Goal: Task Accomplishment & Management: Use online tool/utility

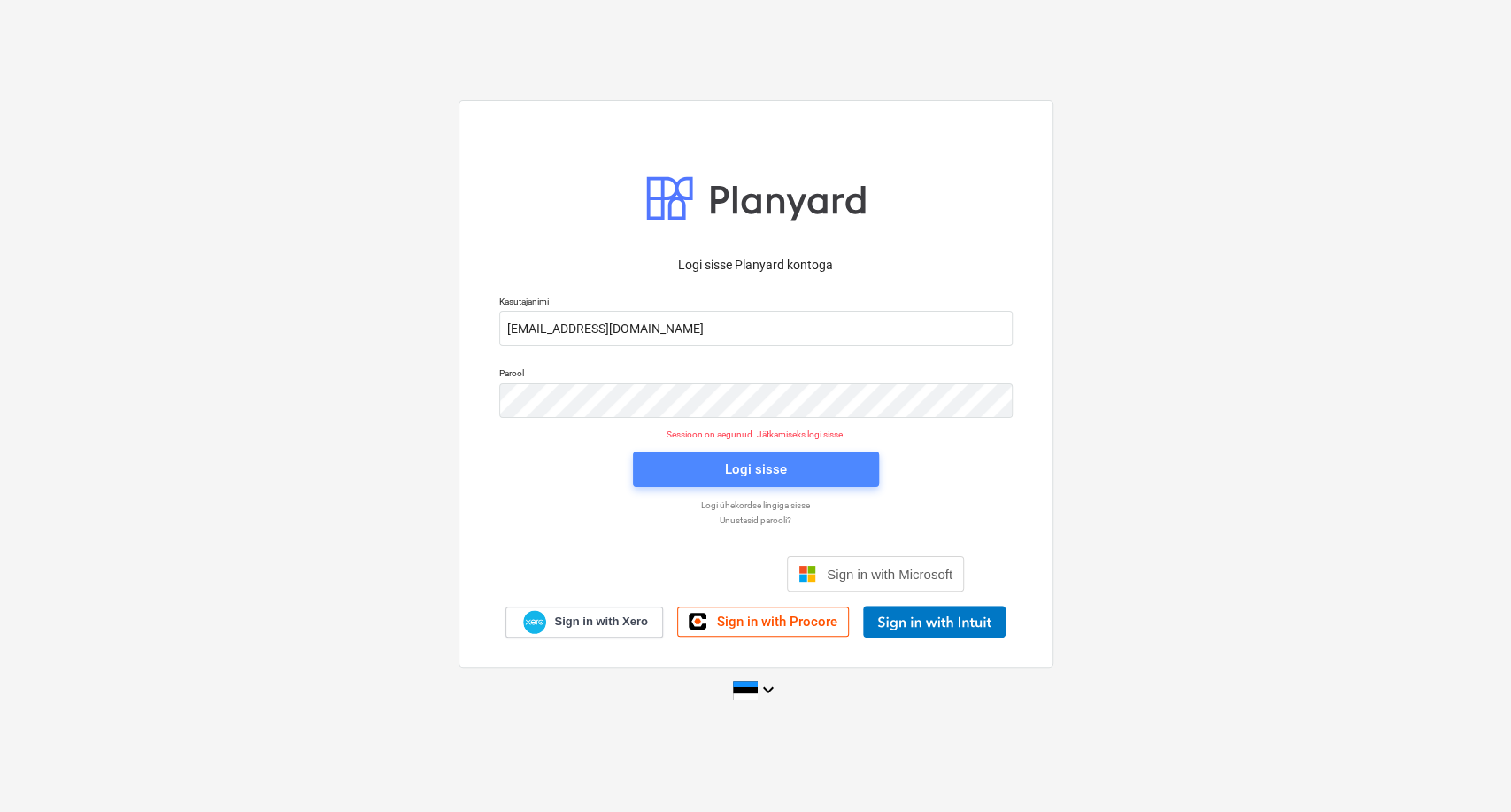
click at [756, 480] on div "Logi sisse" at bounding box center [756, 469] width 62 height 23
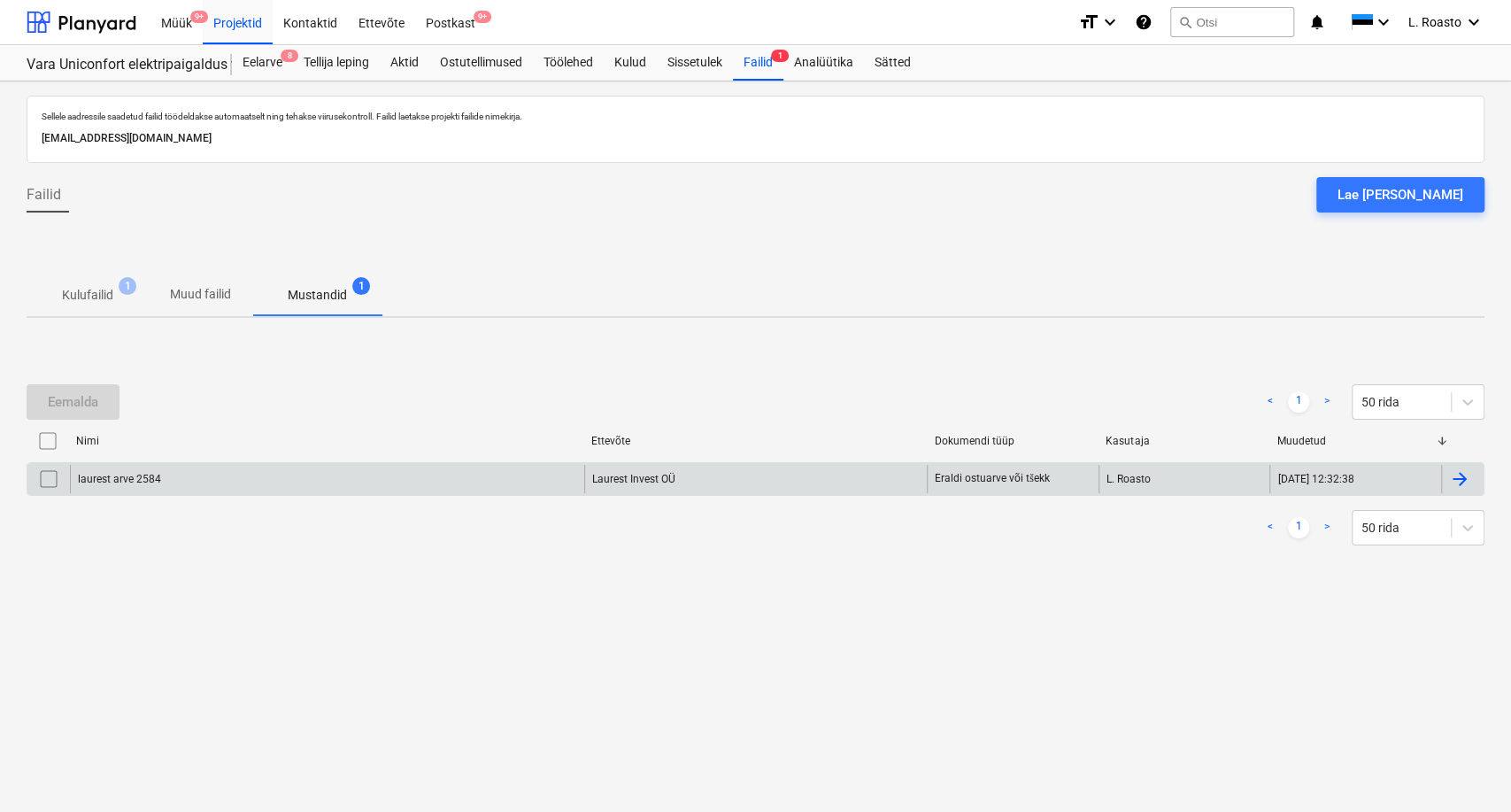
click at [1454, 475] on div at bounding box center [1459, 478] width 22 height 22
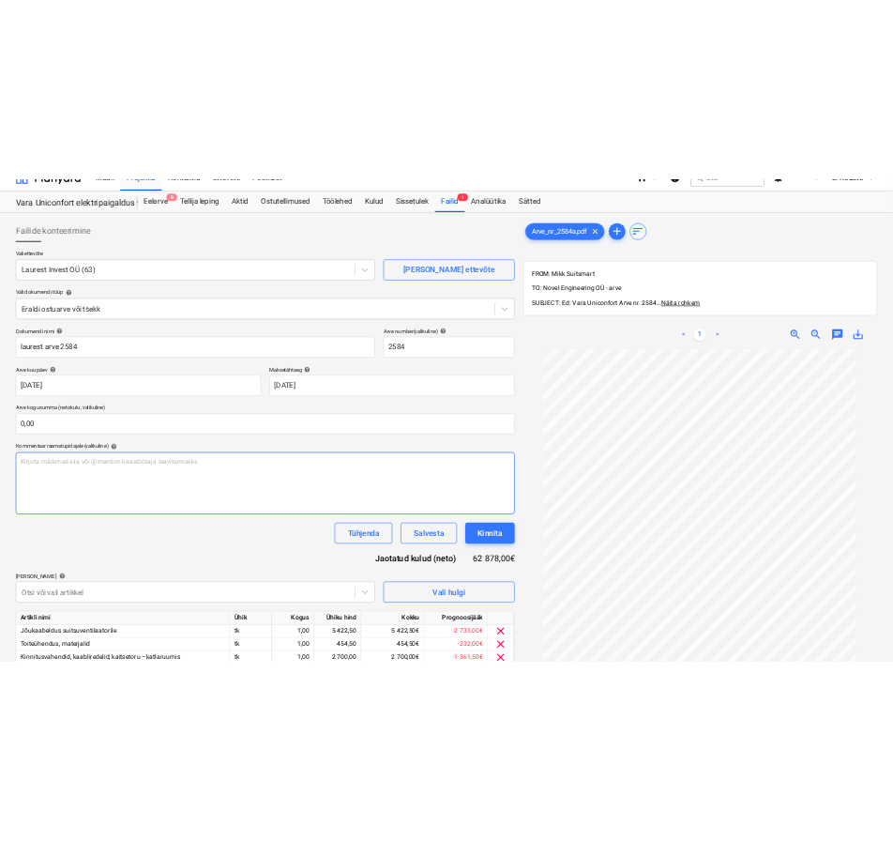
scroll to position [313, 0]
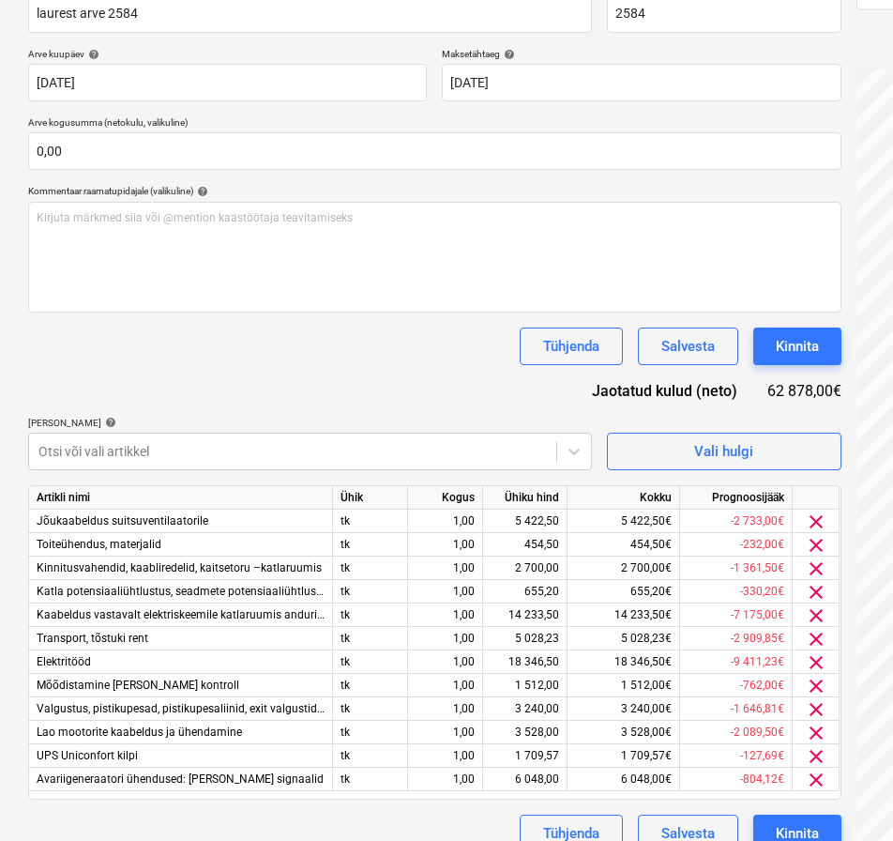
click at [266, 362] on div "Tühjenda Salvesta Kinnita" at bounding box center [435, 347] width 814 height 38
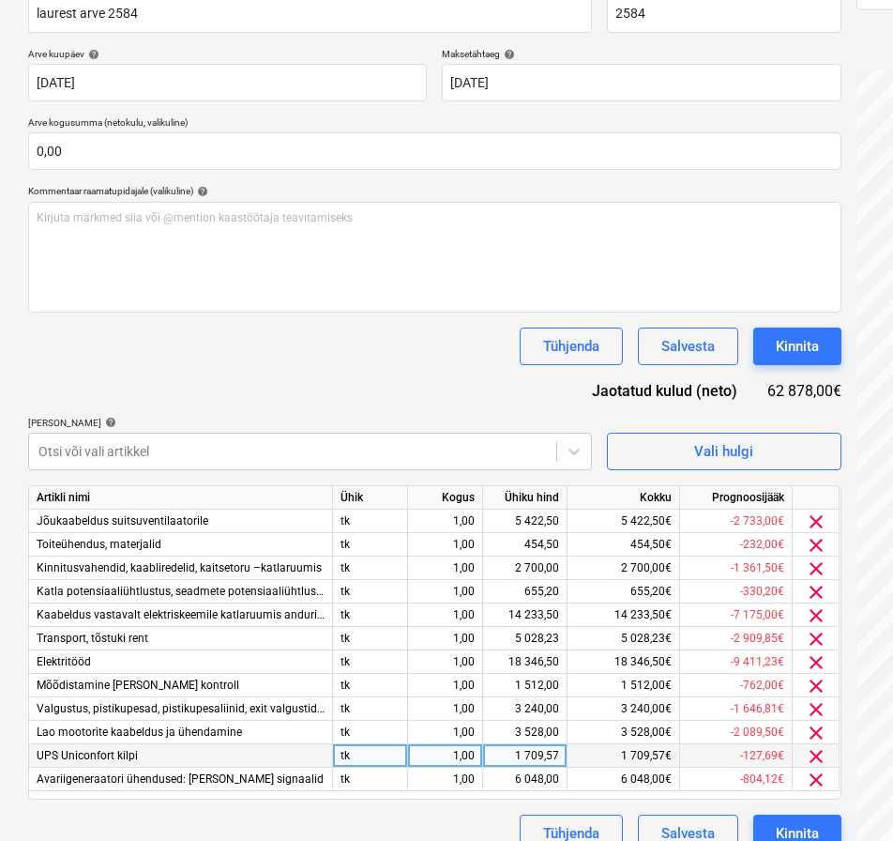
click at [819, 755] on span "clear" at bounding box center [816, 756] width 23 height 23
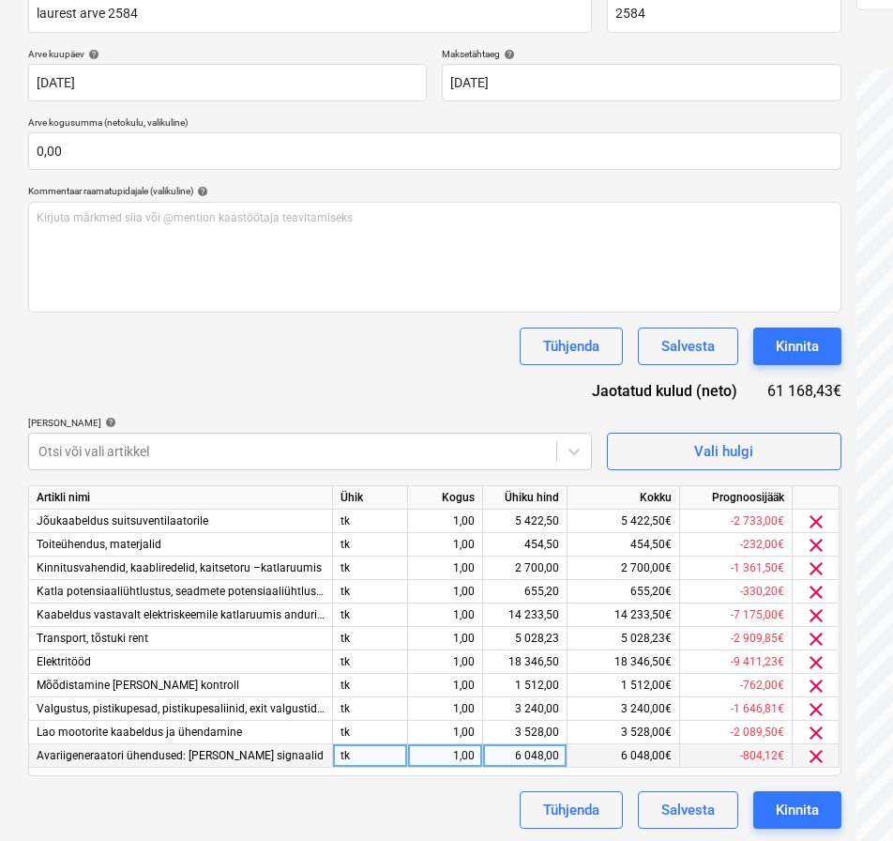
click at [819, 754] on span "clear" at bounding box center [816, 756] width 23 height 23
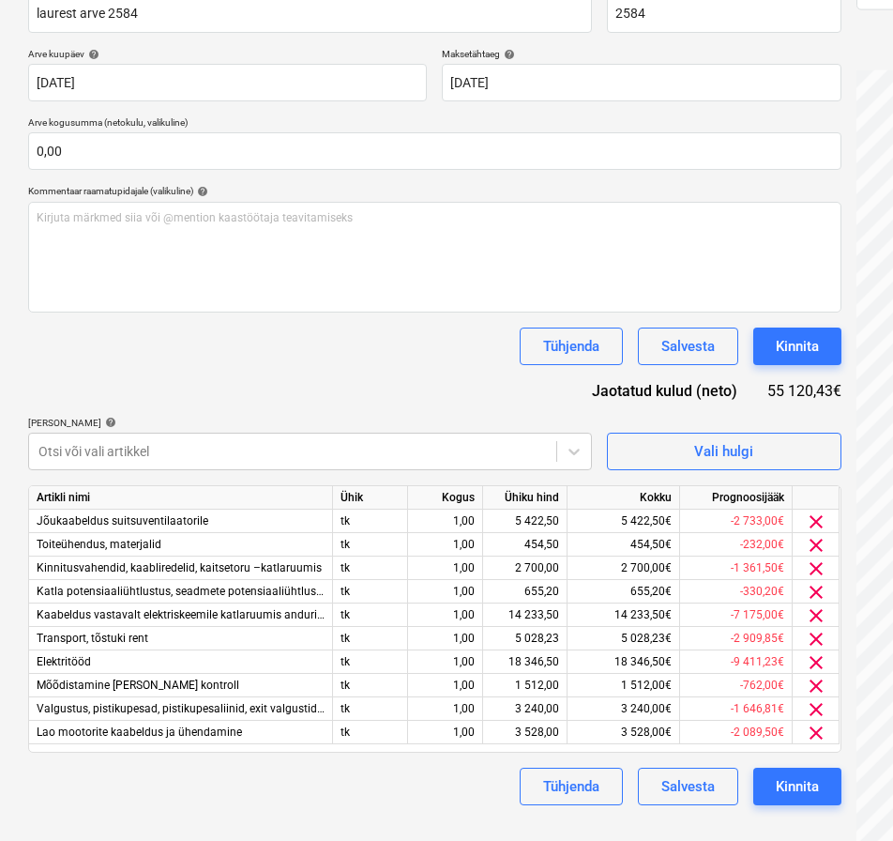
scroll to position [303, 0]
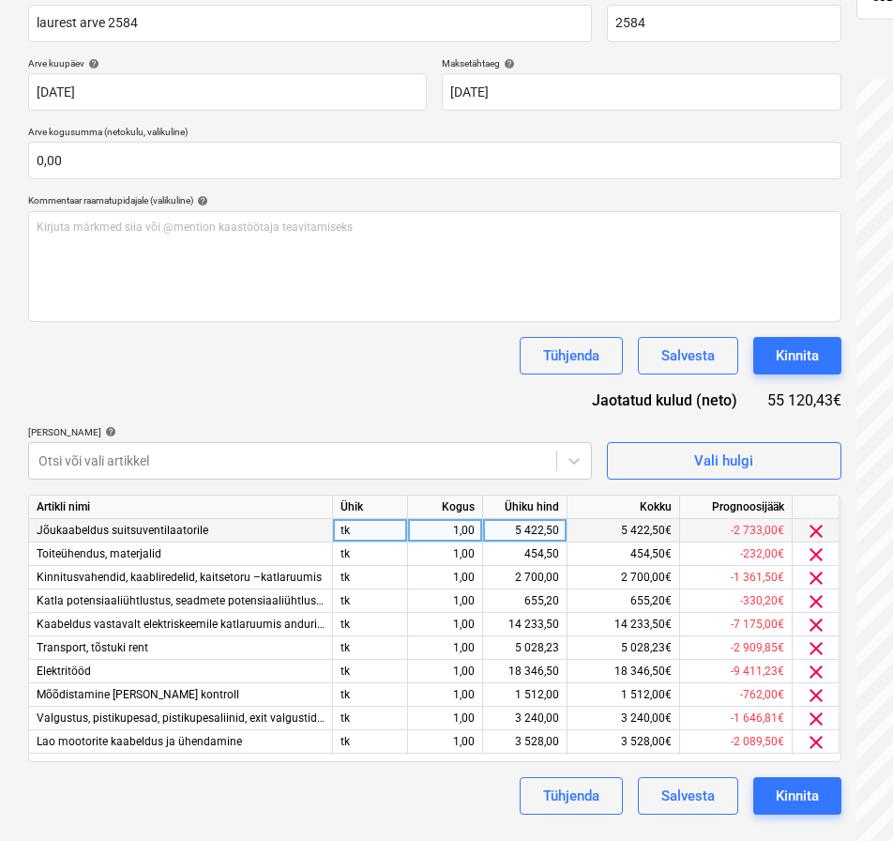
click at [538, 527] on div "5 422,50" at bounding box center [525, 530] width 69 height 23
type input "5379"
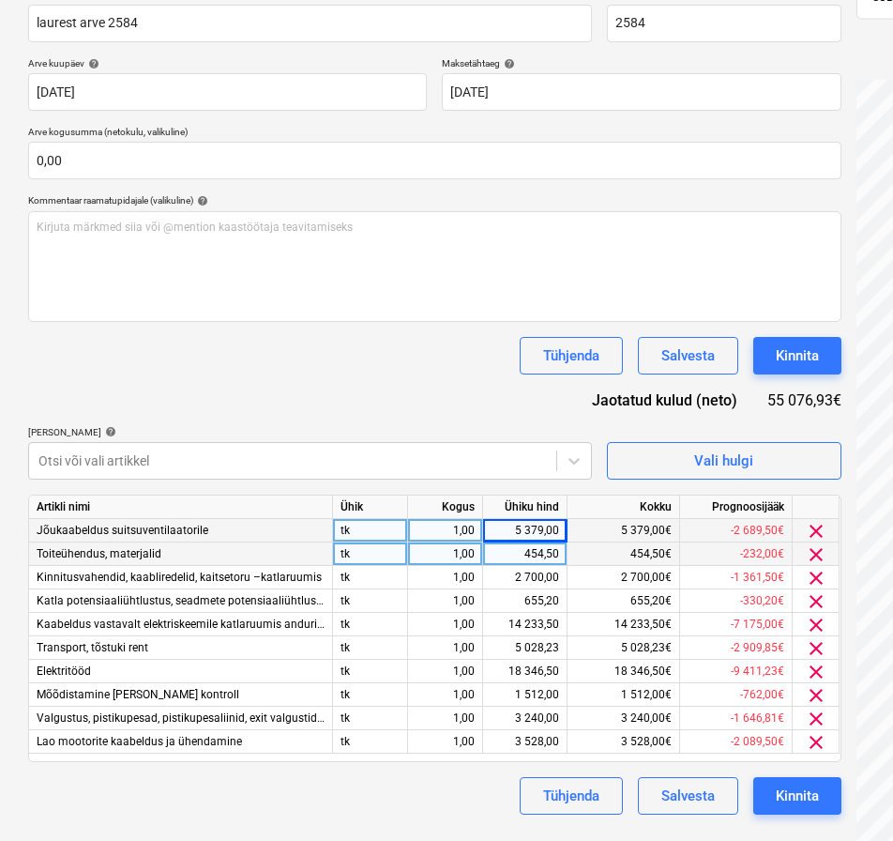
click at [527, 556] on div "454,50" at bounding box center [525, 553] width 69 height 23
type input "445"
type input "2677"
type input "650"
type input "14117"
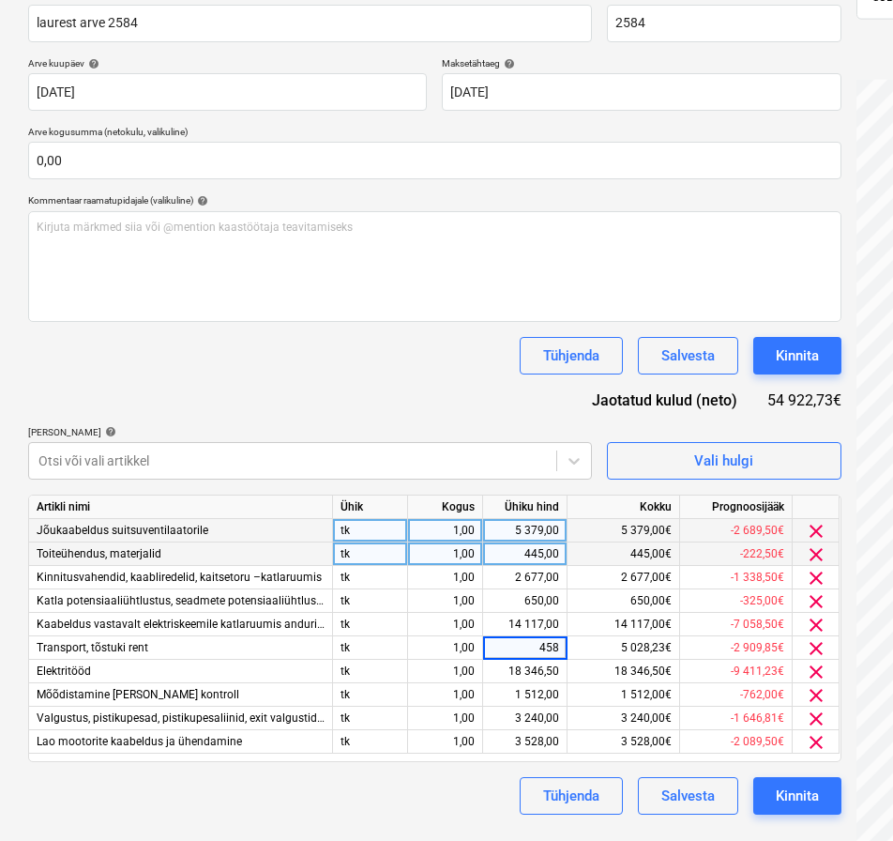
type input "4580"
type input "18200"
type input "1500"
type input "3211"
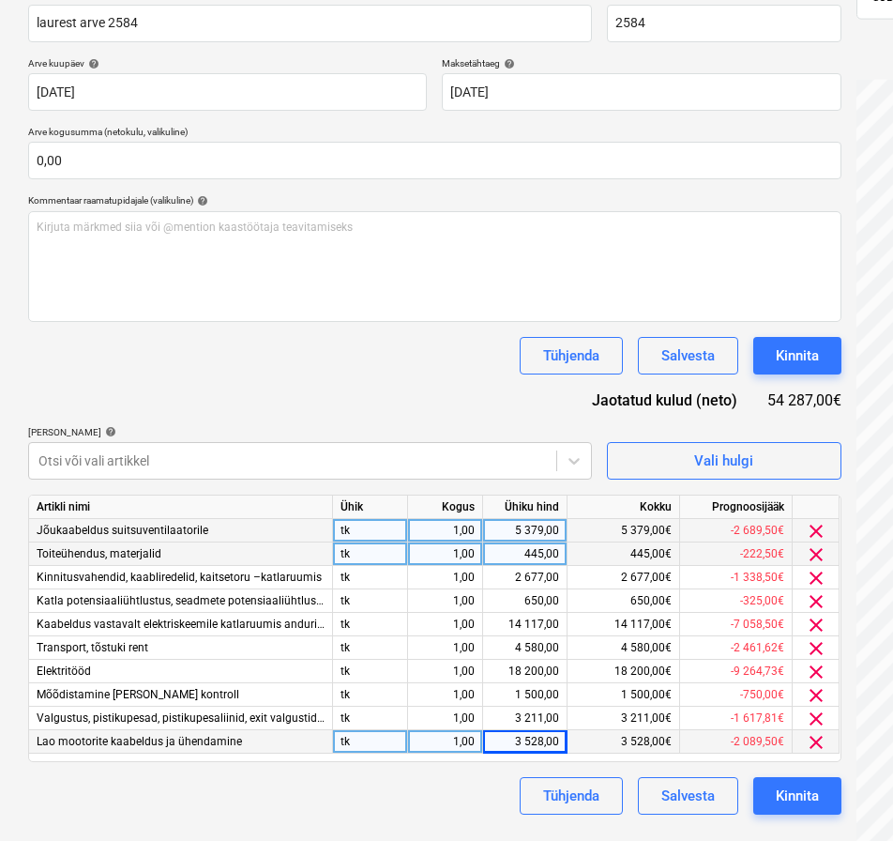
click at [533, 741] on div "3 528,00" at bounding box center [525, 741] width 69 height 23
type input "4046"
click at [443, 521] on div "1,00" at bounding box center [445, 530] width 59 height 23
type input "0,4"
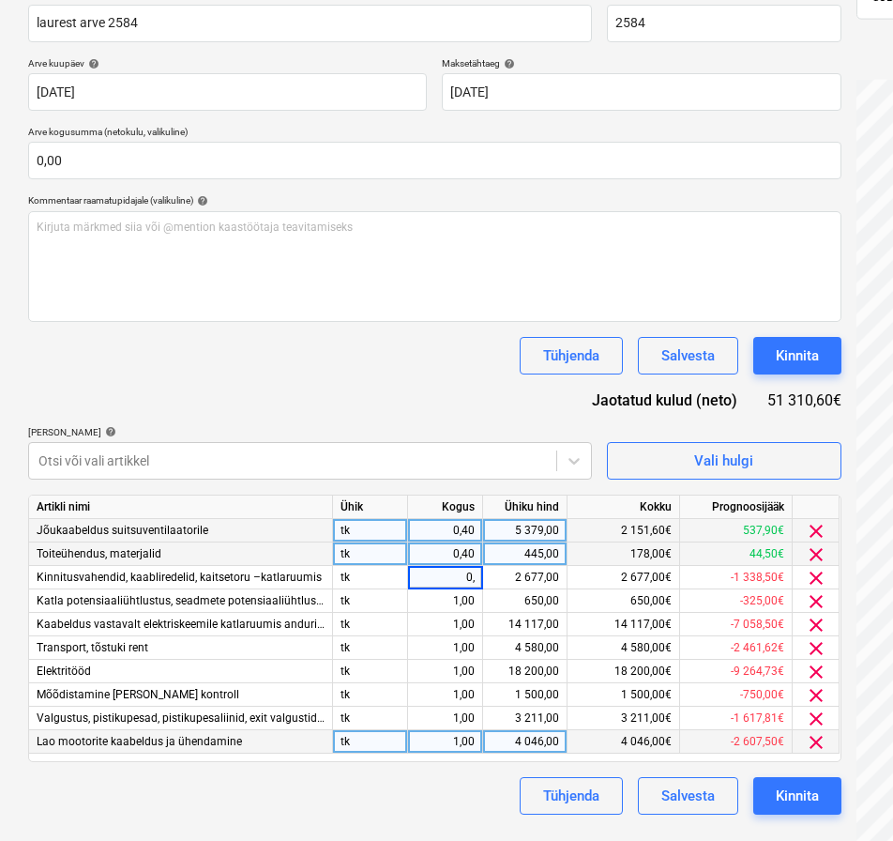
type input "0,4"
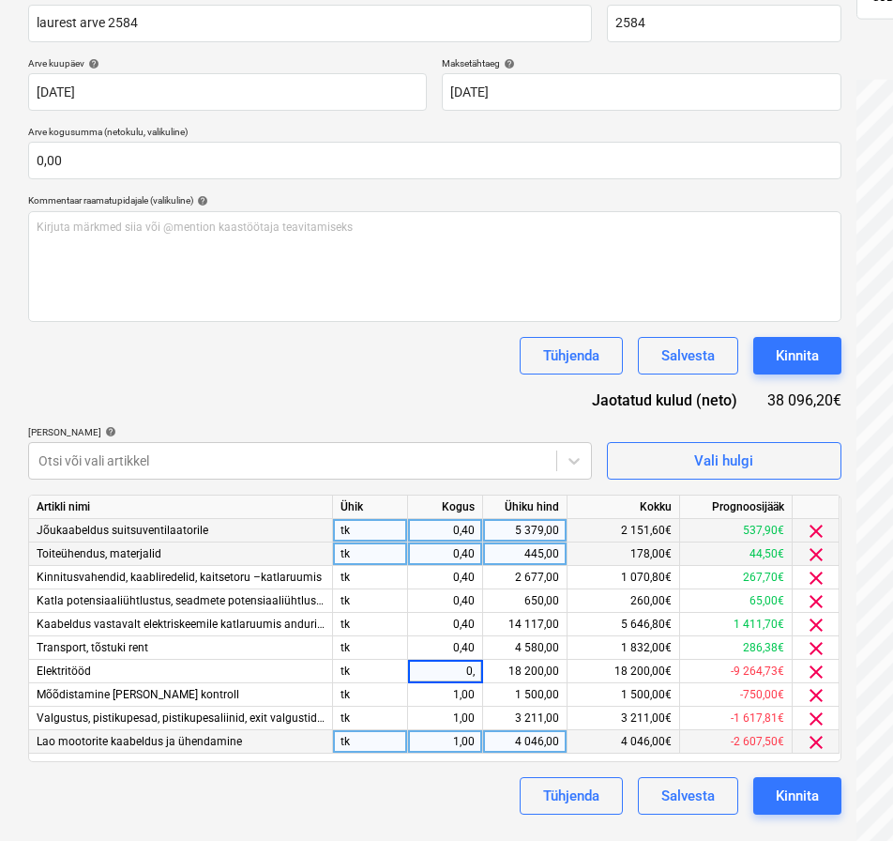
type input "0,4"
click at [492, 385] on div "Dokumendi nimi help laurest arve 2584 Arve number (valikuline) help 2584 Arve k…" at bounding box center [435, 402] width 814 height 826
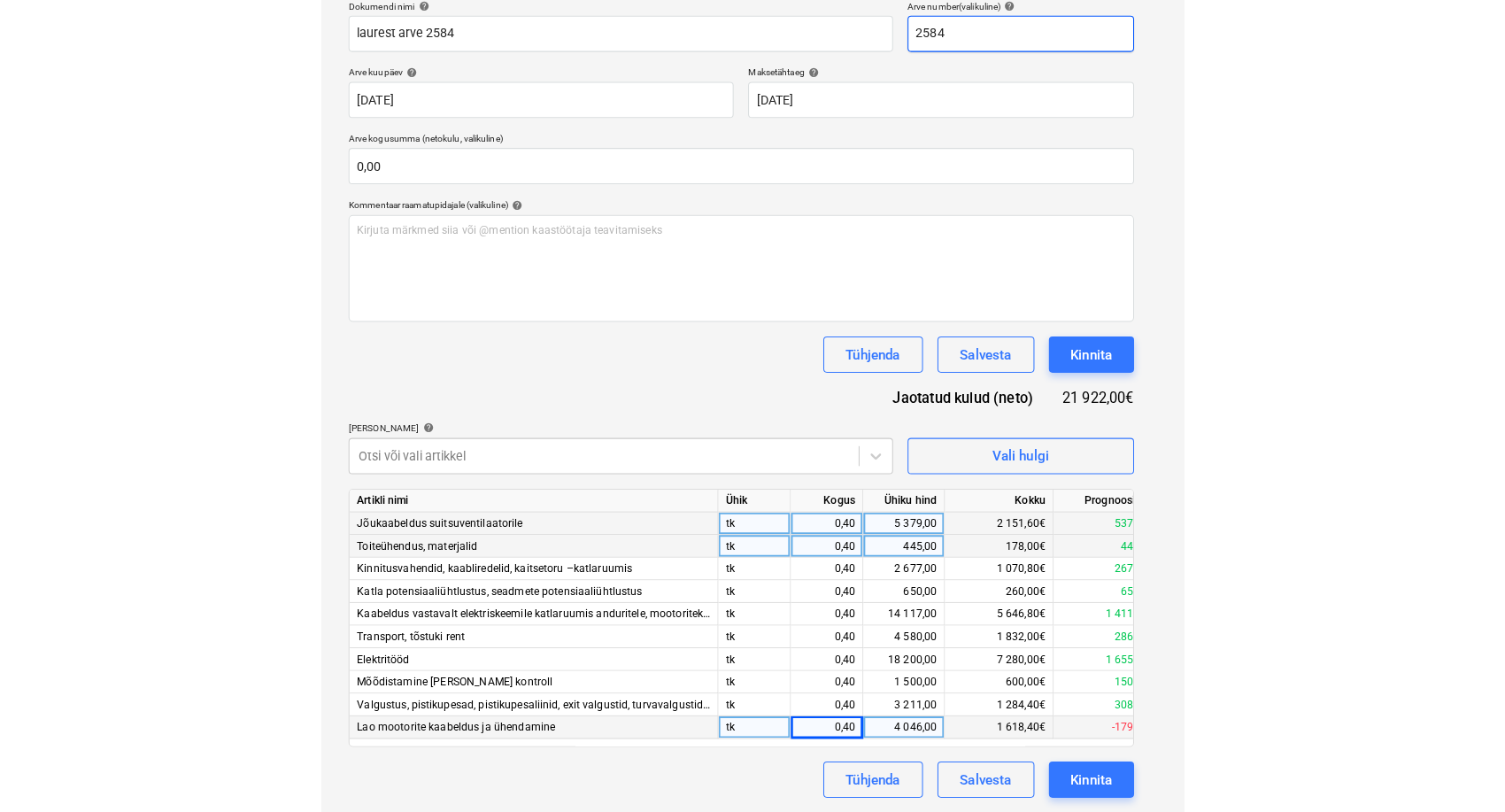
scroll to position [256, 0]
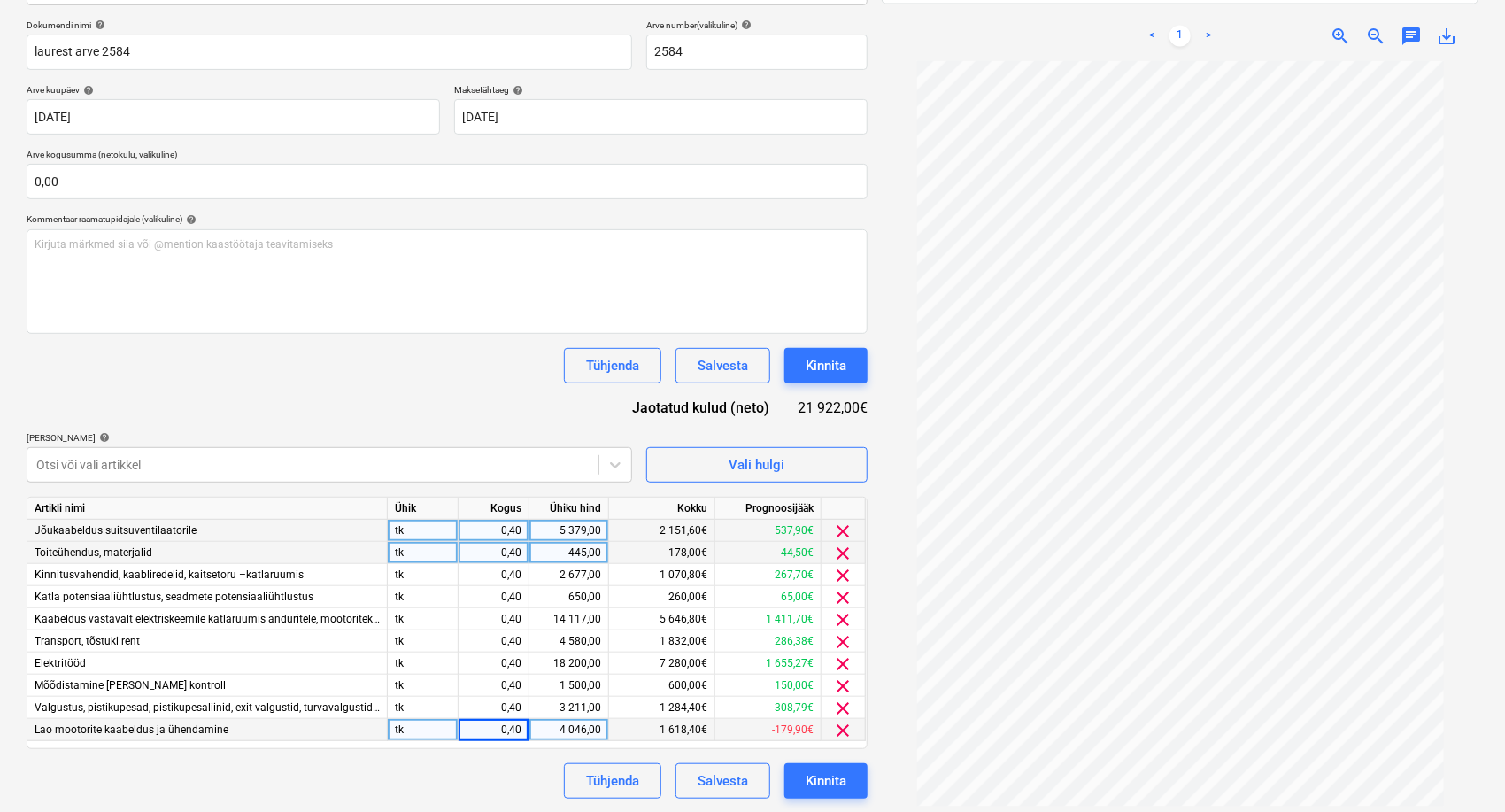
click at [491, 398] on div "Dokumendi nimi help laurest arve 2584 Arve number (valikuline) help 2584 Arve k…" at bounding box center [447, 409] width 842 height 779
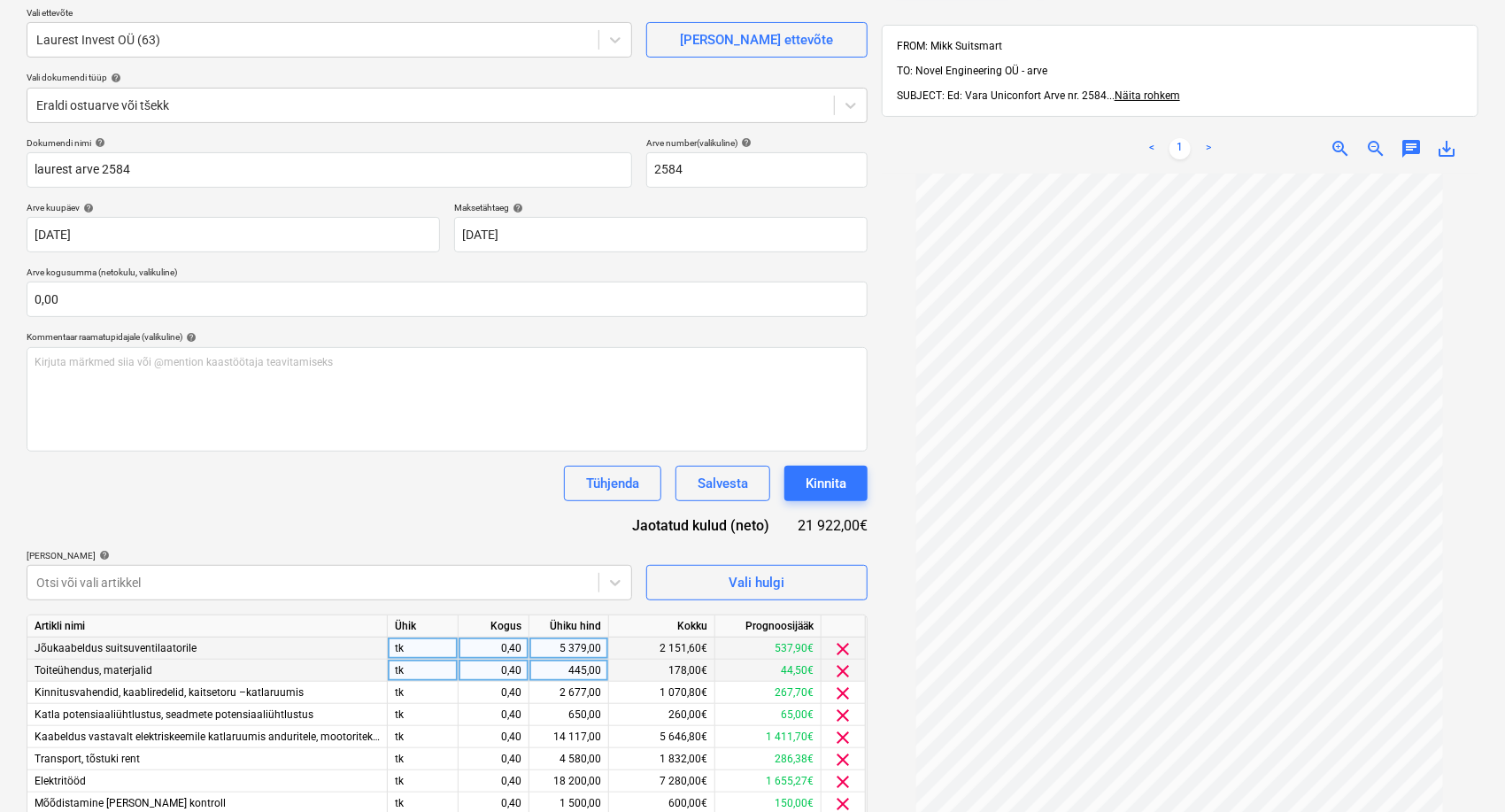
scroll to position [0, 0]
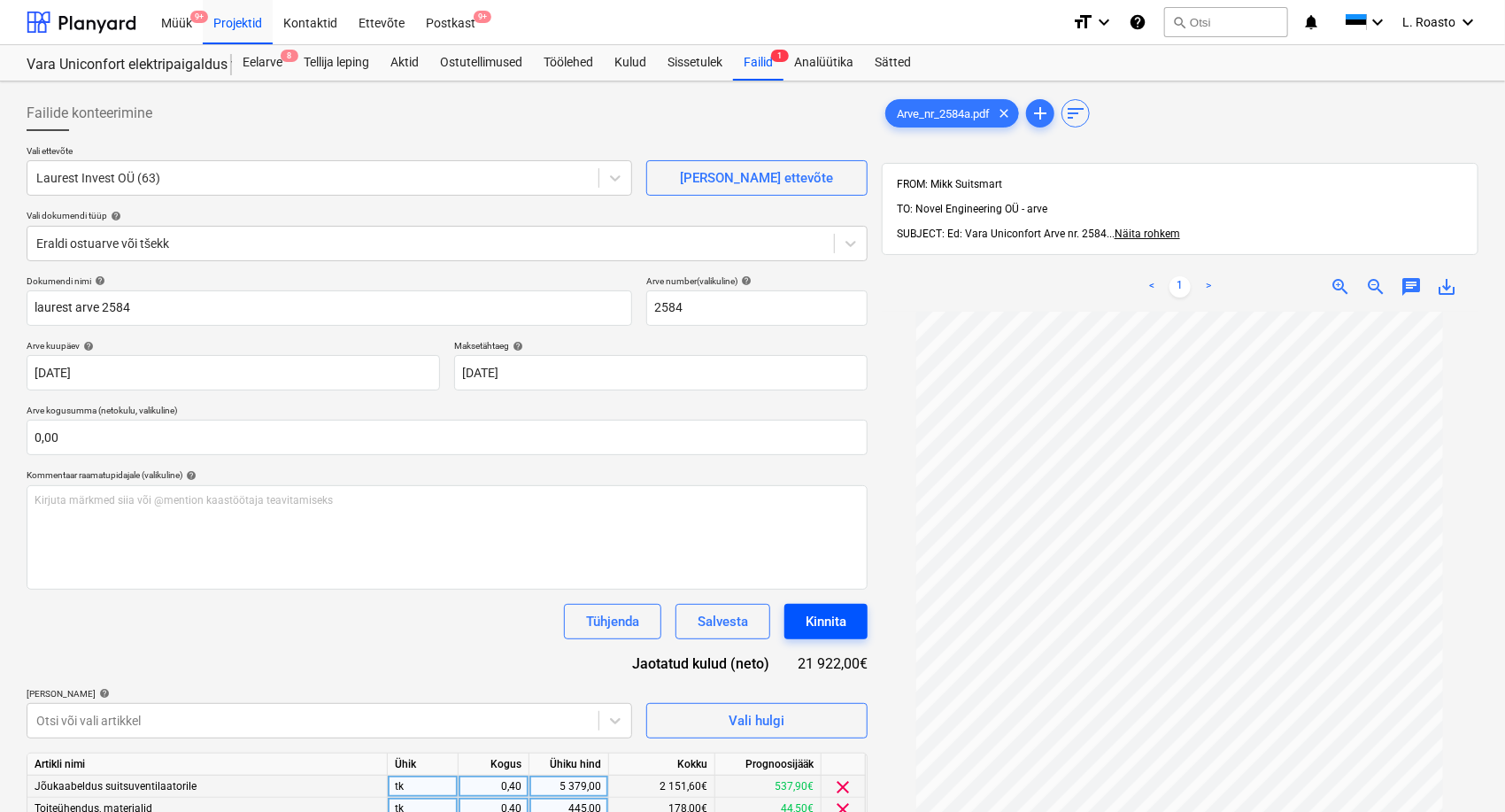
click at [828, 622] on div "Kinnita" at bounding box center [826, 621] width 41 height 23
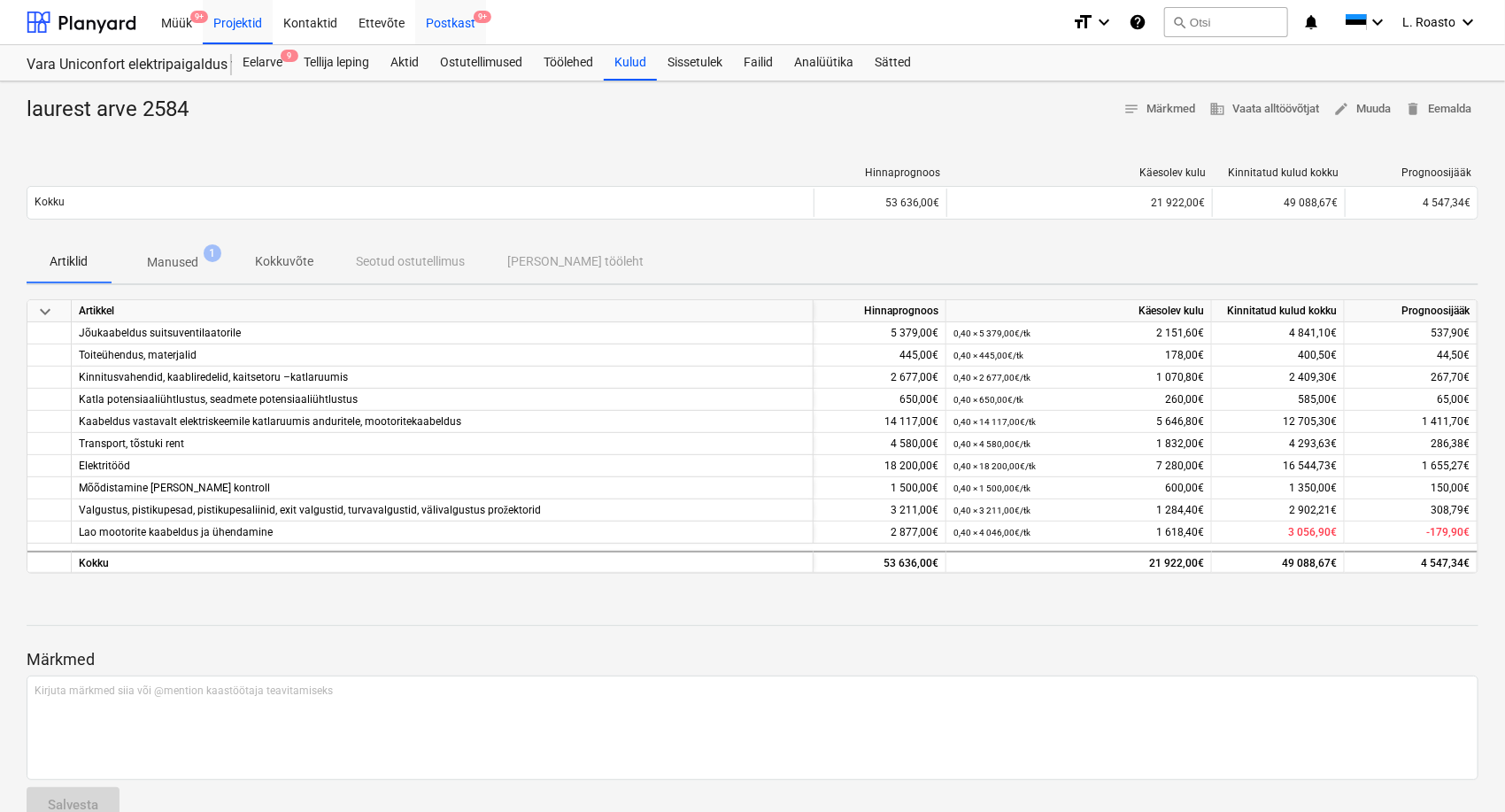
click at [467, 17] on div "Postkast 9+" at bounding box center [450, 22] width 71 height 45
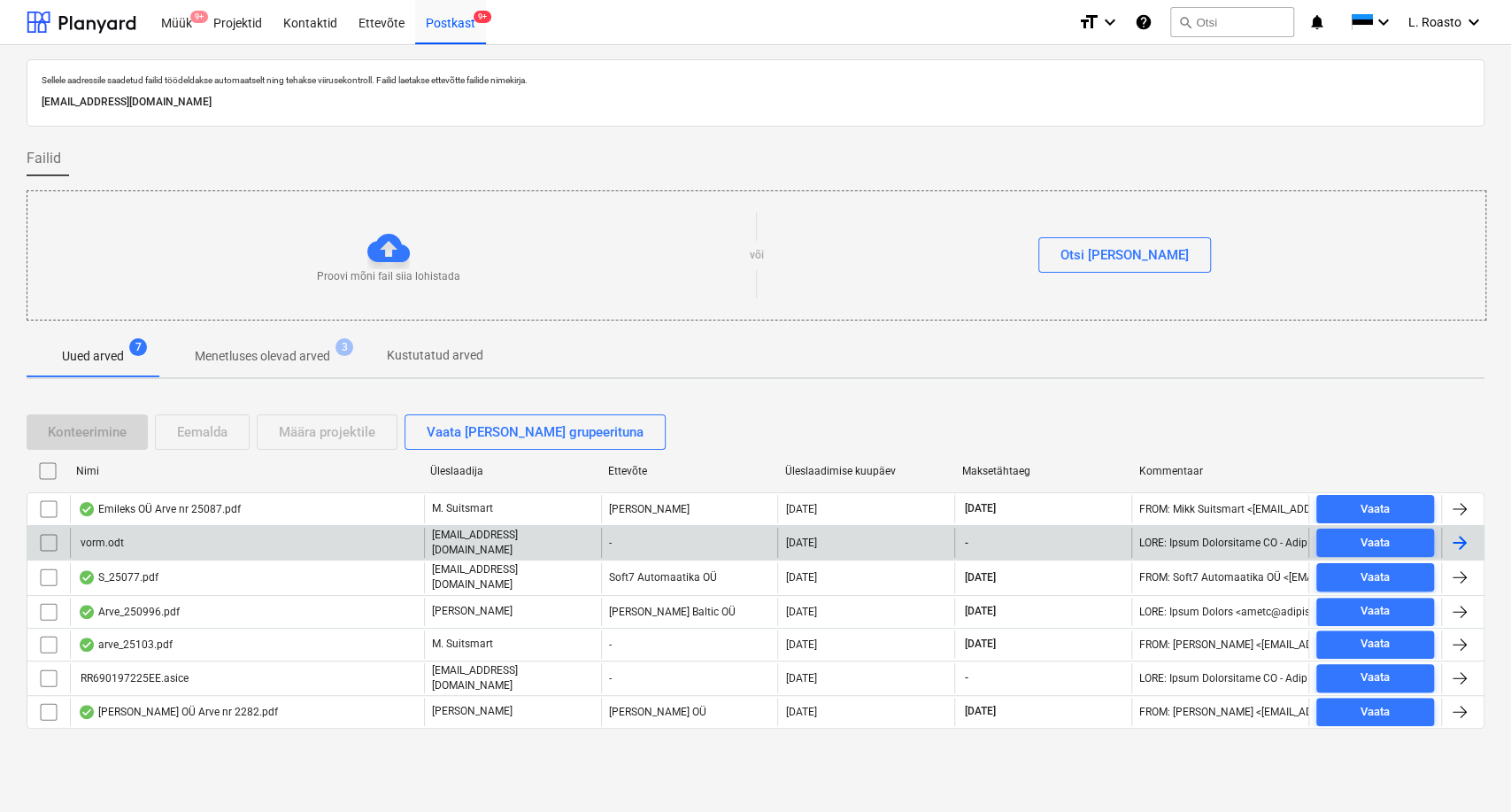
click at [41, 539] on input "checkbox" at bounding box center [49, 542] width 28 height 28
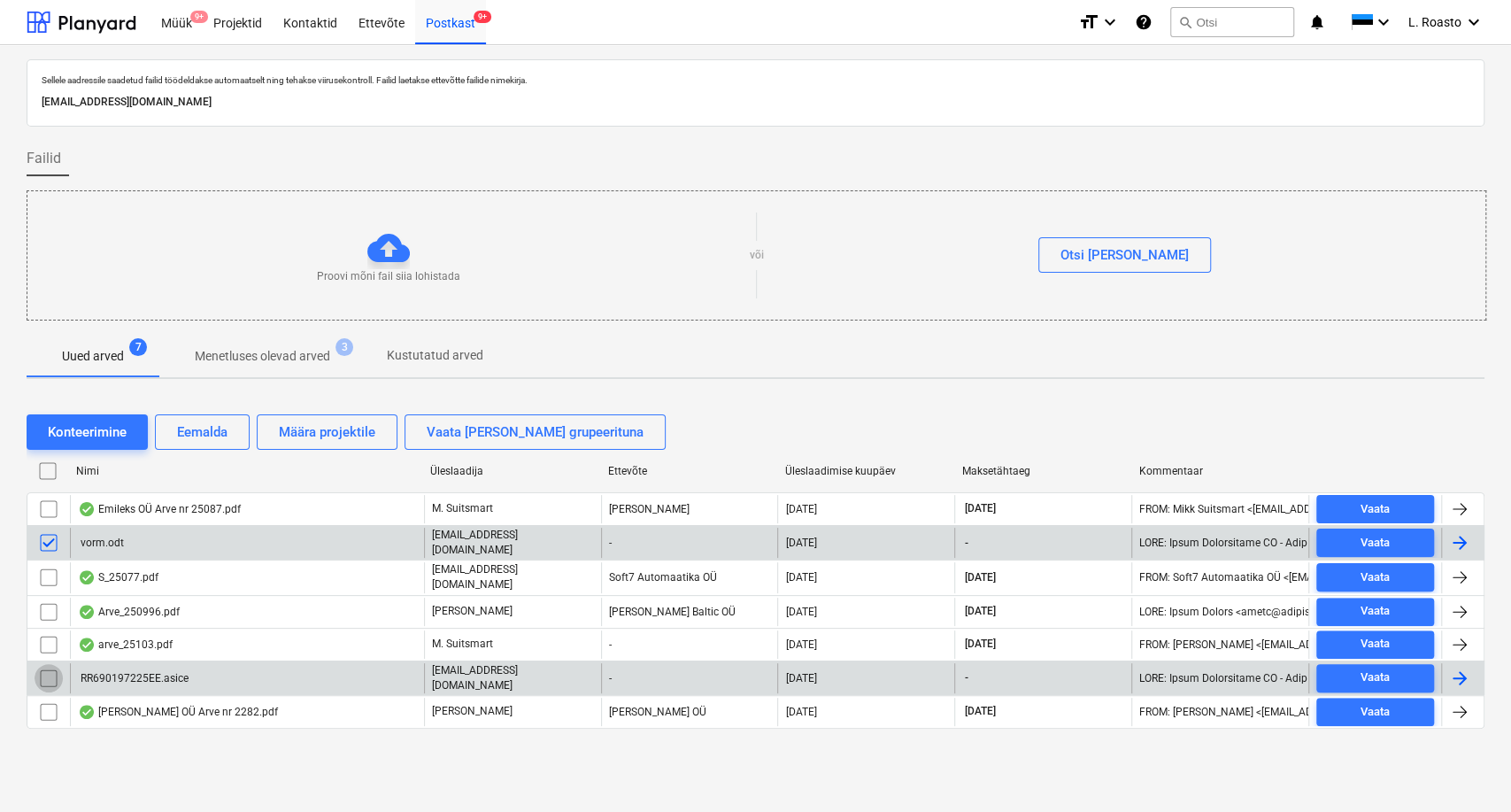
click at [49, 672] on input "checkbox" at bounding box center [49, 678] width 28 height 28
click at [214, 433] on div "Eemalda" at bounding box center [202, 432] width 50 height 23
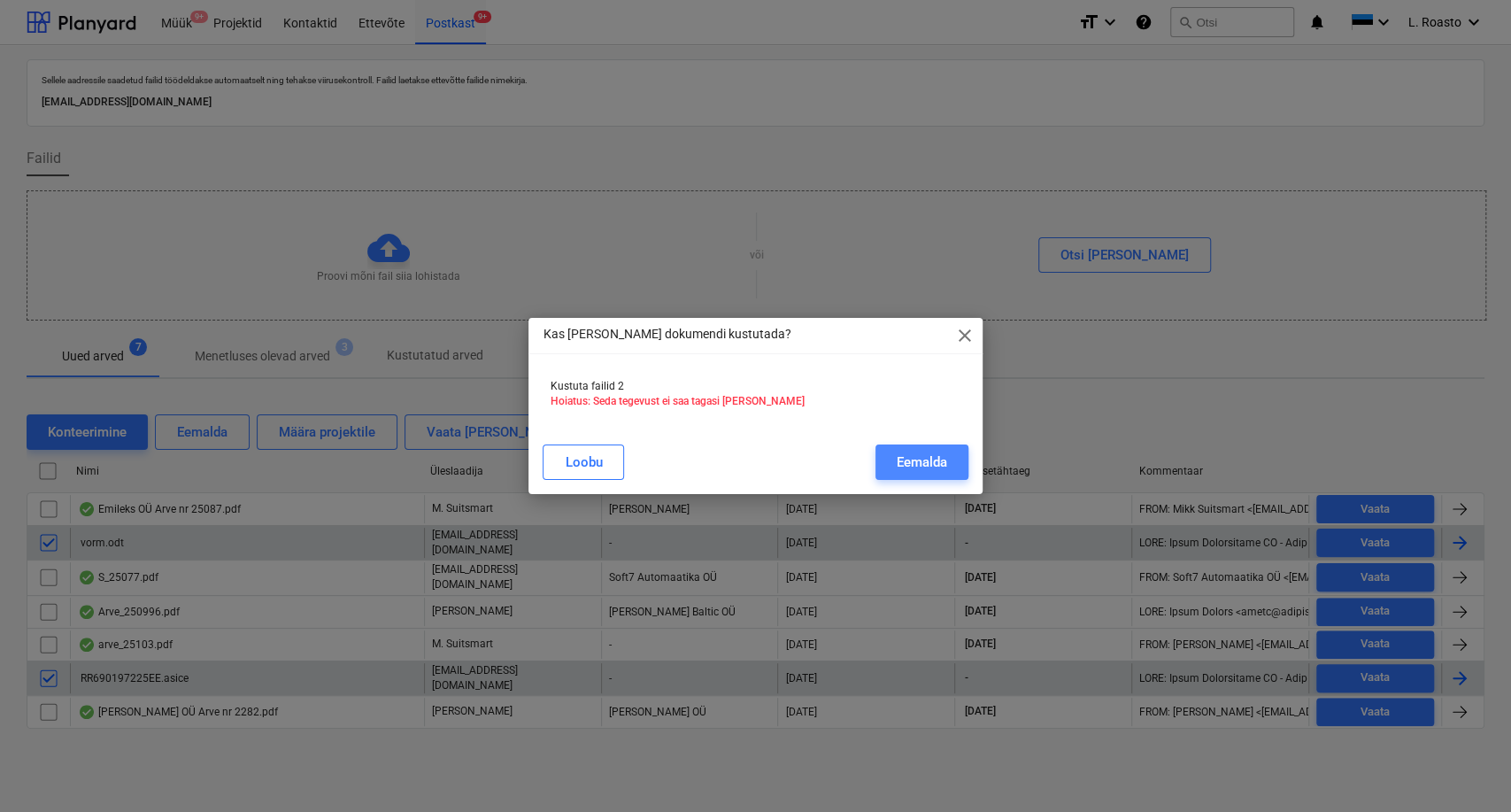
click at [922, 455] on div "Eemalda" at bounding box center [922, 462] width 50 height 23
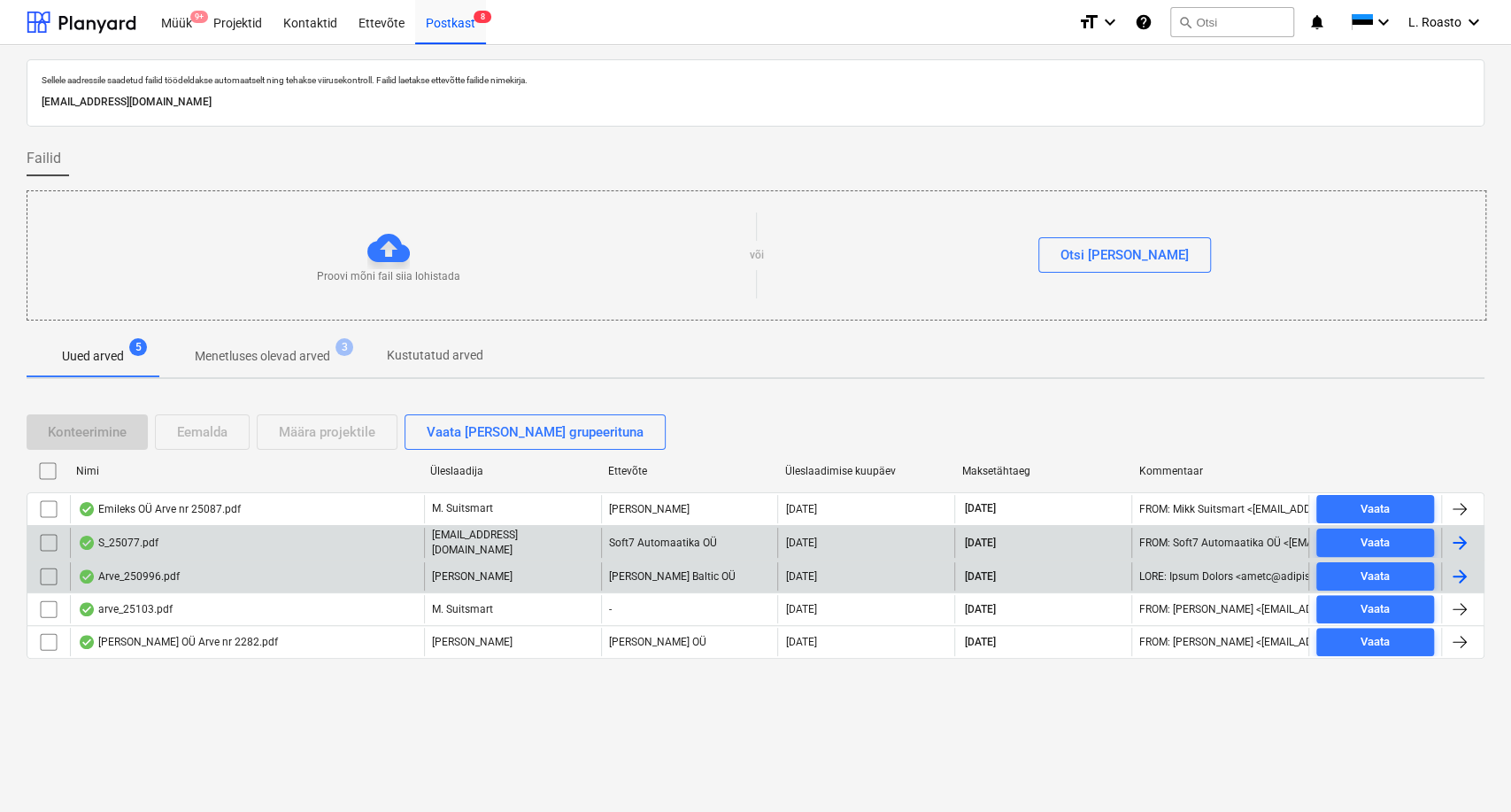
click at [166, 578] on div "Arve_250996.pdf" at bounding box center [129, 575] width 102 height 14
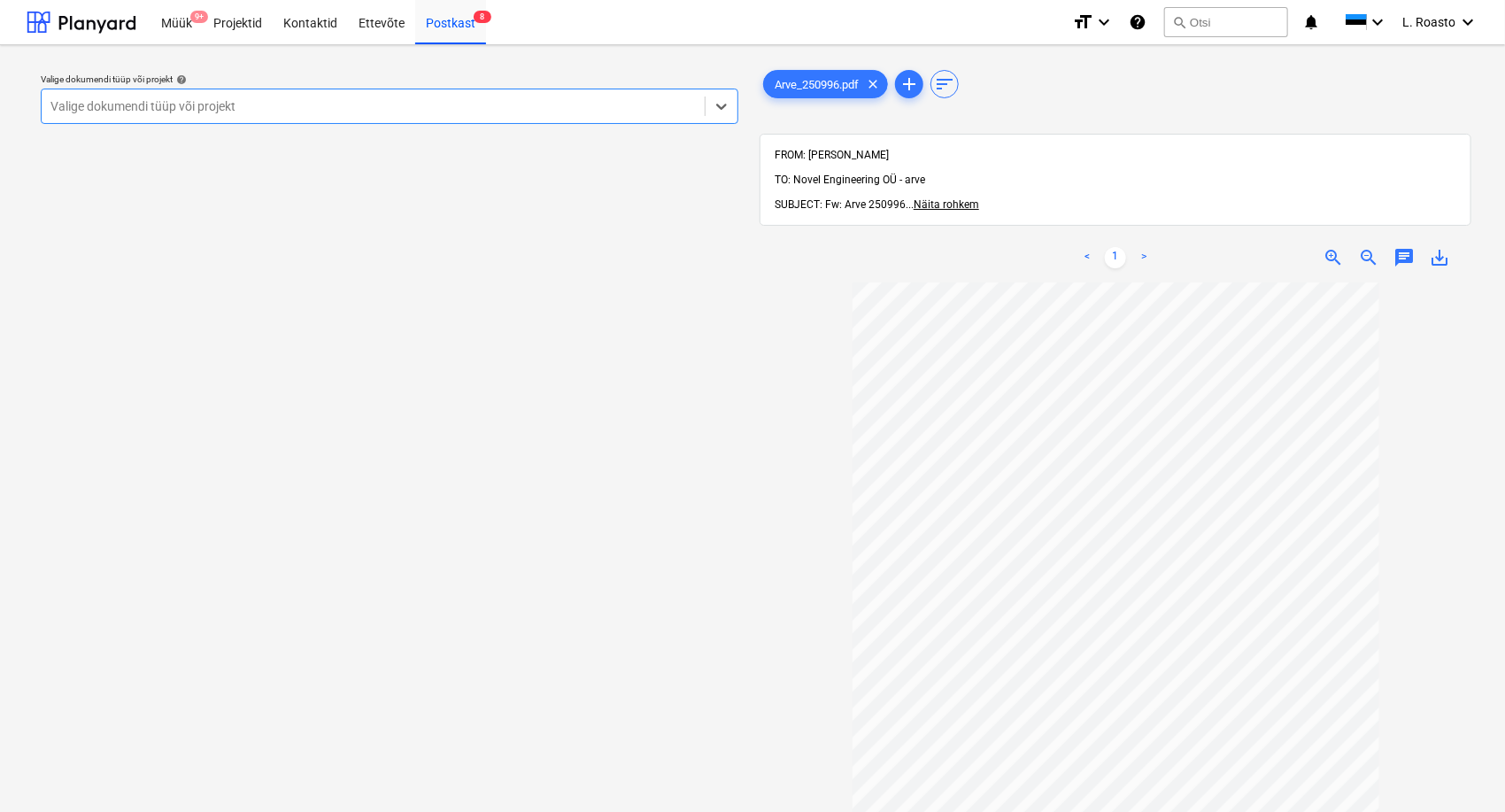
click at [258, 108] on div at bounding box center [373, 106] width 645 height 18
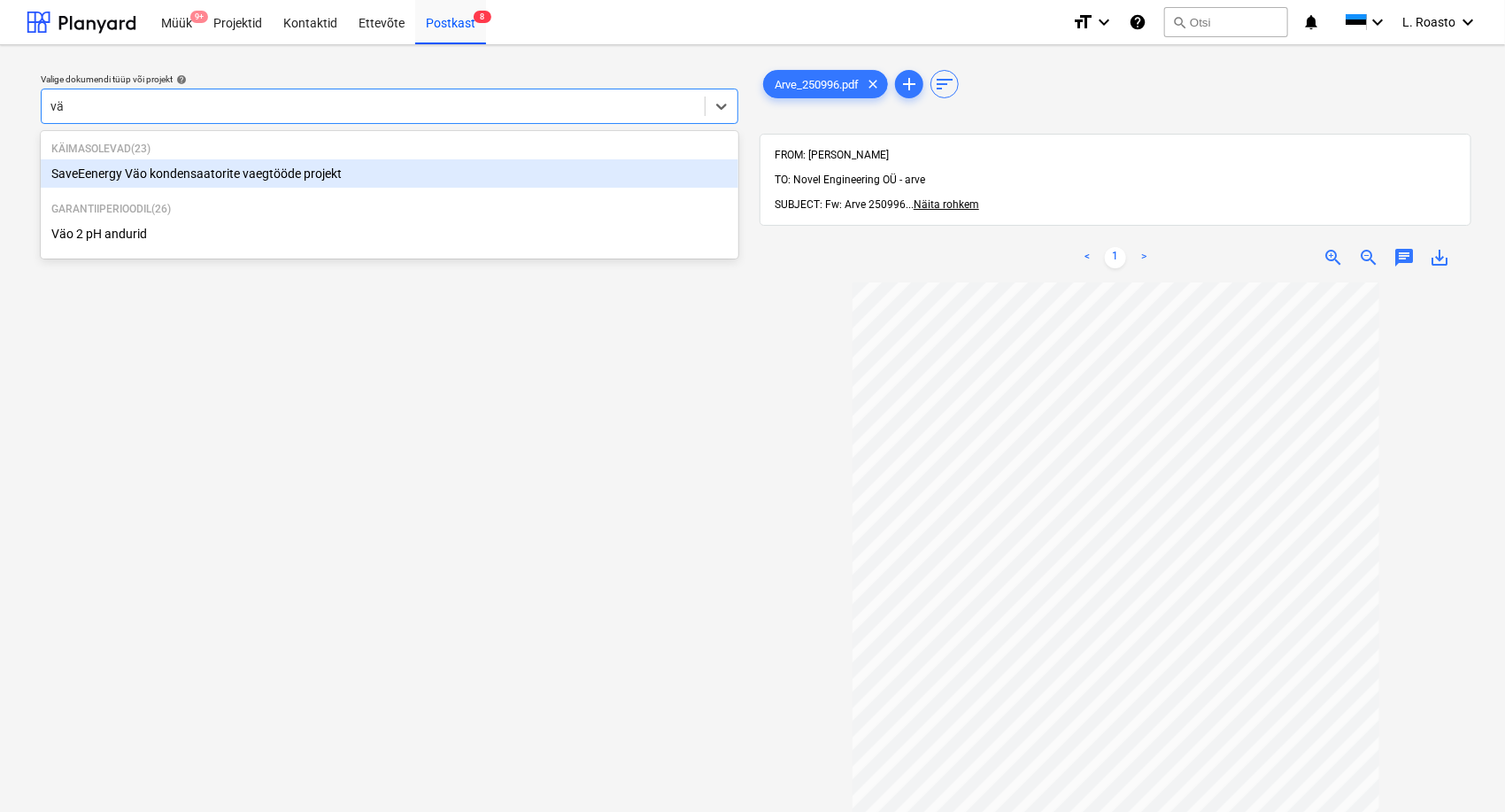
type input "väo"
click at [230, 179] on div "SaveEenergy Väo kondensaatorite vaegtööde projekt" at bounding box center [390, 174] width 698 height 28
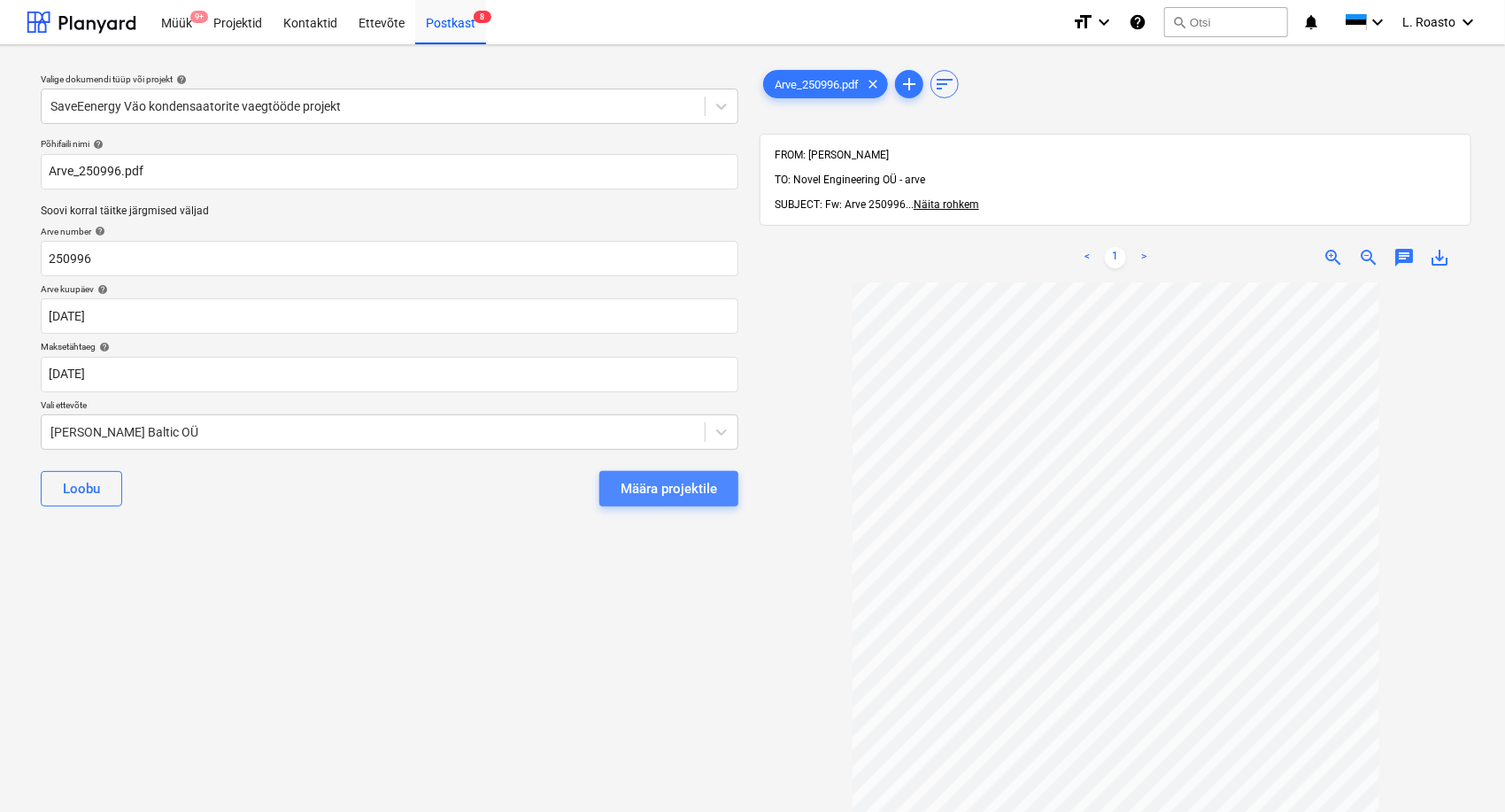
click at [654, 490] on div "Määra projektile" at bounding box center [669, 489] width 96 height 23
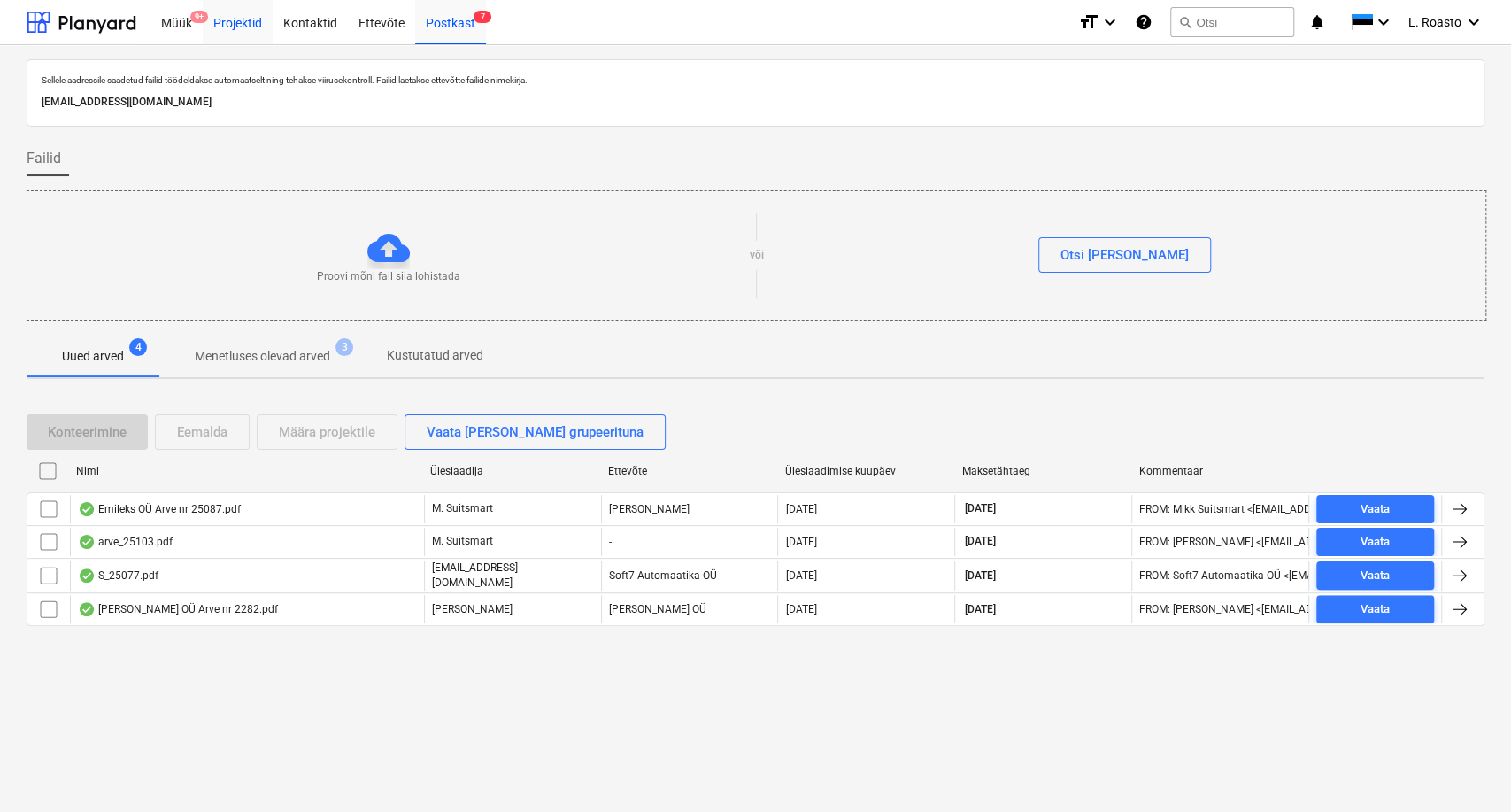
click at [257, 30] on div "Projektid" at bounding box center [238, 22] width 70 height 45
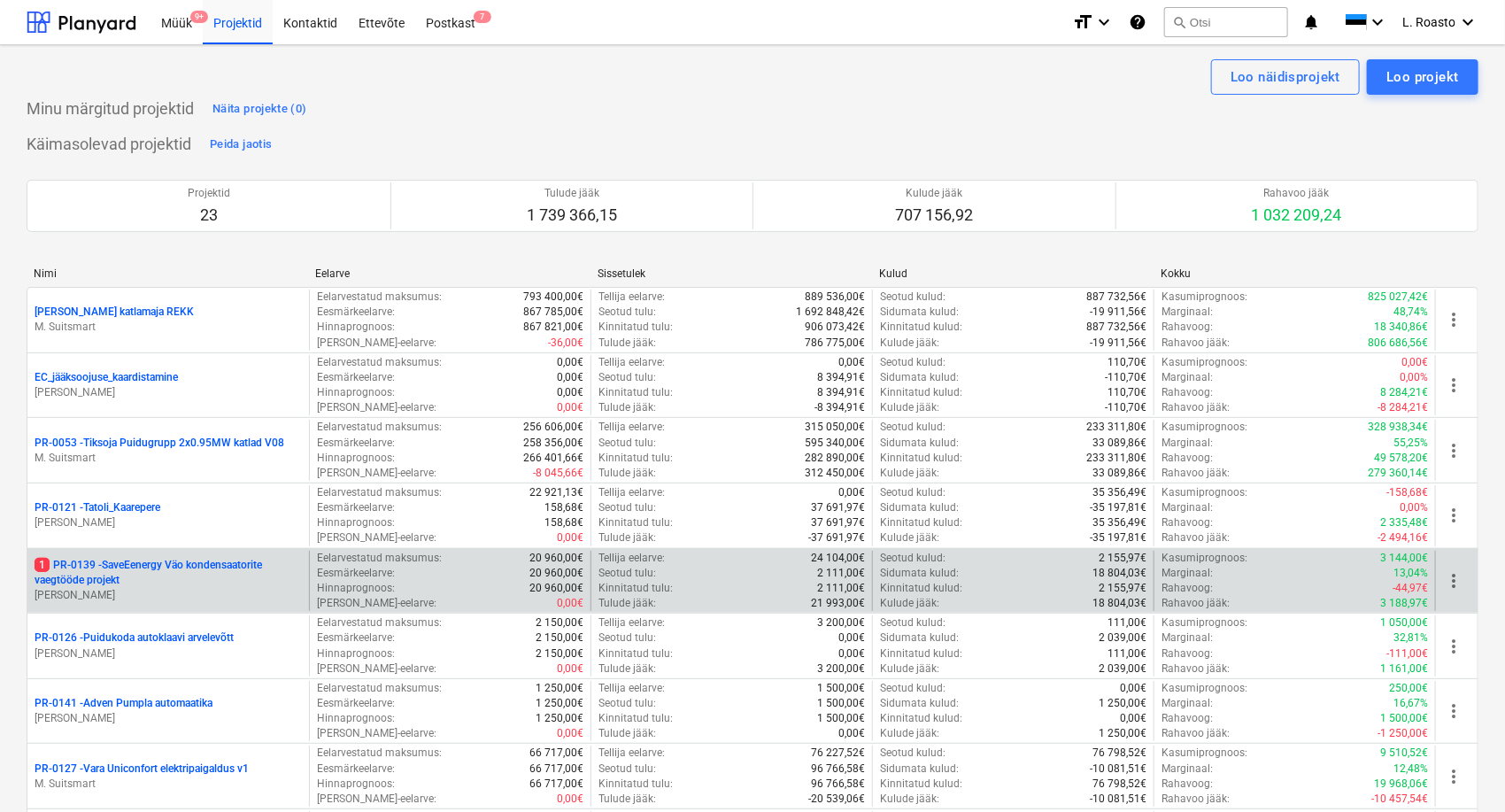
click at [211, 561] on p "1 PR-0139 - SaveEenergy Väo kondensaatorite vaegtööde projekt" at bounding box center [168, 572] width 267 height 30
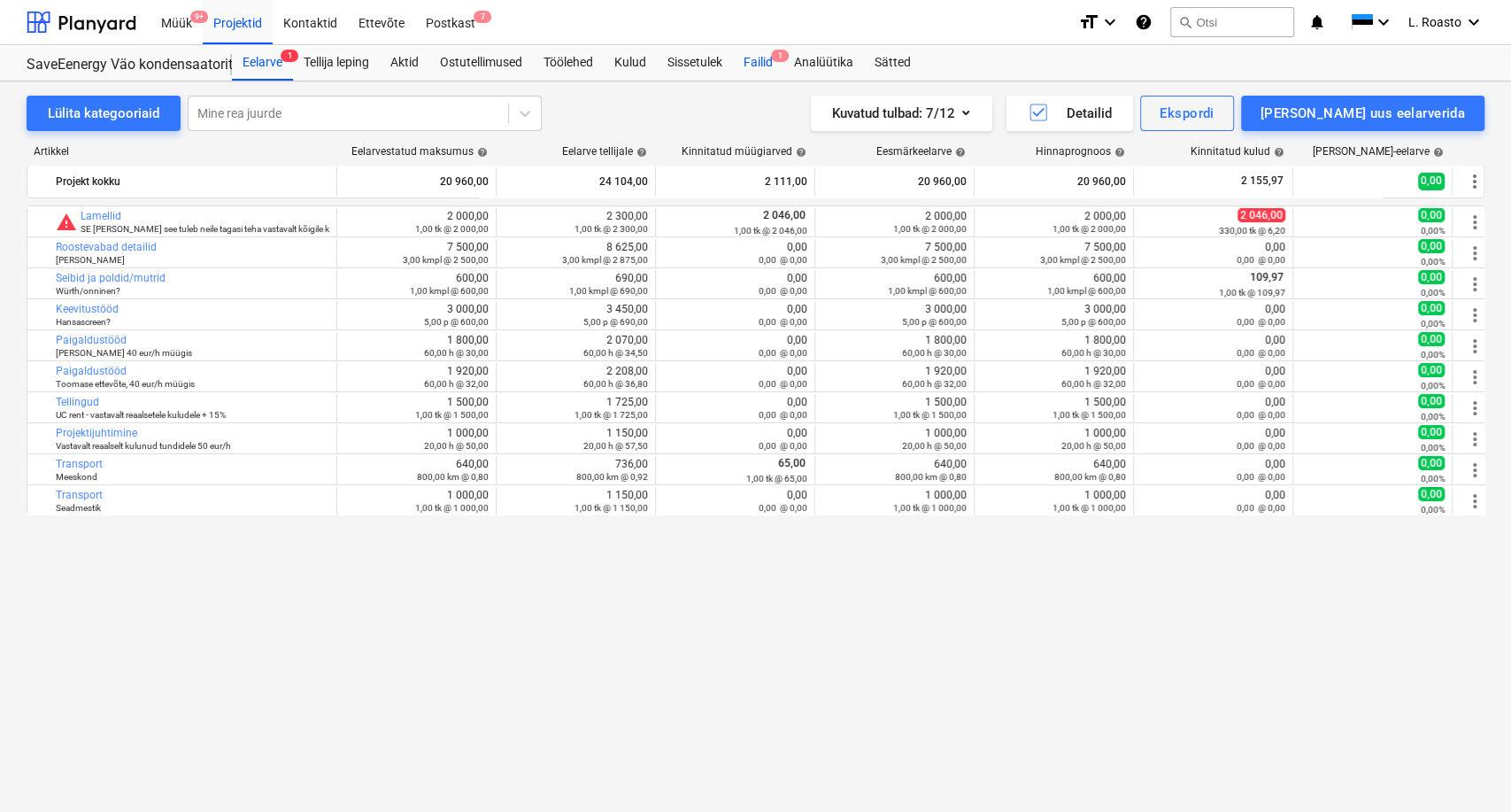
click at [764, 63] on div "Failid 1" at bounding box center [757, 63] width 50 height 36
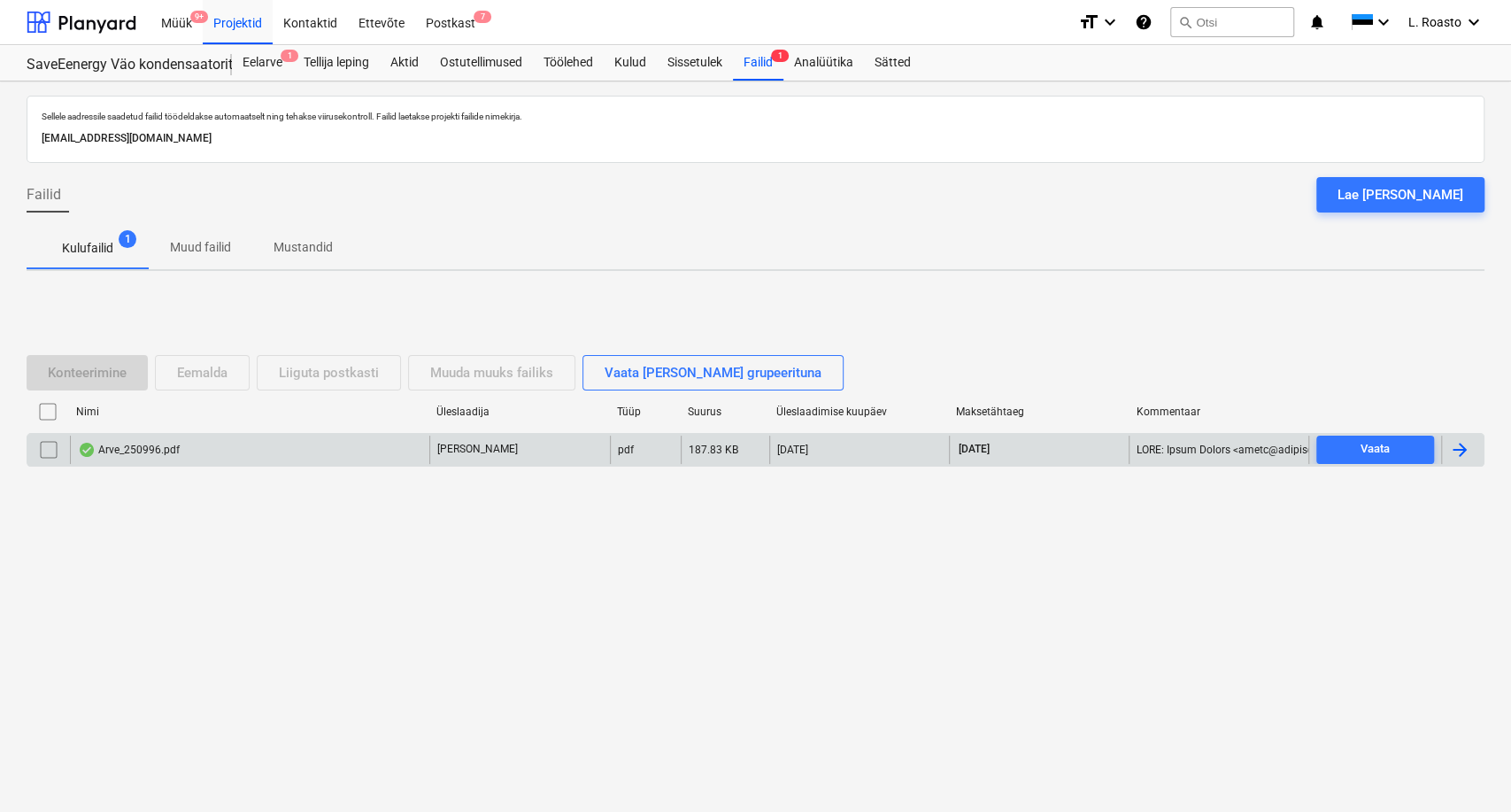
click at [1469, 443] on div at bounding box center [1459, 450] width 22 height 22
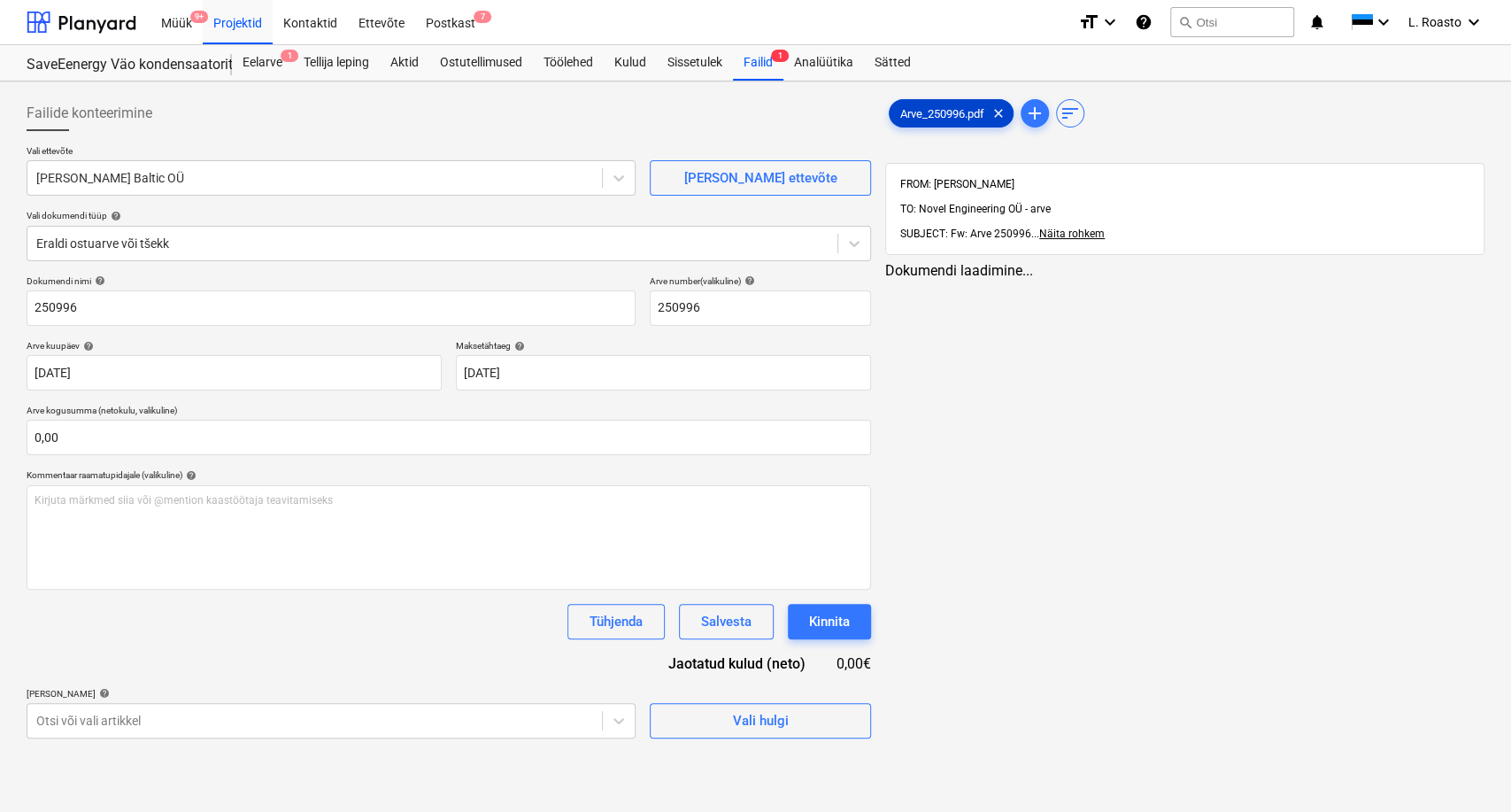
click at [952, 123] on div "Arve_250996.pdf clear" at bounding box center [951, 113] width 125 height 28
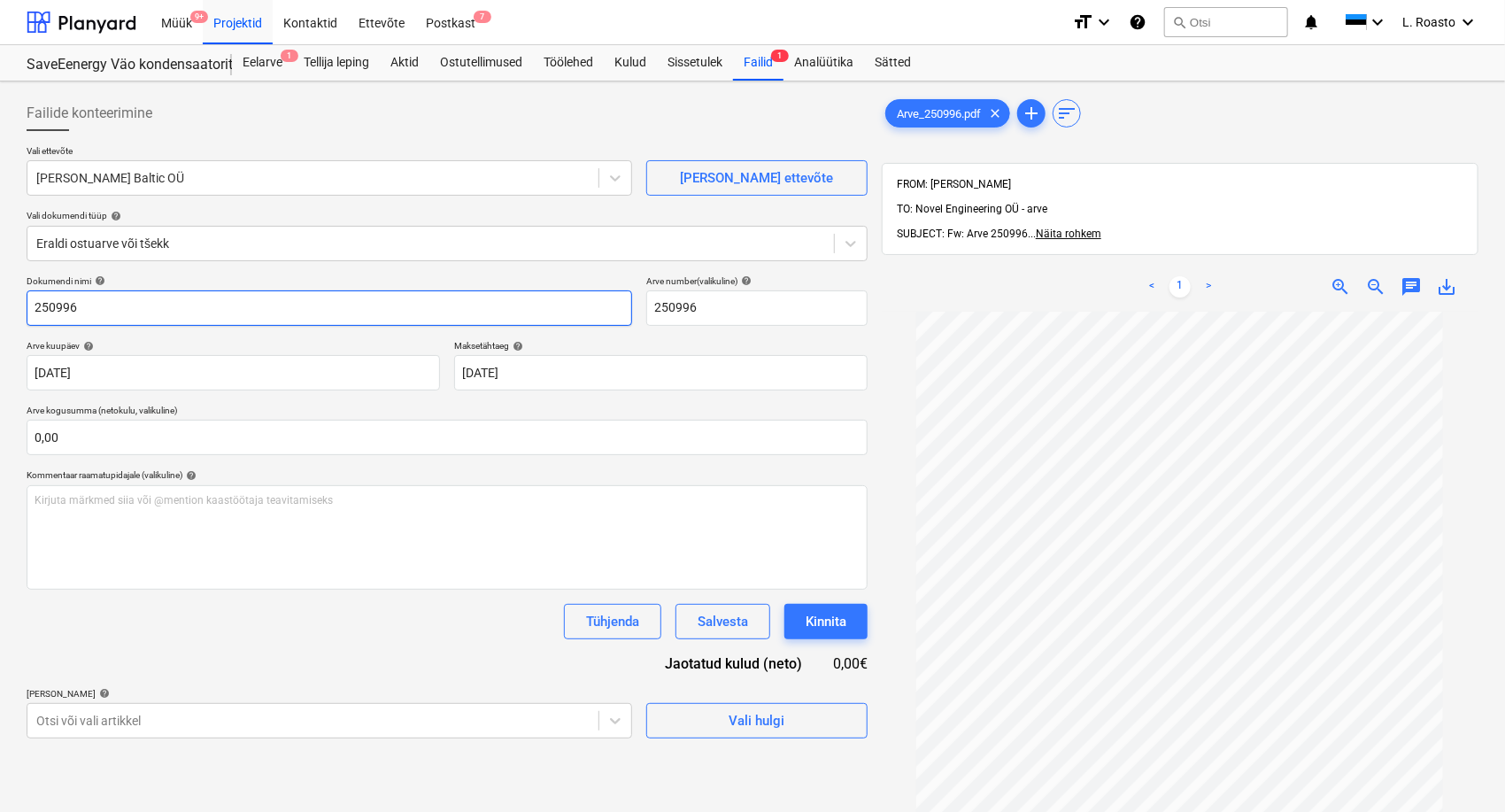
click at [34, 308] on input "250996" at bounding box center [329, 308] width 606 height 36
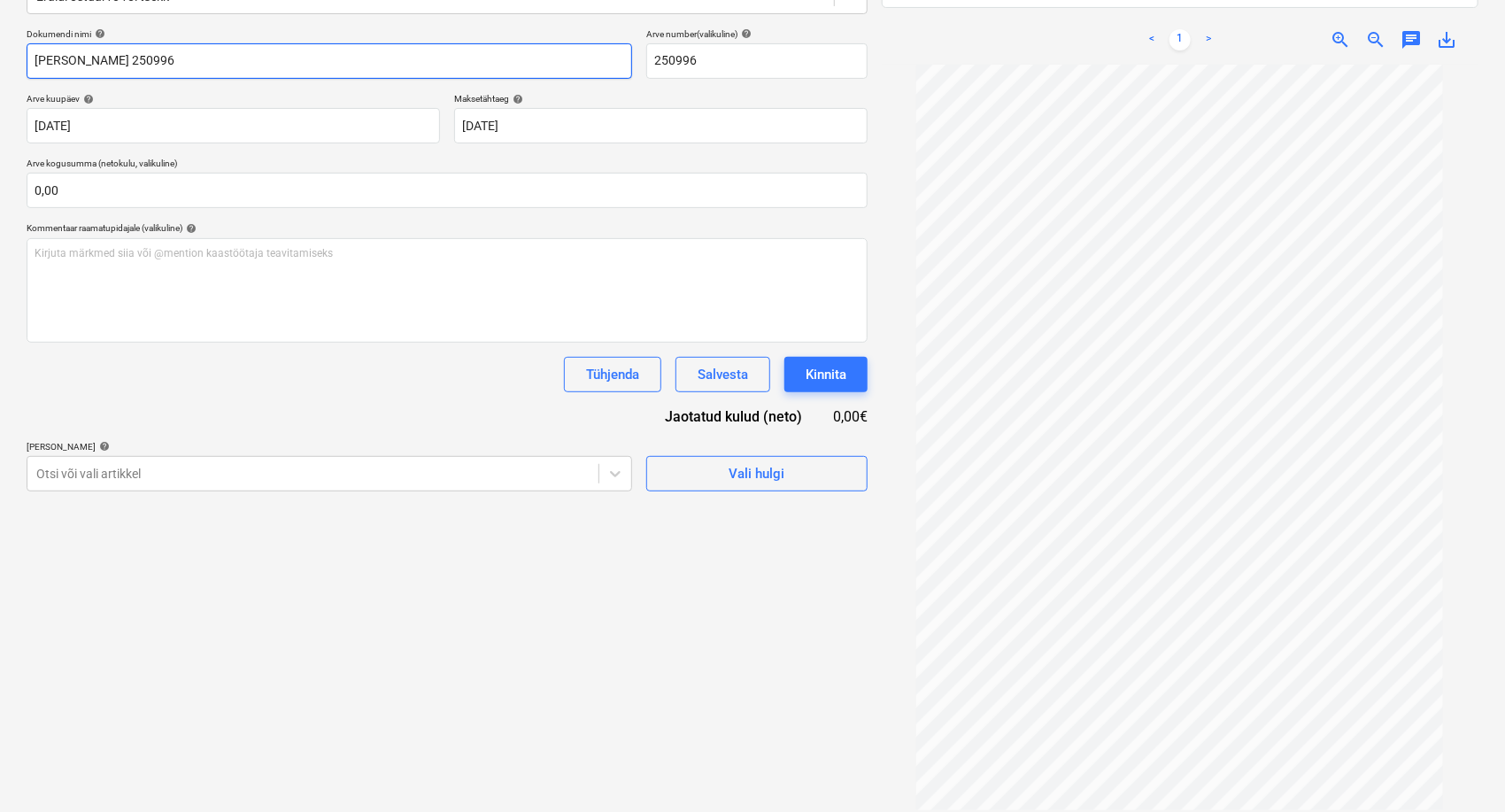
scroll to position [252, 0]
type input "[PERSON_NAME] 250996"
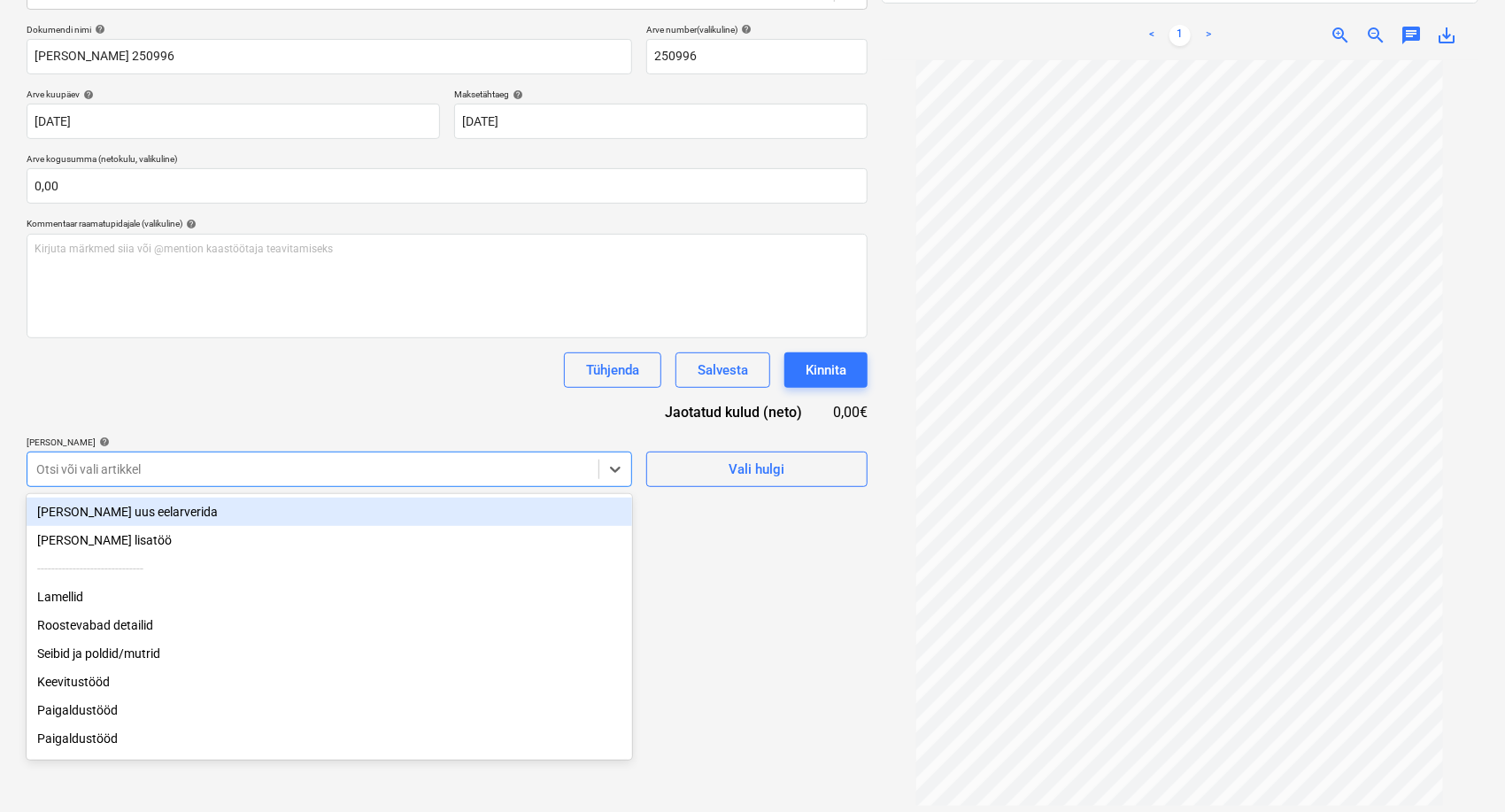
click at [503, 475] on div at bounding box center [312, 469] width 554 height 18
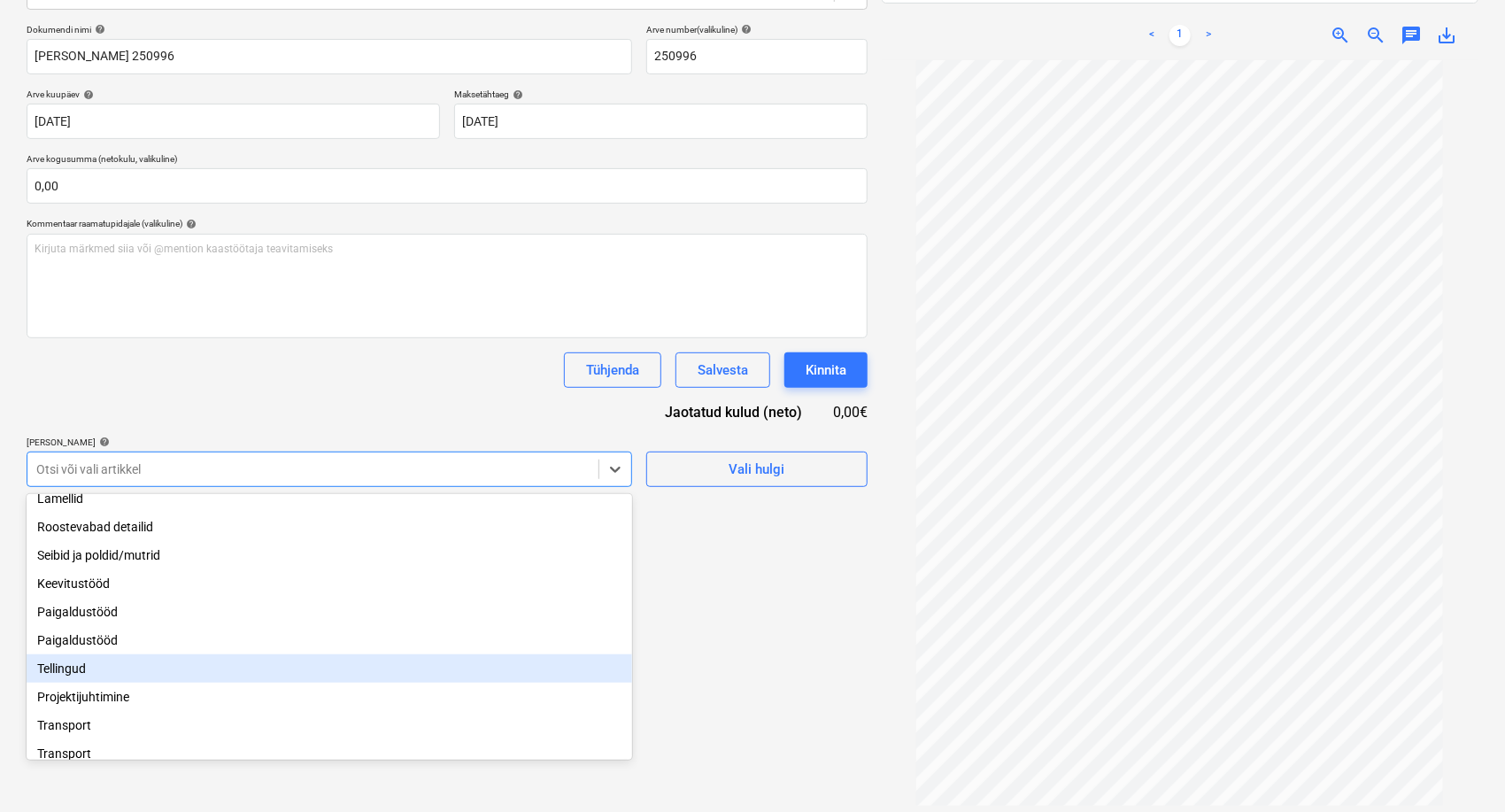
scroll to position [120, 0]
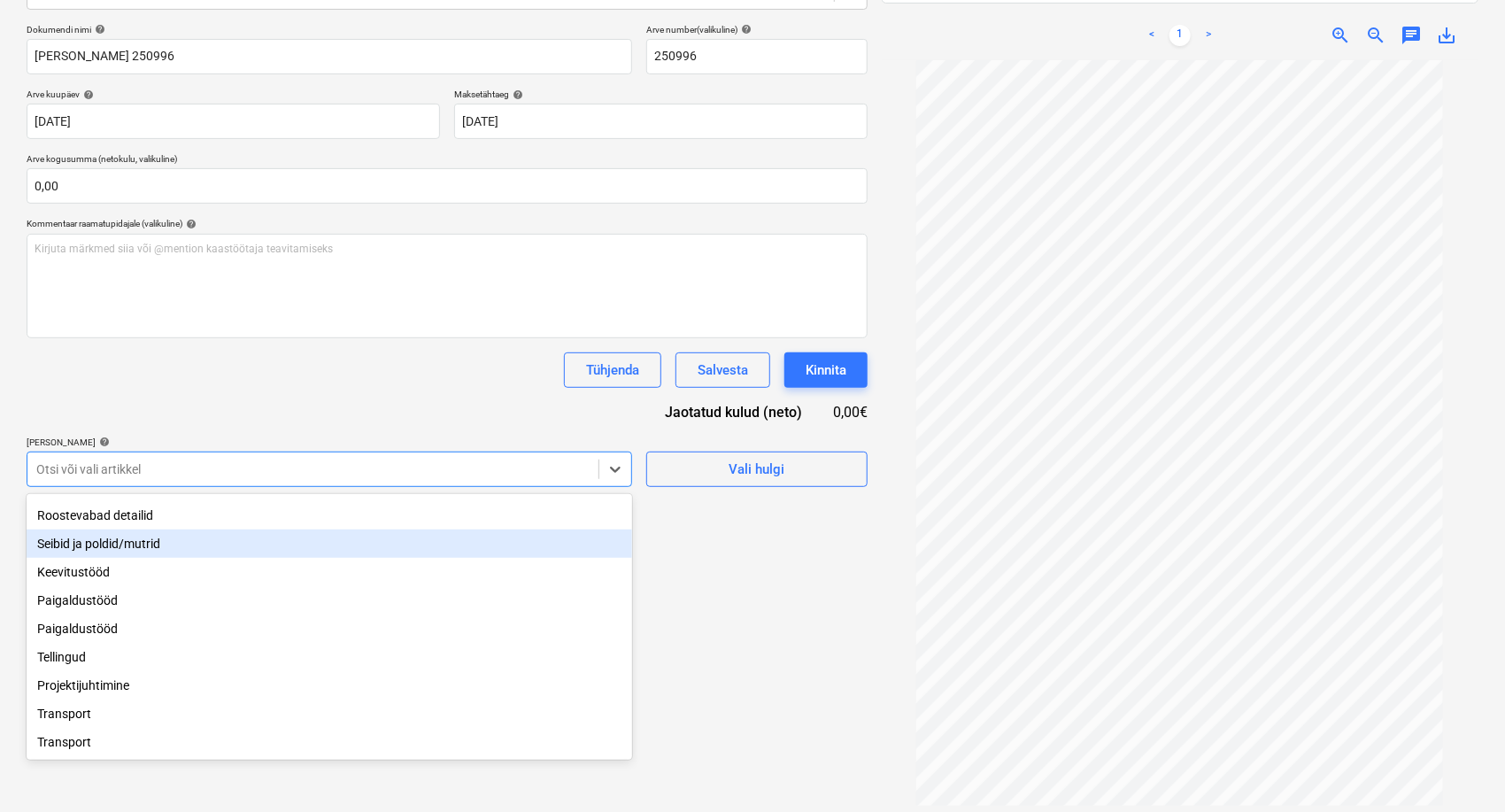
click at [132, 529] on div "Seibid ja poldid/mutrid" at bounding box center [329, 543] width 606 height 28
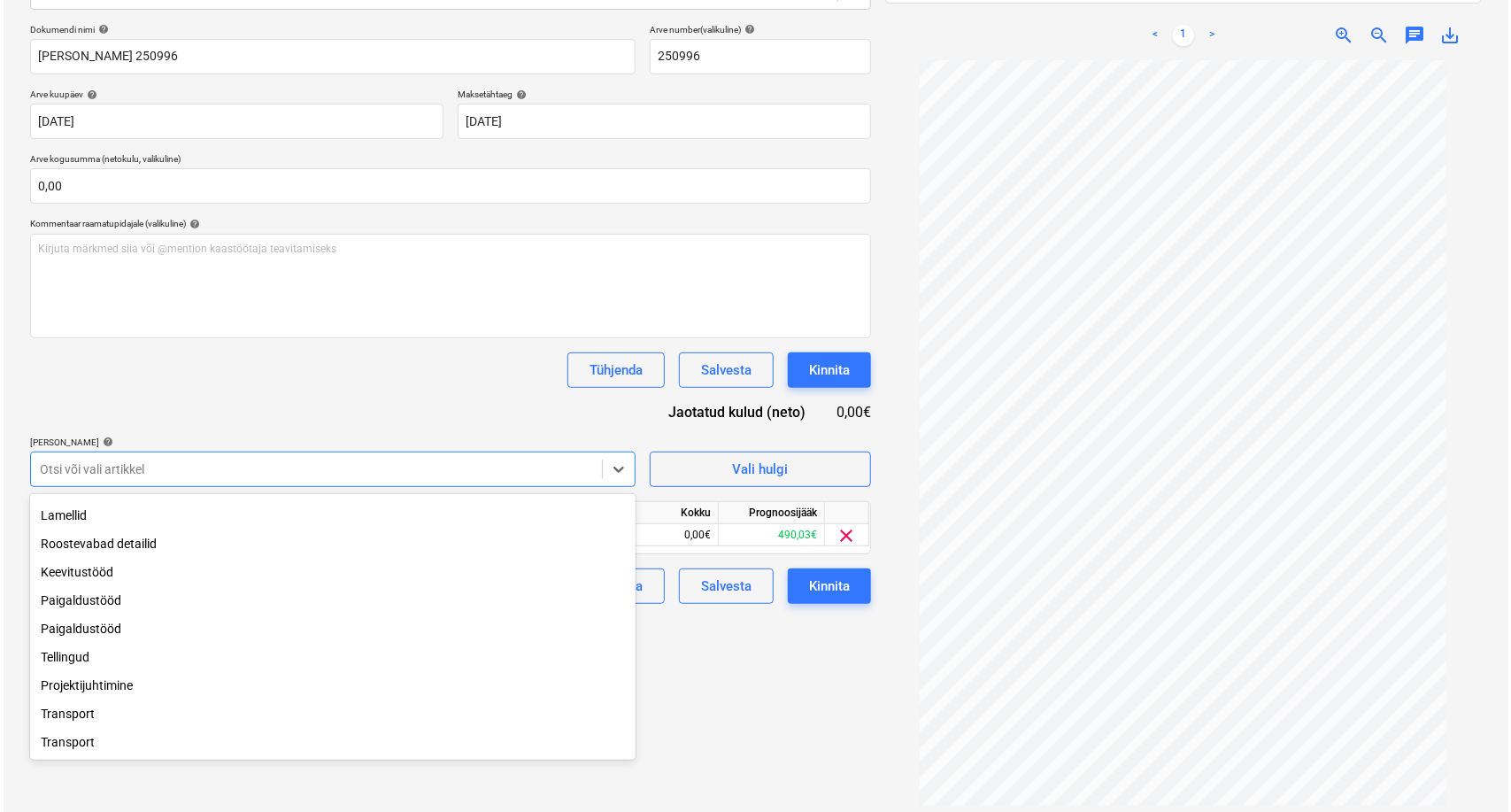
scroll to position [91, 0]
click at [193, 389] on div "Dokumendi nimi help [PERSON_NAME] 250996 Arve number (valikuline) help 250996 A…" at bounding box center [447, 313] width 841 height 580
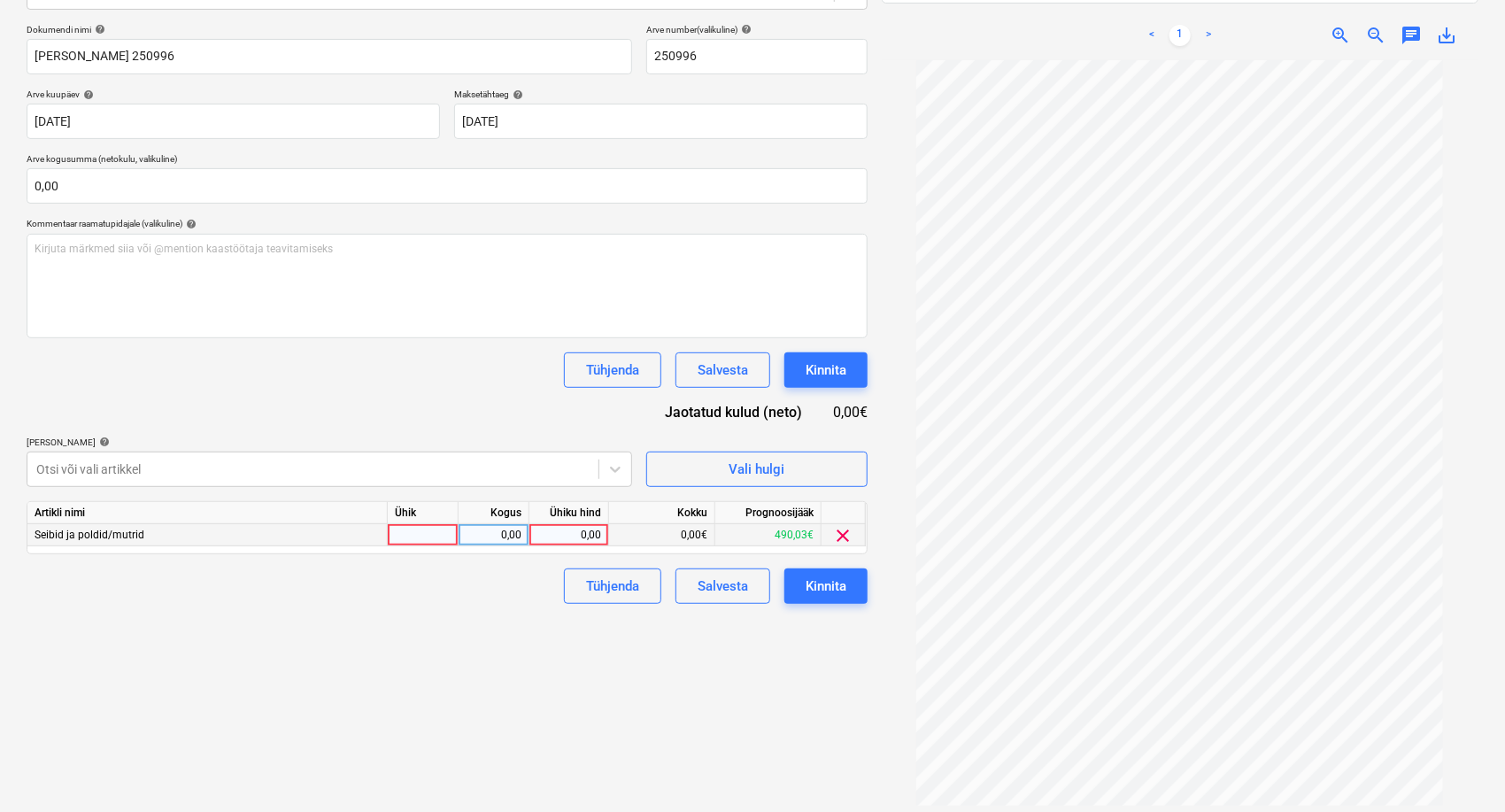
click at [543, 532] on div "0,00" at bounding box center [569, 535] width 65 height 22
type input "315,70"
click at [404, 673] on div "Failide konteerimine Vali ettevõte [PERSON_NAME] Baltic OÜ [PERSON_NAME] uus et…" at bounding box center [447, 333] width 856 height 992
click at [811, 581] on div "Kinnita" at bounding box center [826, 586] width 41 height 23
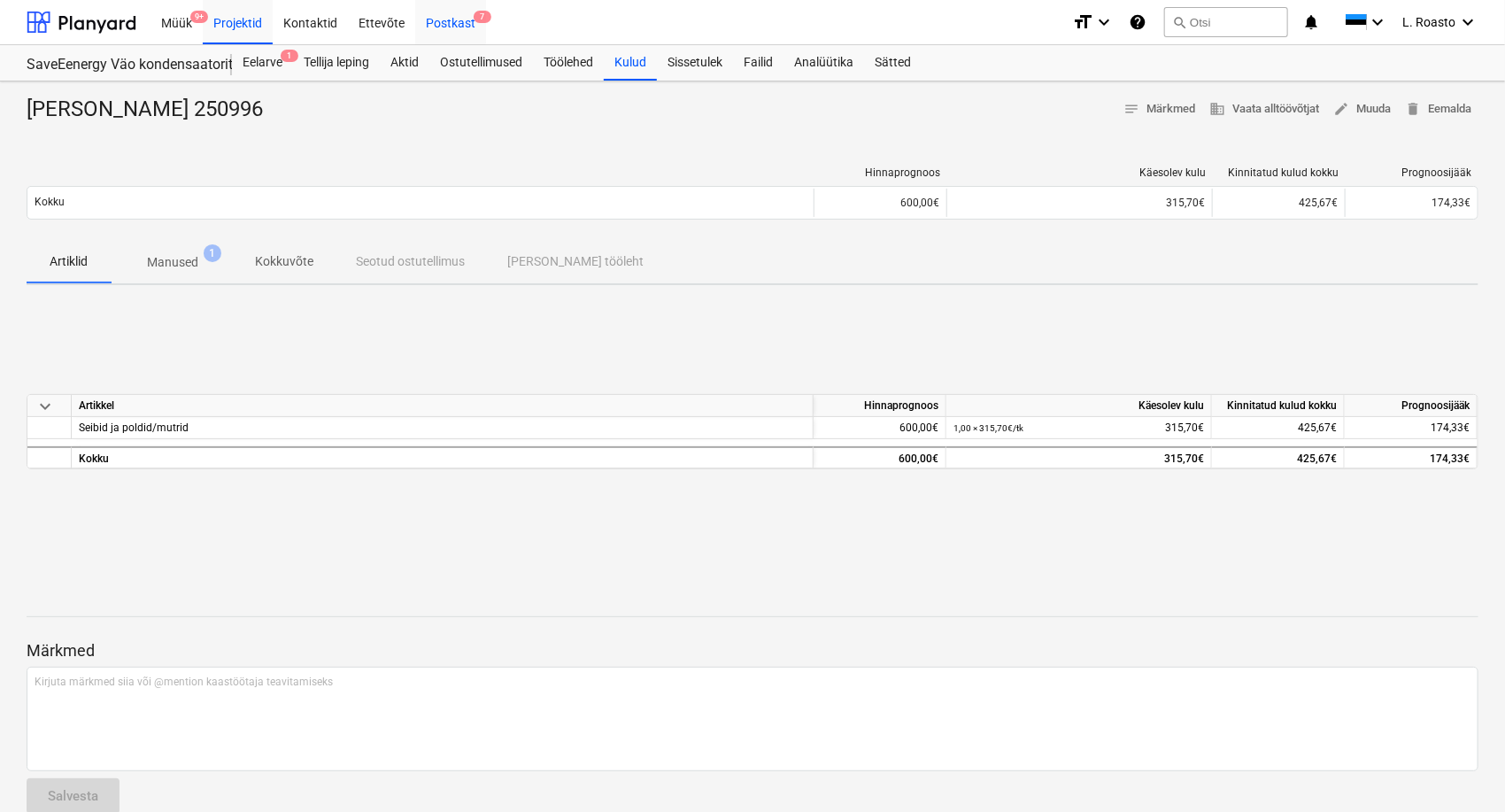
click at [437, 12] on div "Postkast 7" at bounding box center [450, 22] width 71 height 45
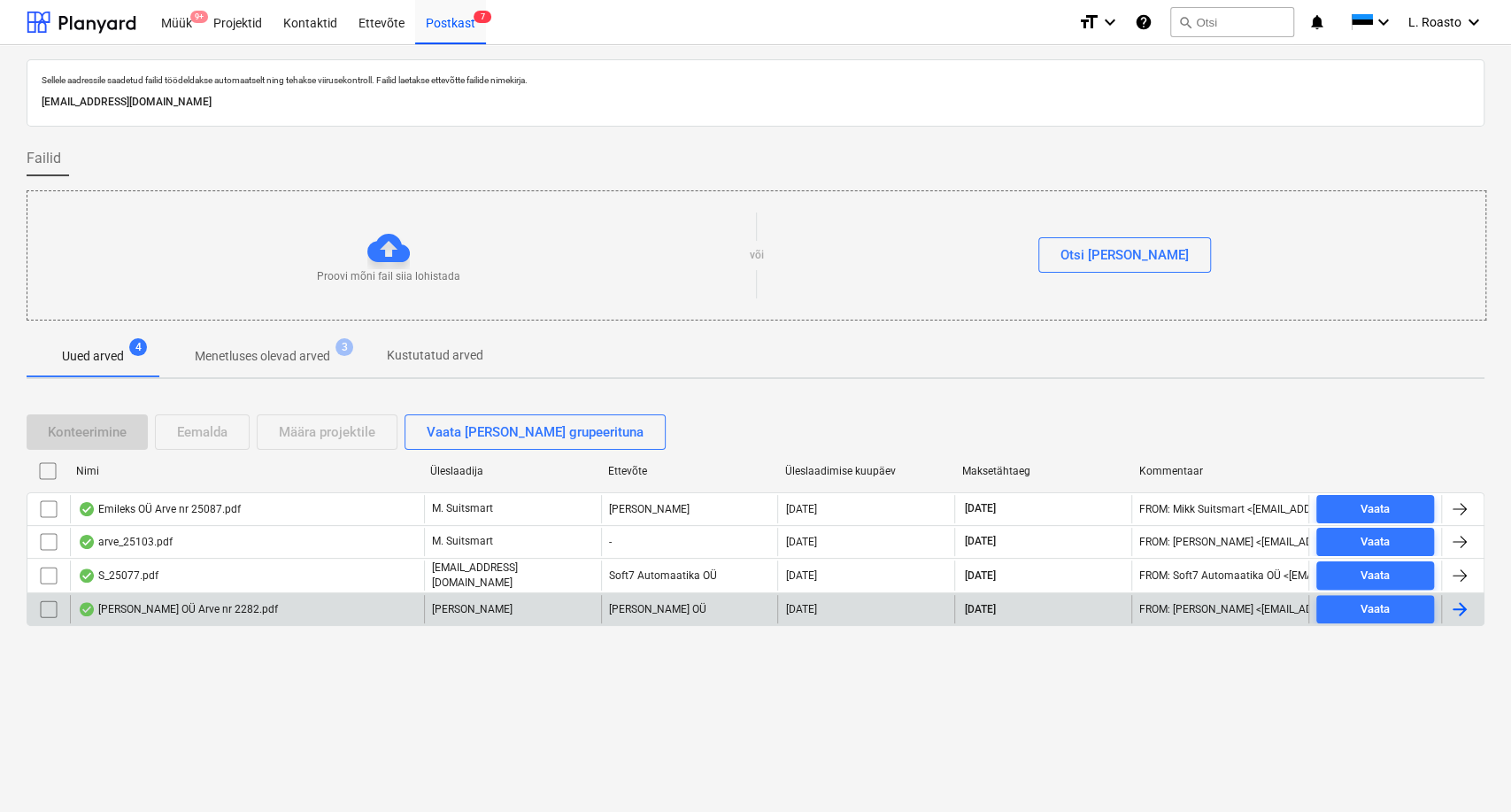
click at [215, 614] on div "[PERSON_NAME] OÜ Arve nr 2282.pdf" at bounding box center [246, 609] width 354 height 28
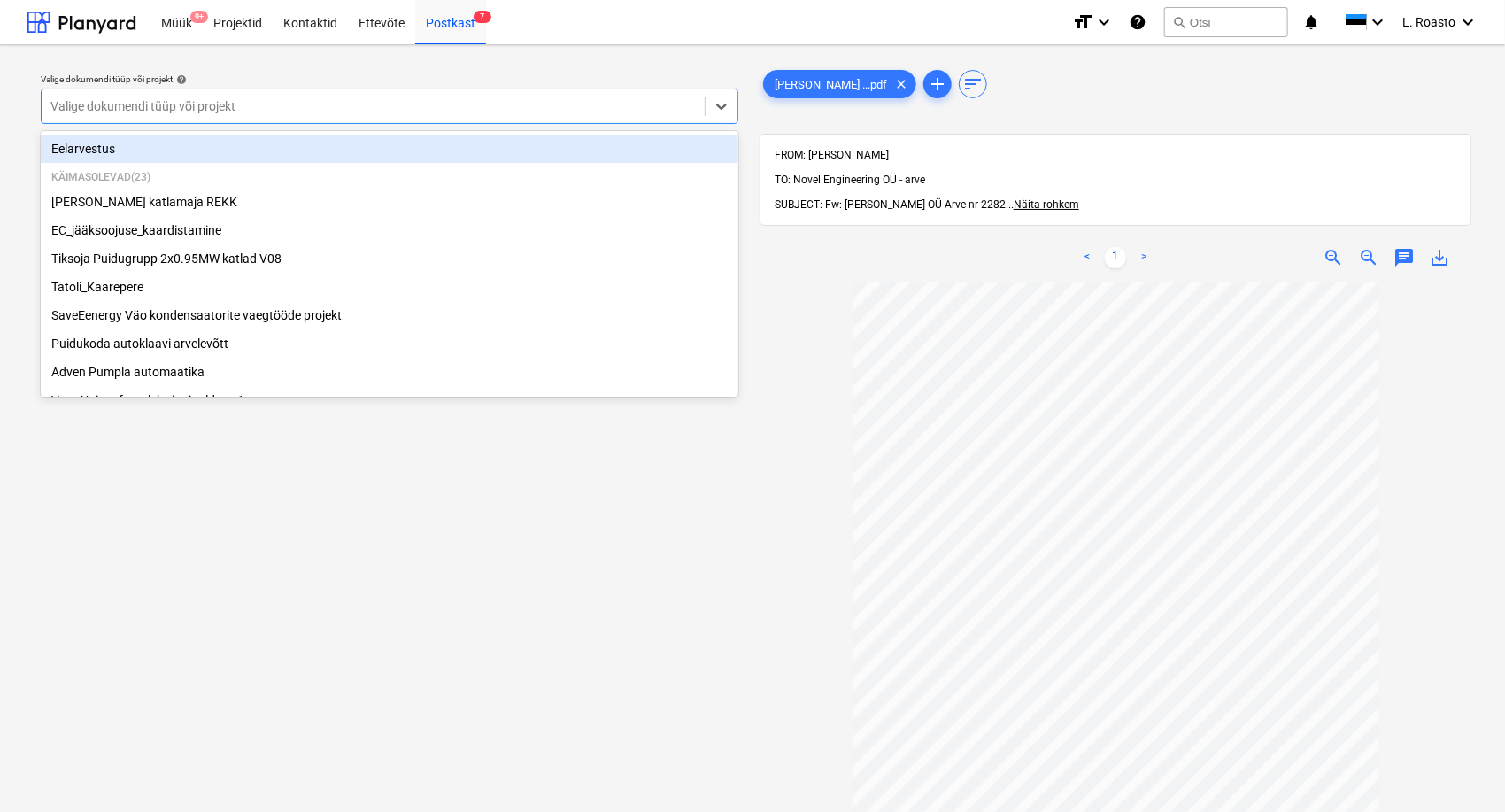
click at [382, 109] on div at bounding box center [373, 106] width 645 height 18
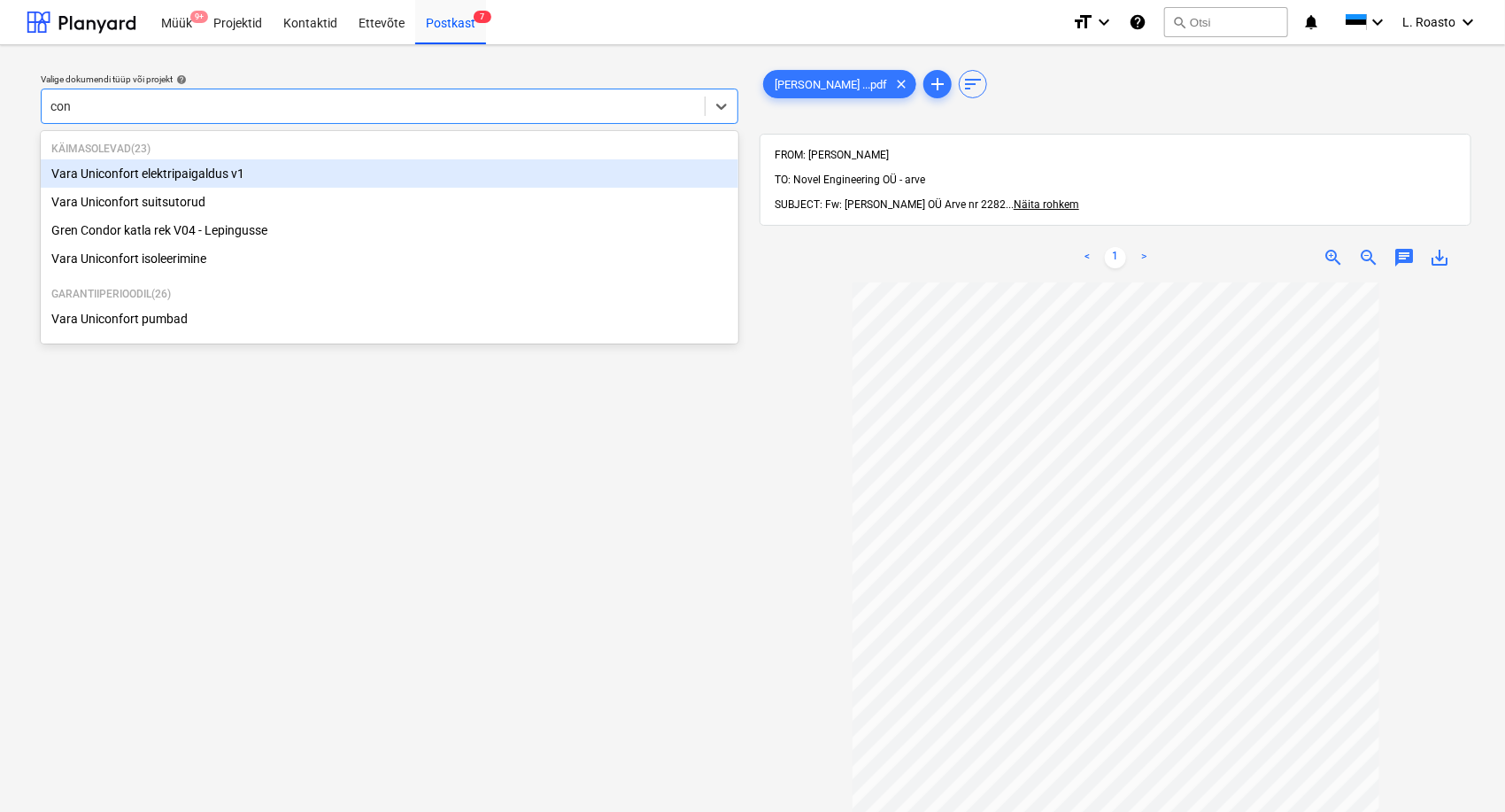
type input "cond"
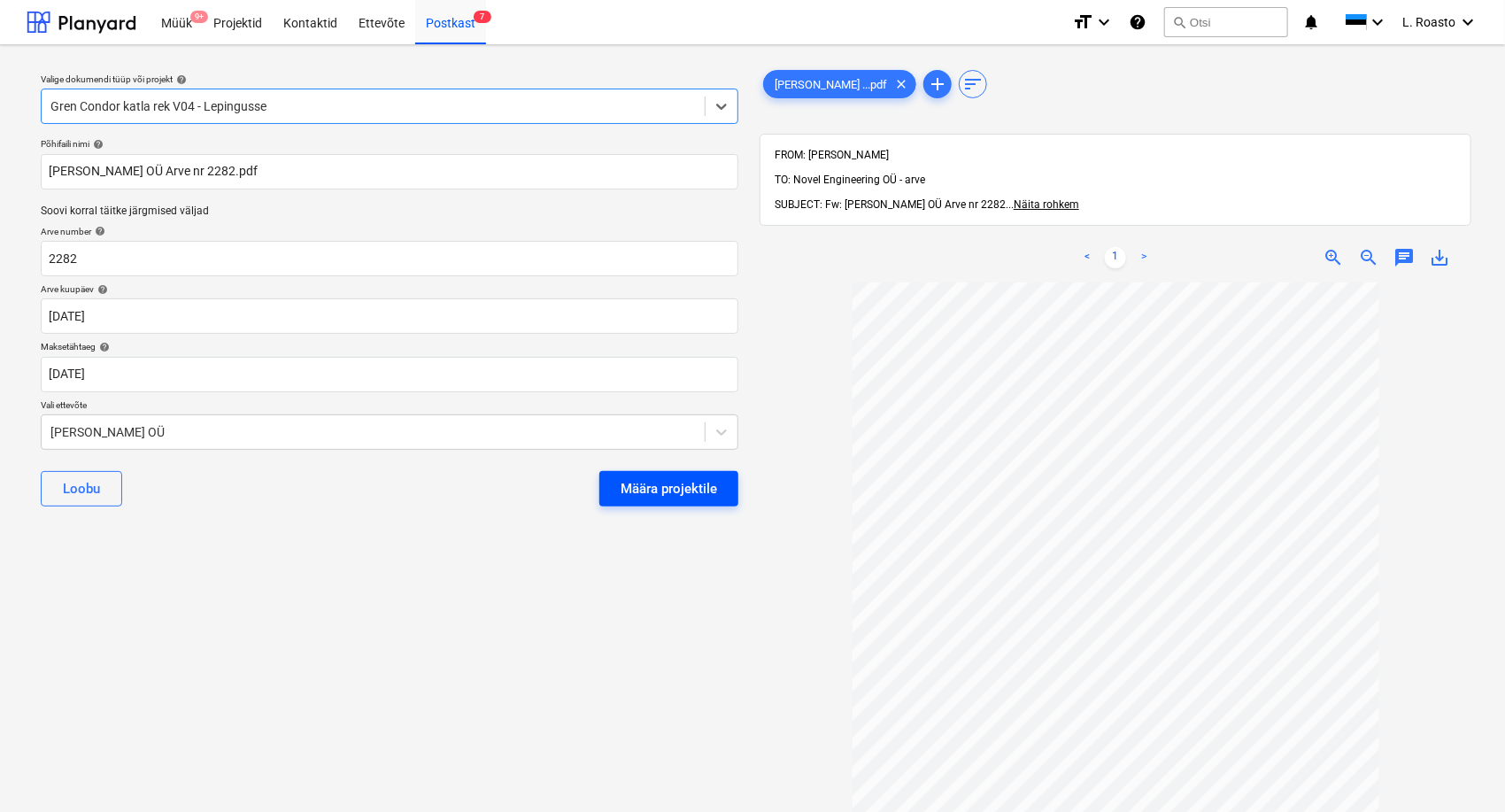
click at [656, 494] on div "Määra projektile" at bounding box center [669, 489] width 96 height 23
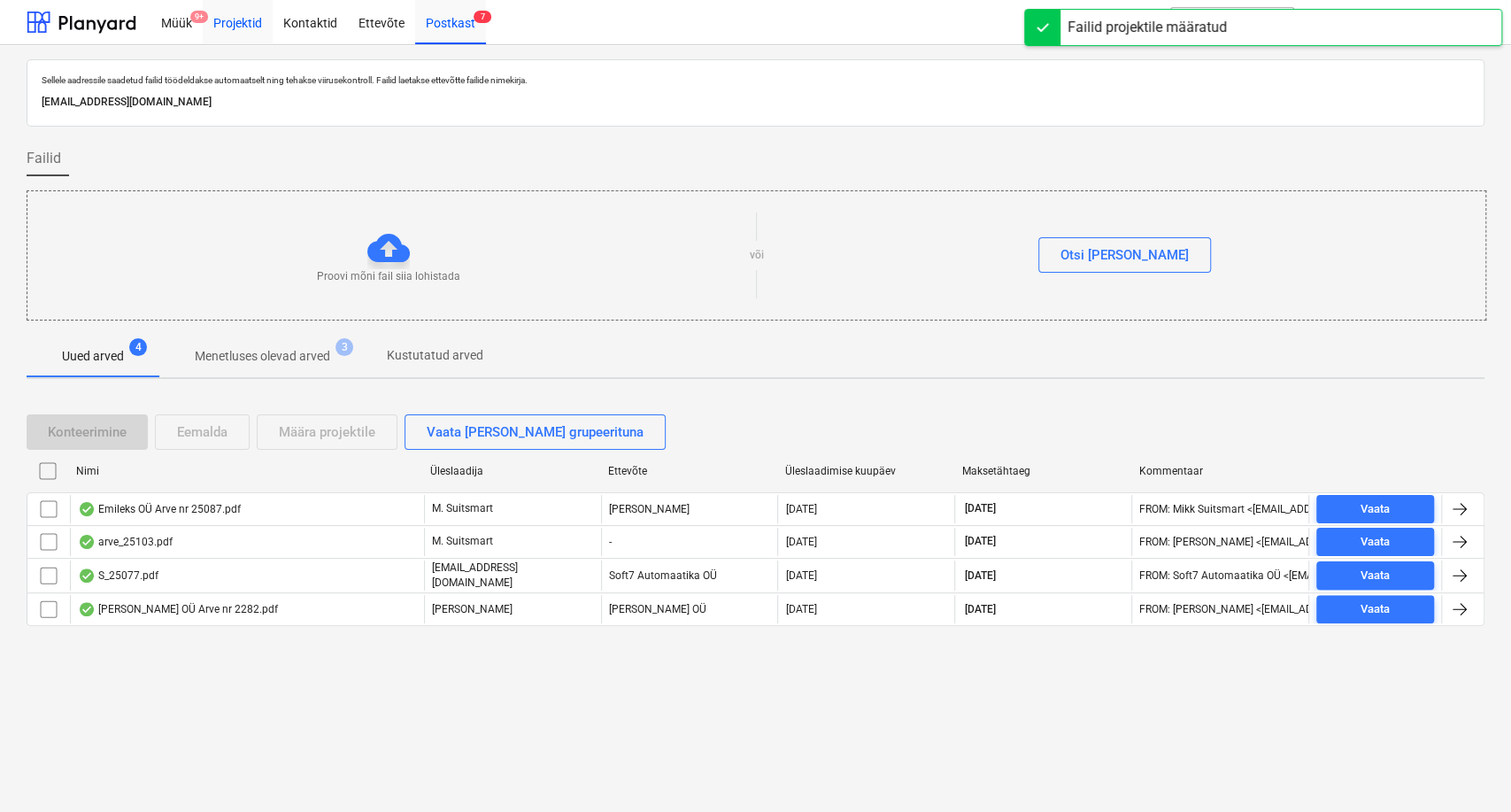
click at [252, 31] on div "Projektid" at bounding box center [238, 22] width 70 height 45
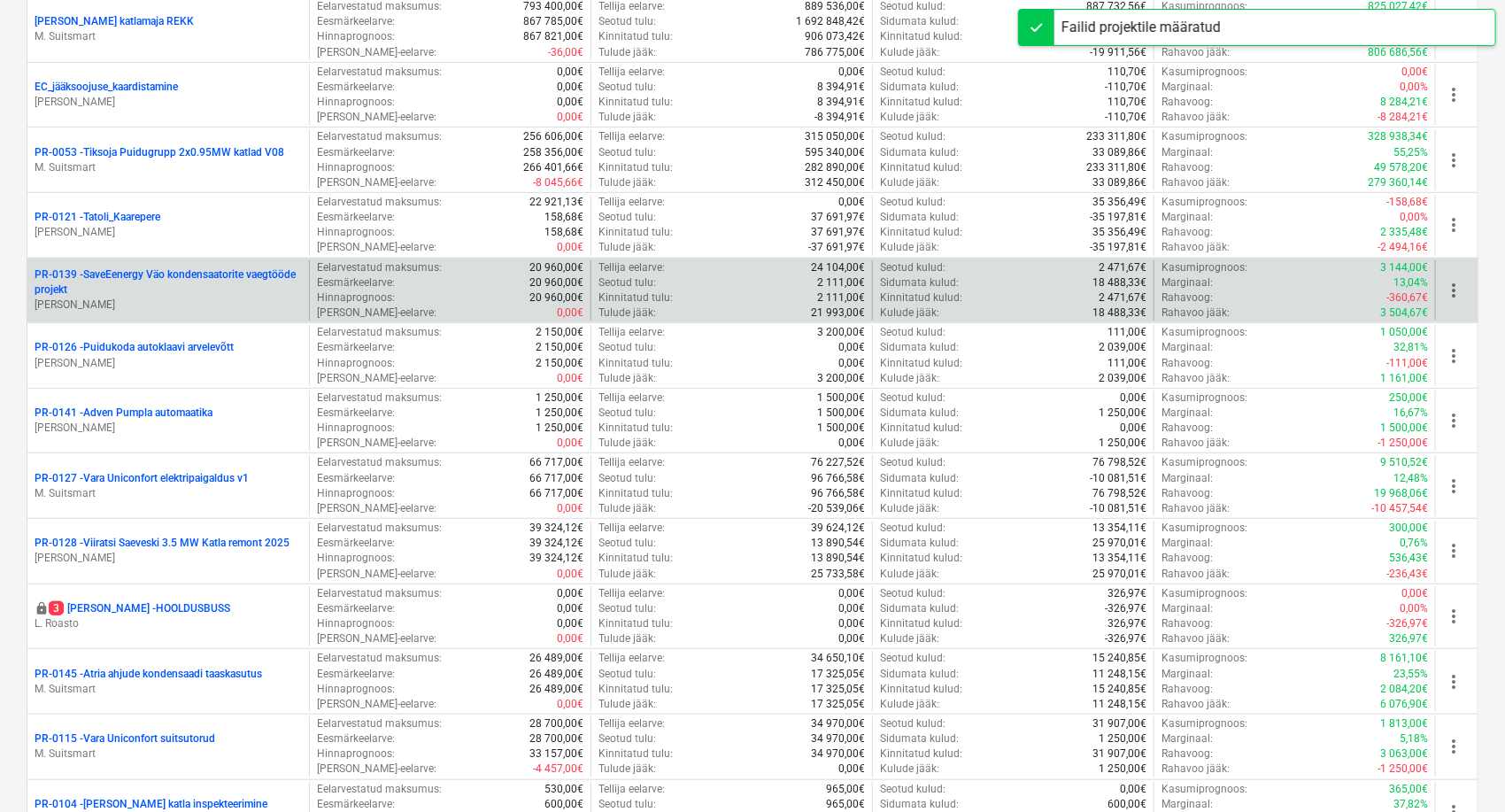
scroll to position [589, 0]
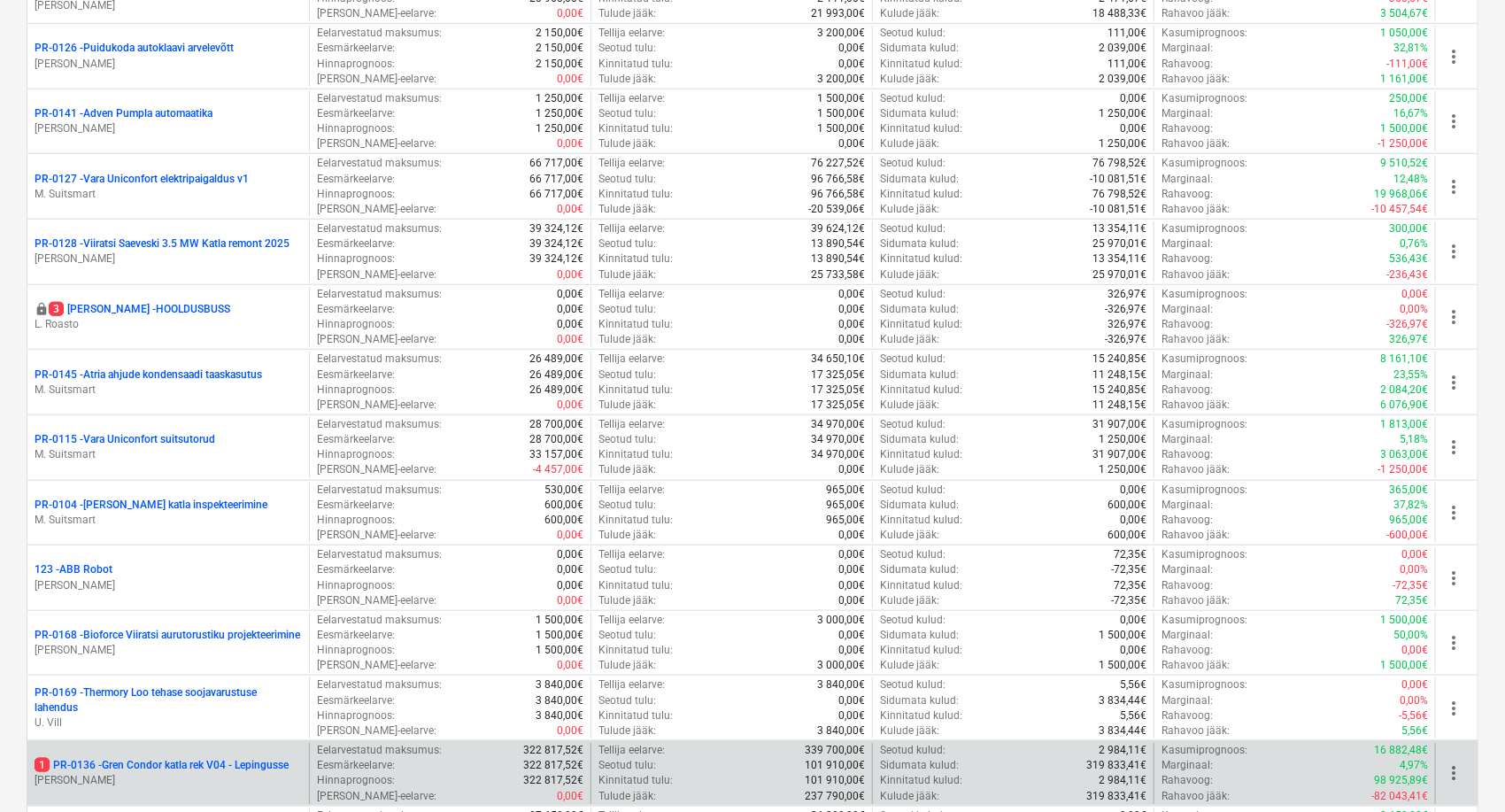
click at [182, 769] on p "1 PR-0136 - Gren Condor katla rek V04 - Lepingusse" at bounding box center [161, 765] width 254 height 15
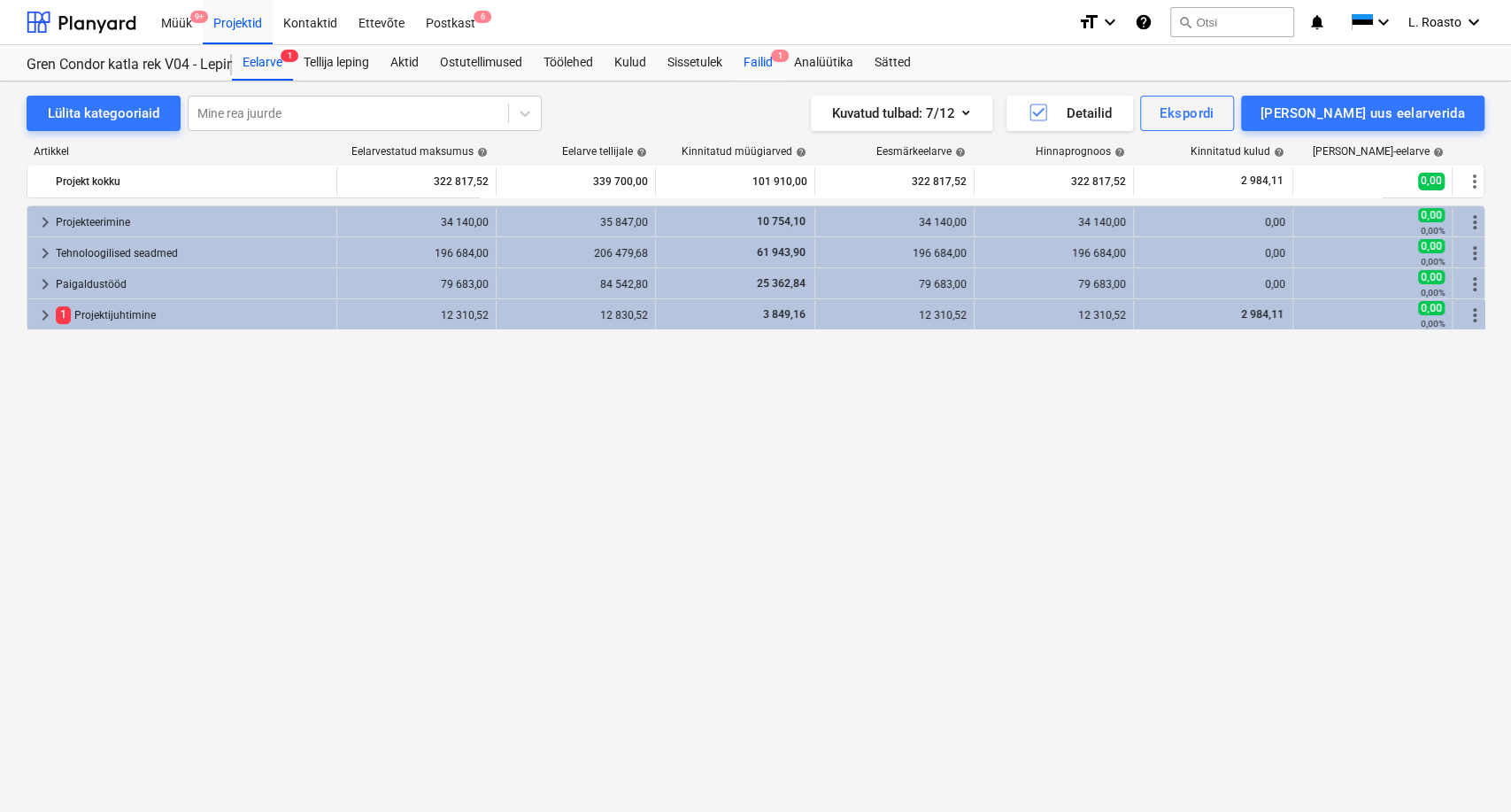
click at [756, 71] on div "Failid 1" at bounding box center [757, 63] width 50 height 36
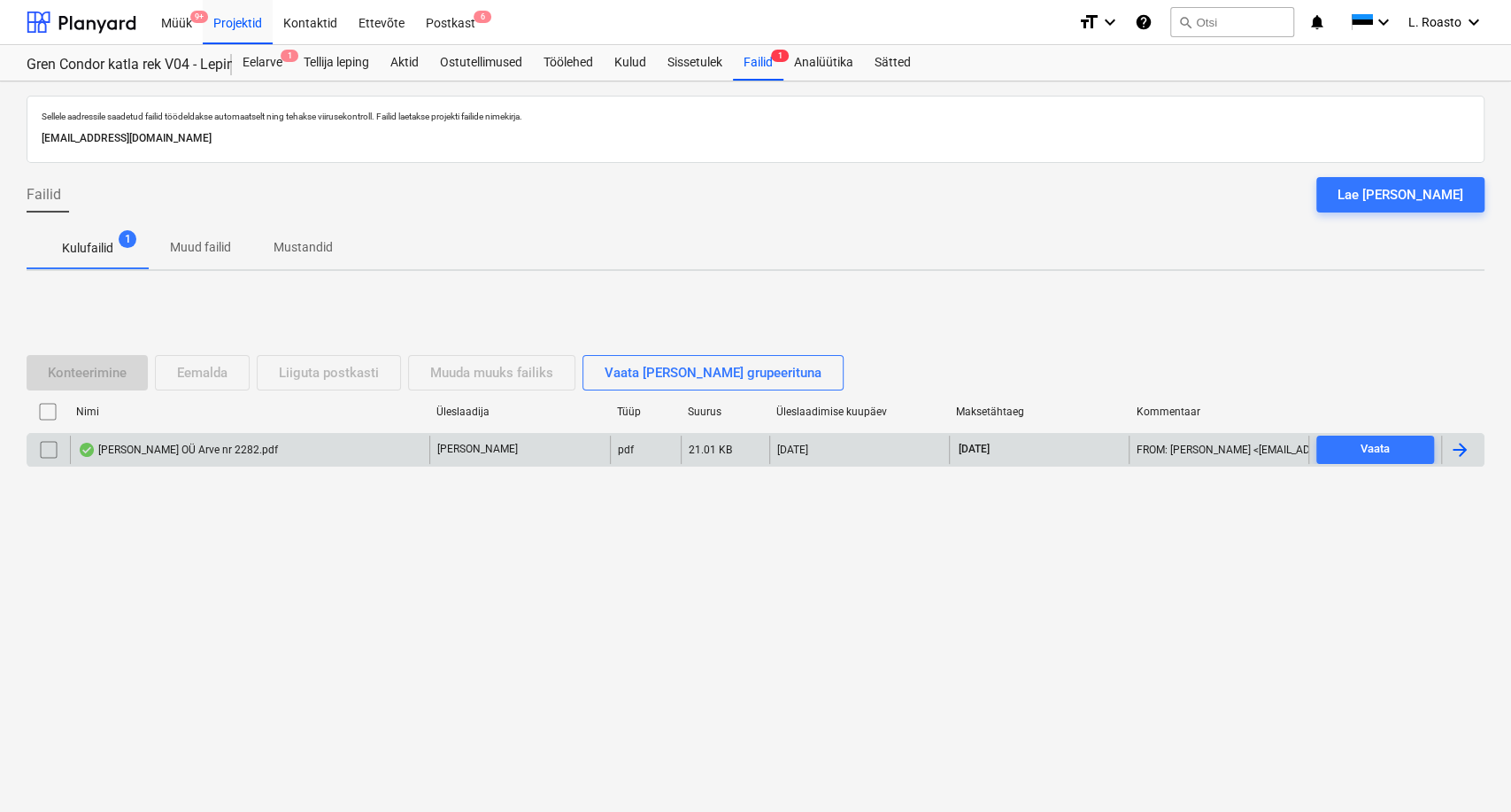
click at [1460, 450] on div at bounding box center [1459, 450] width 22 height 22
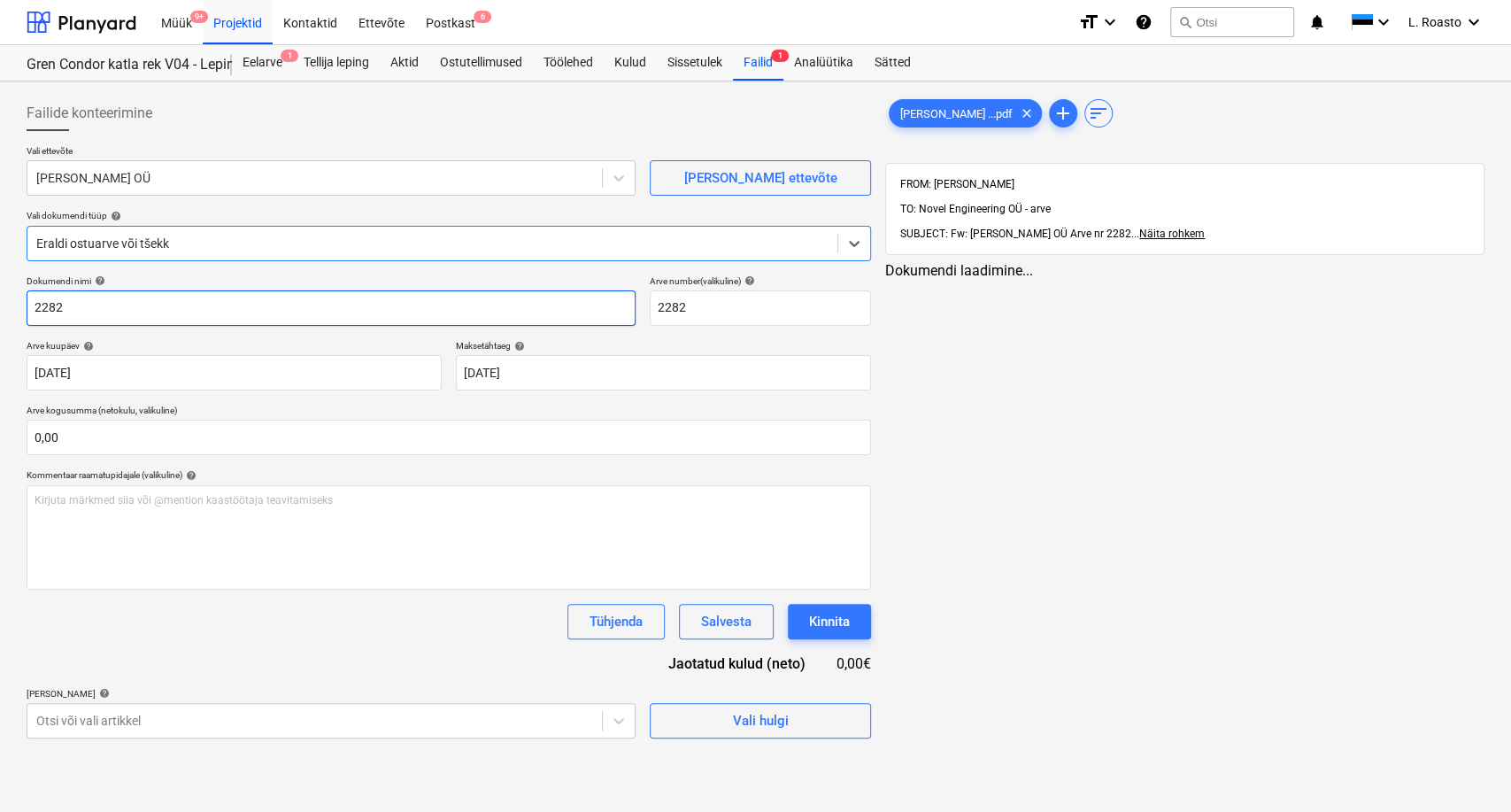
click at [36, 307] on input "2282" at bounding box center [331, 308] width 609 height 36
type input "ameron arve 2282"
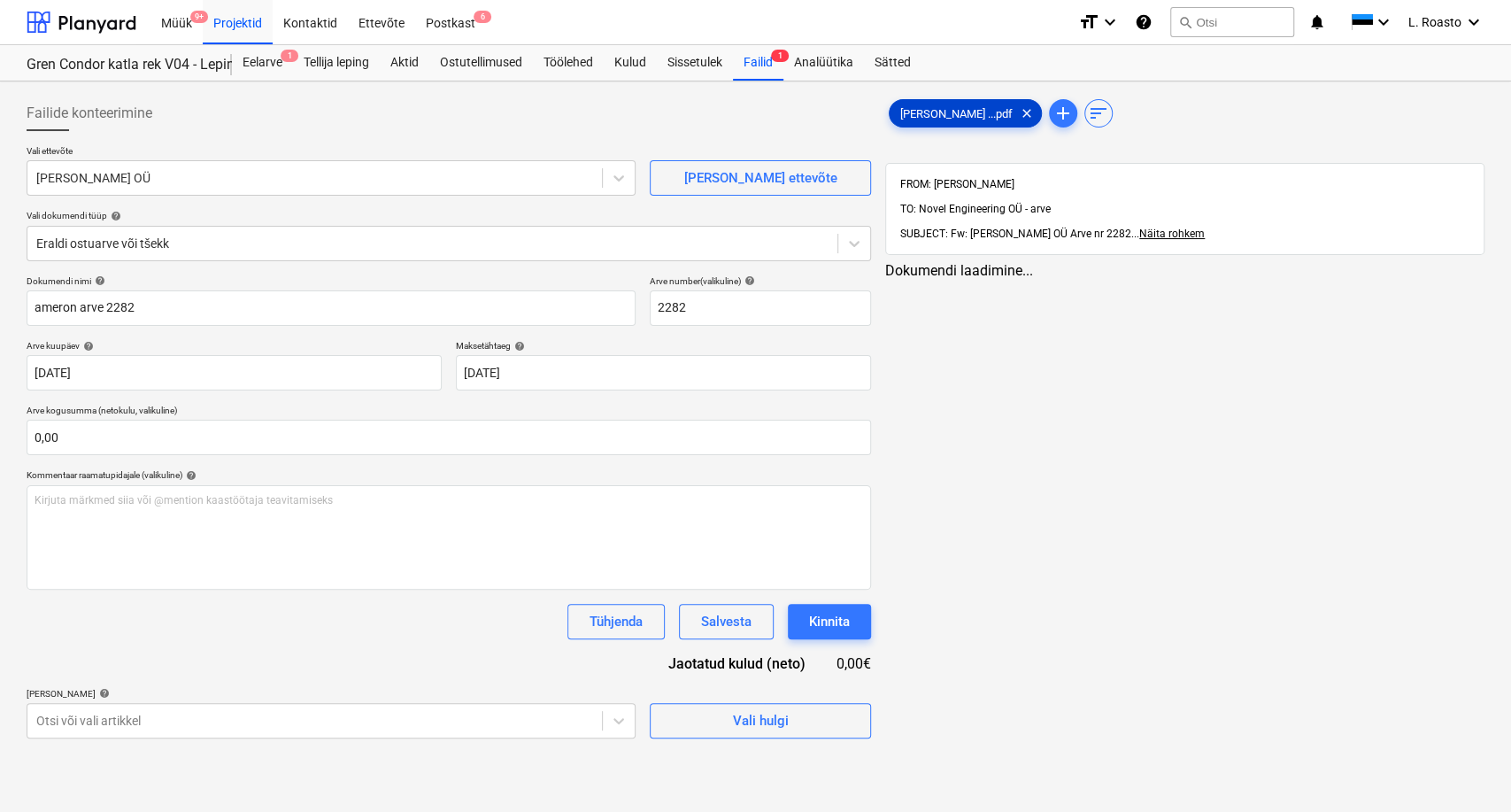
click at [942, 110] on span "[PERSON_NAME] ...pdf" at bounding box center [956, 114] width 134 height 13
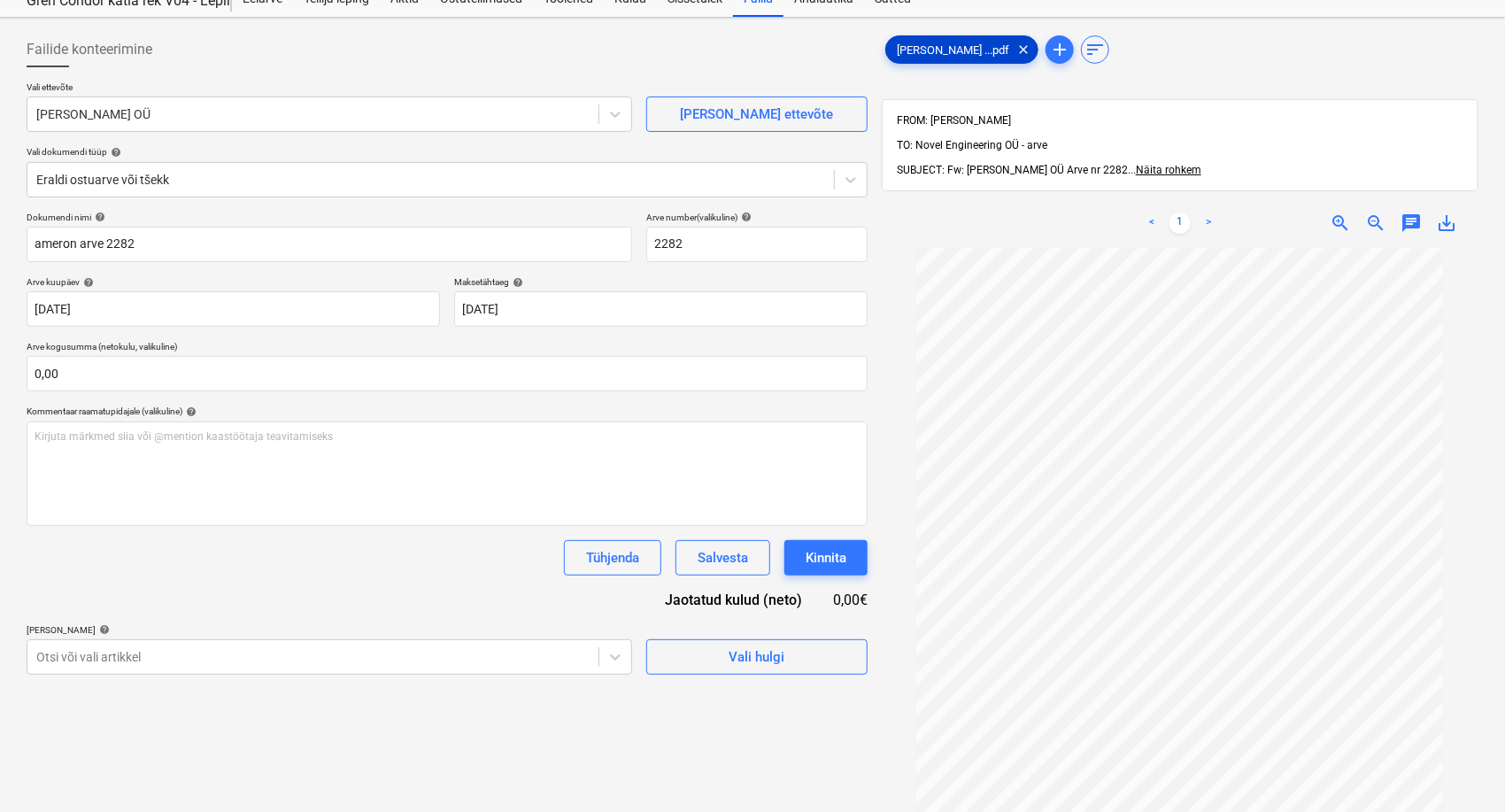
scroll to position [98, 0]
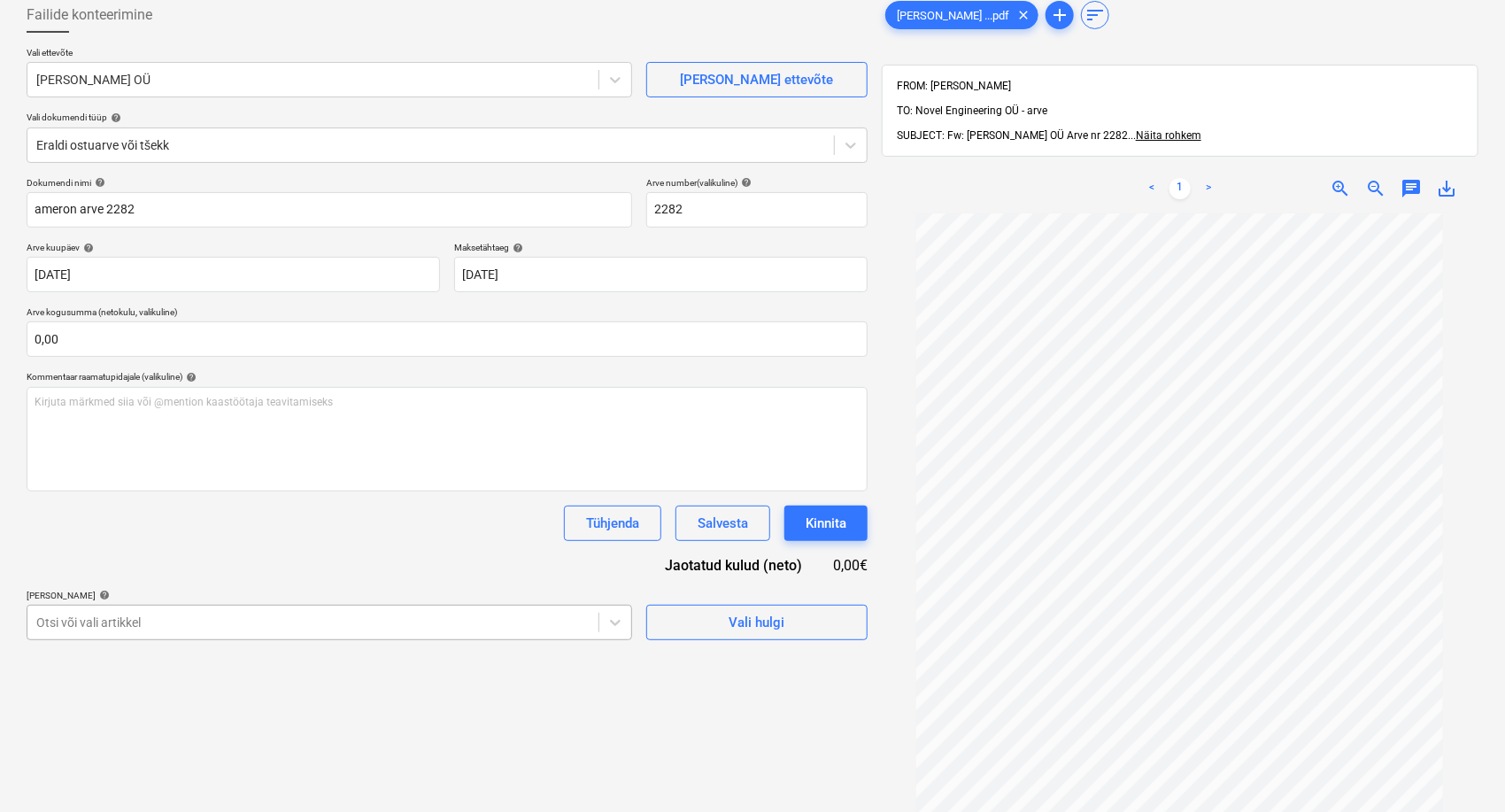
click at [274, 623] on body "Müük 9+ Projektid Kontaktid Ettevõte Postkast 6 format_size keyboard_arrow_down…" at bounding box center [752, 307] width 1505 height 812
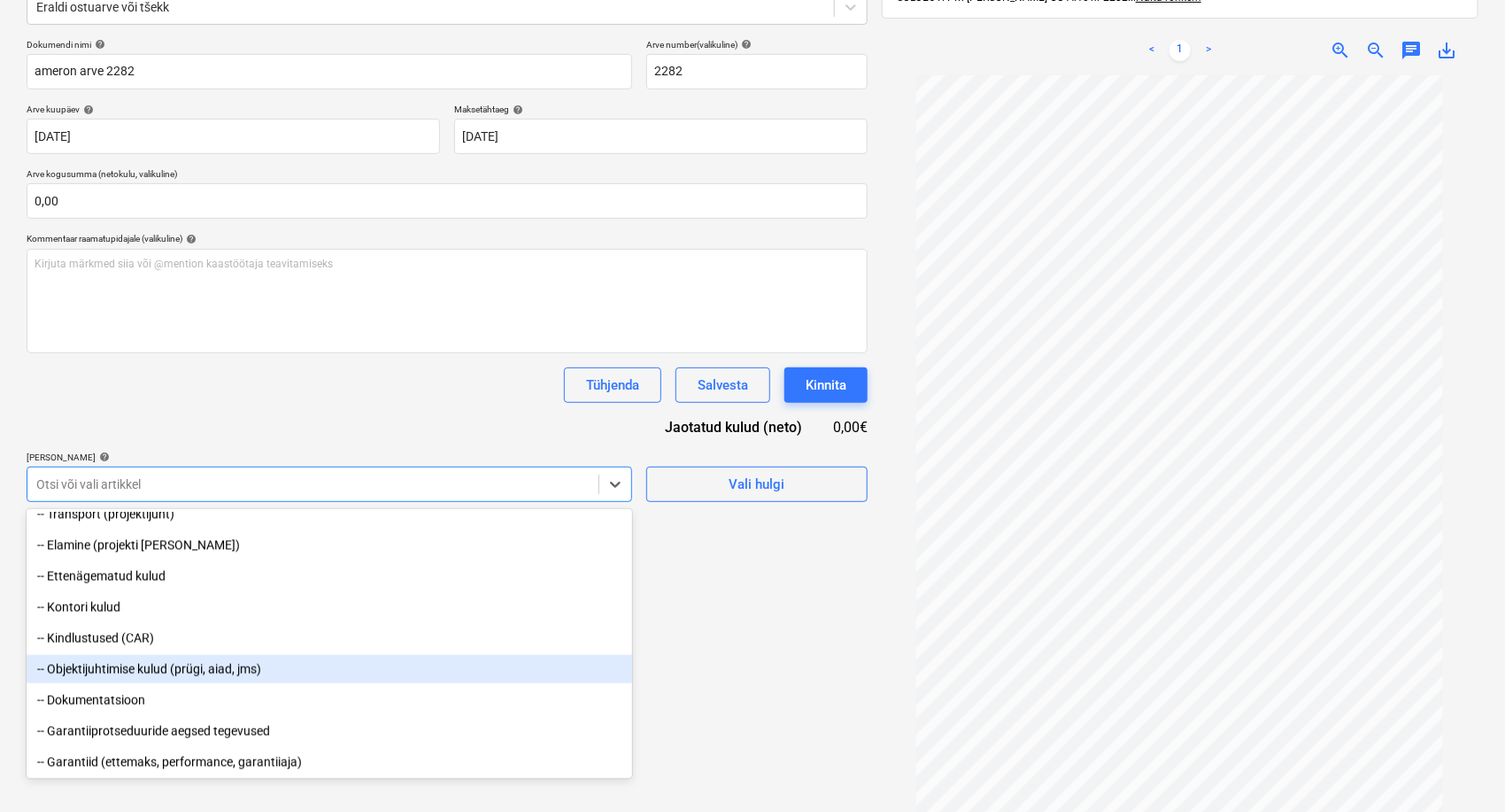
scroll to position [252, 0]
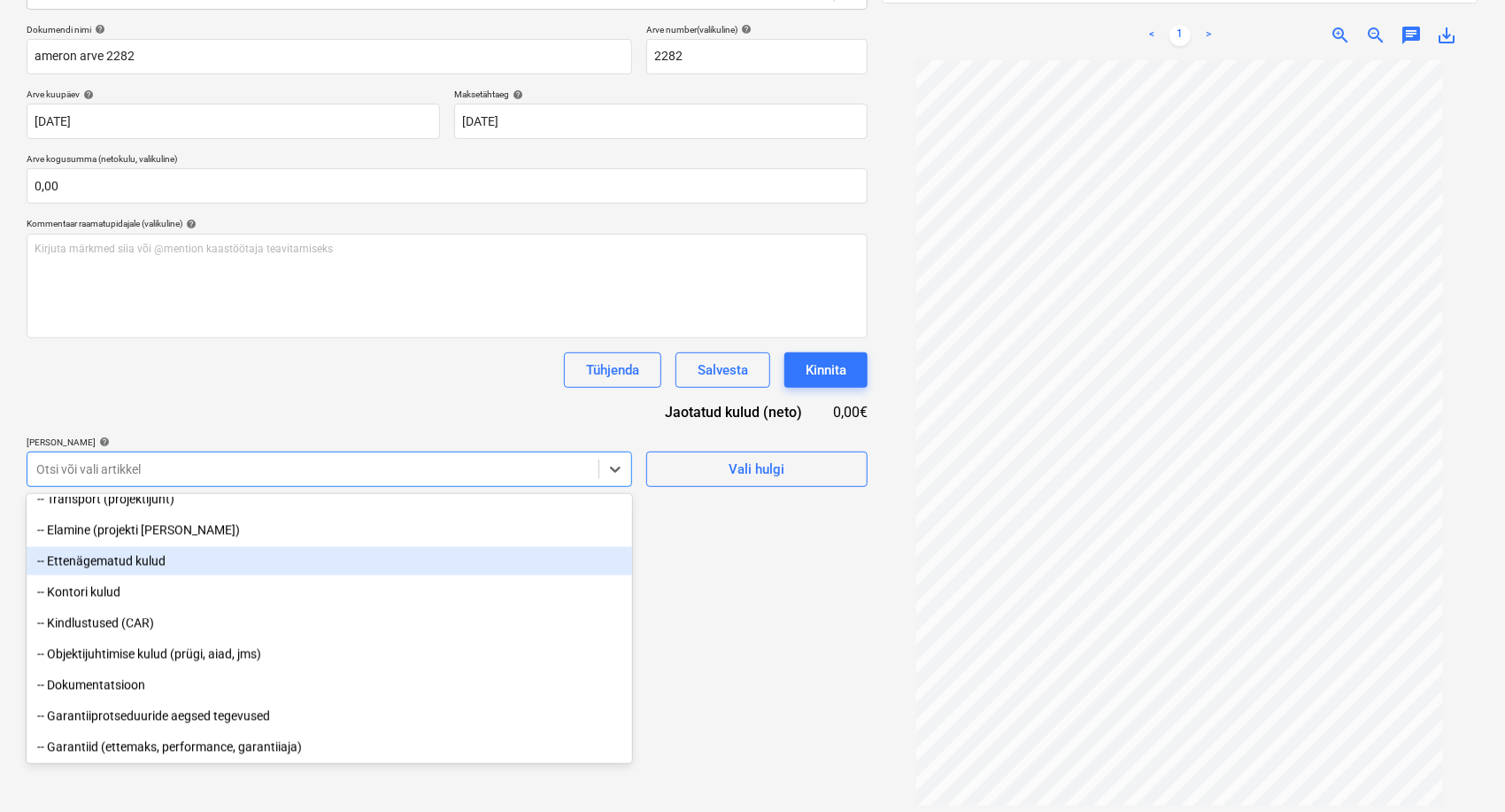
click at [151, 565] on div "-- Ettenägematud kulud" at bounding box center [329, 561] width 606 height 28
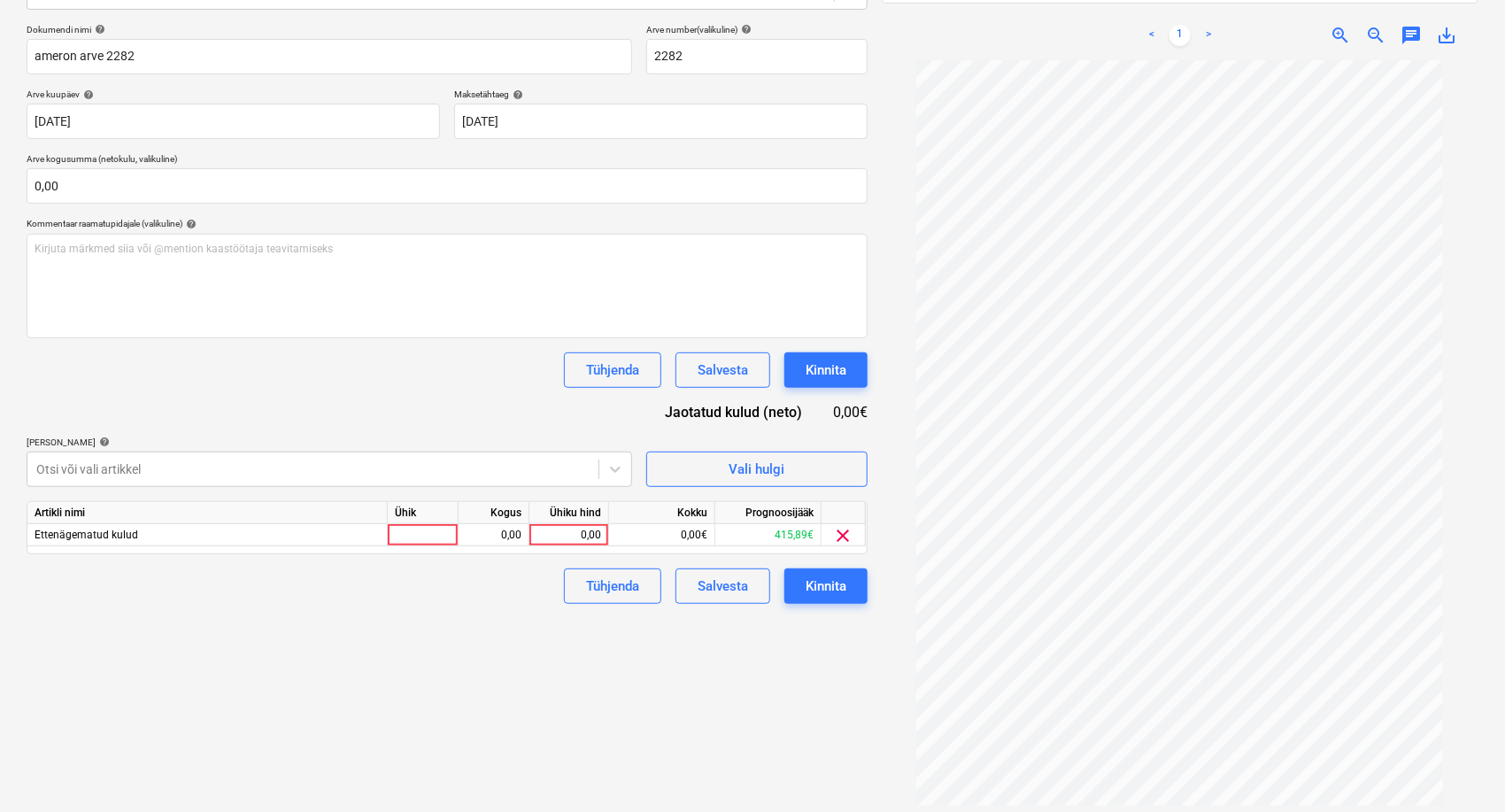
click at [314, 398] on div "Dokumendi nimi help ameron arve 2282 Arve number (valikuline) help 2282 Arve ku…" at bounding box center [447, 313] width 842 height 580
click at [586, 525] on div "0,00" at bounding box center [569, 535] width 65 height 22
type input "60"
click at [482, 659] on div "Failide konteerimine Vali ettevõte Ameron Ehitus OÜ [PERSON_NAME] uus ettevõte …" at bounding box center [447, 333] width 856 height 992
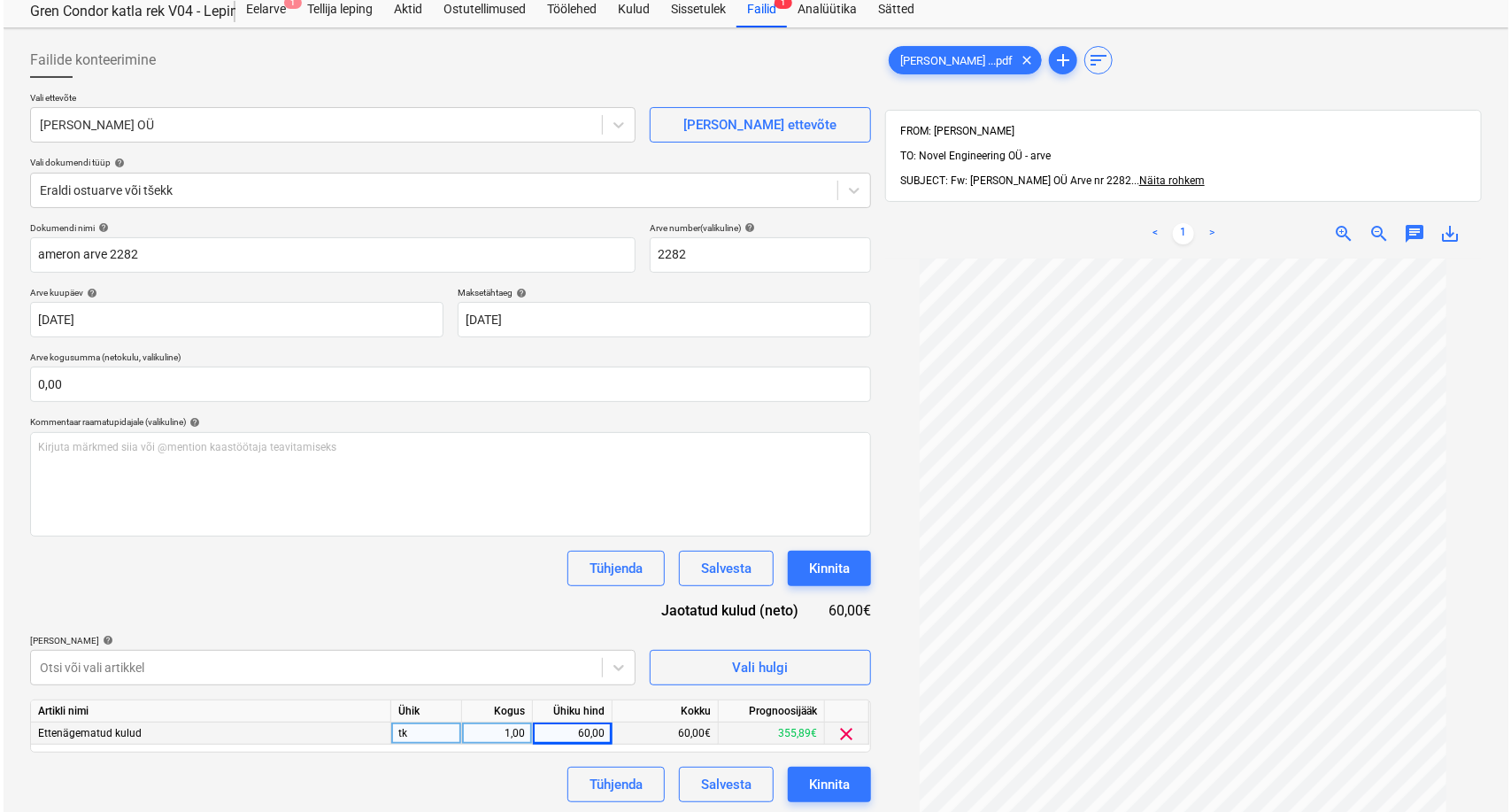
scroll to position [98, 0]
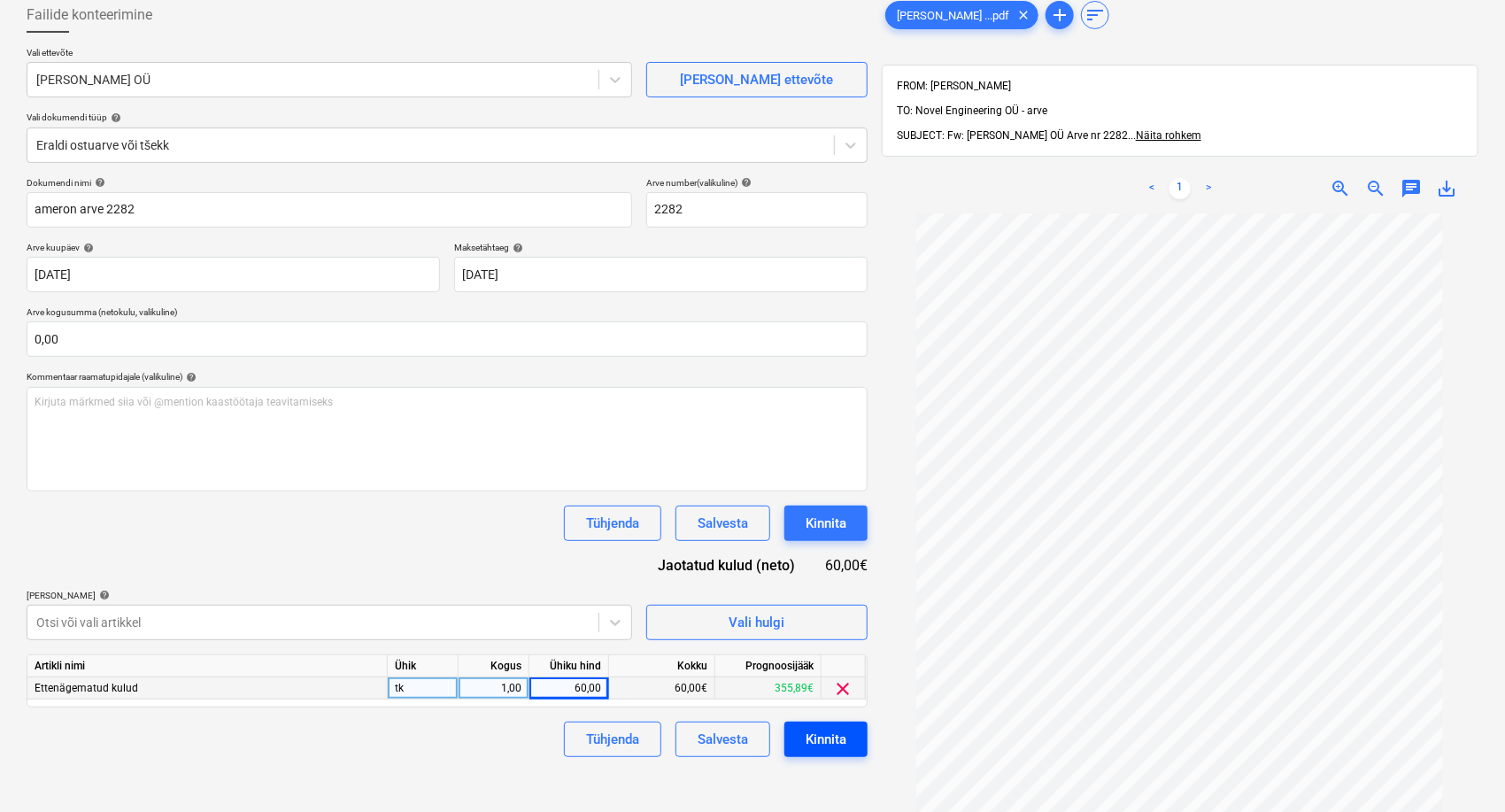
click at [828, 746] on div "Kinnita" at bounding box center [826, 738] width 41 height 23
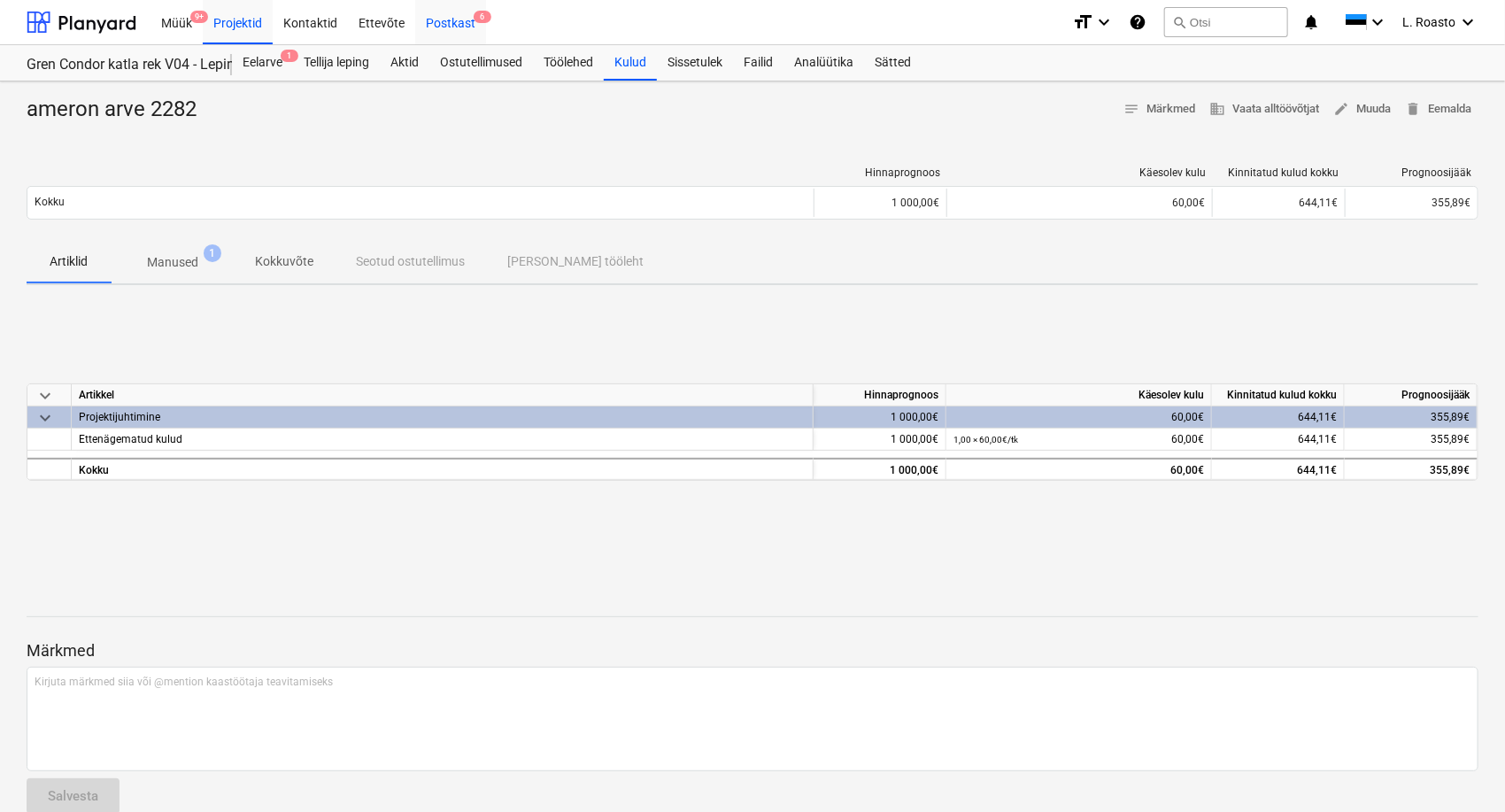
click at [443, 23] on div "Postkast 6" at bounding box center [450, 22] width 71 height 45
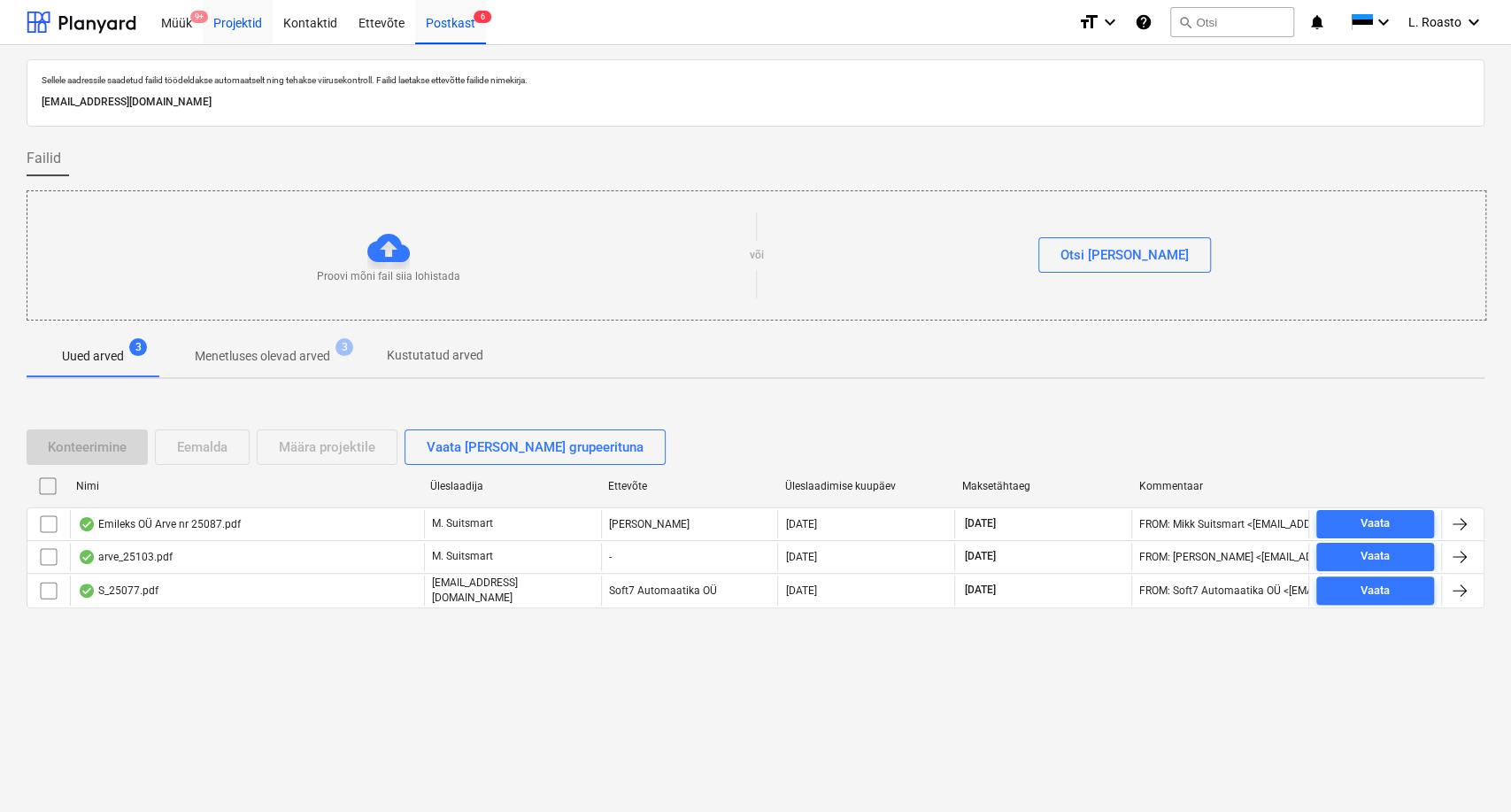
click at [239, 7] on div "Projektid" at bounding box center [238, 22] width 70 height 45
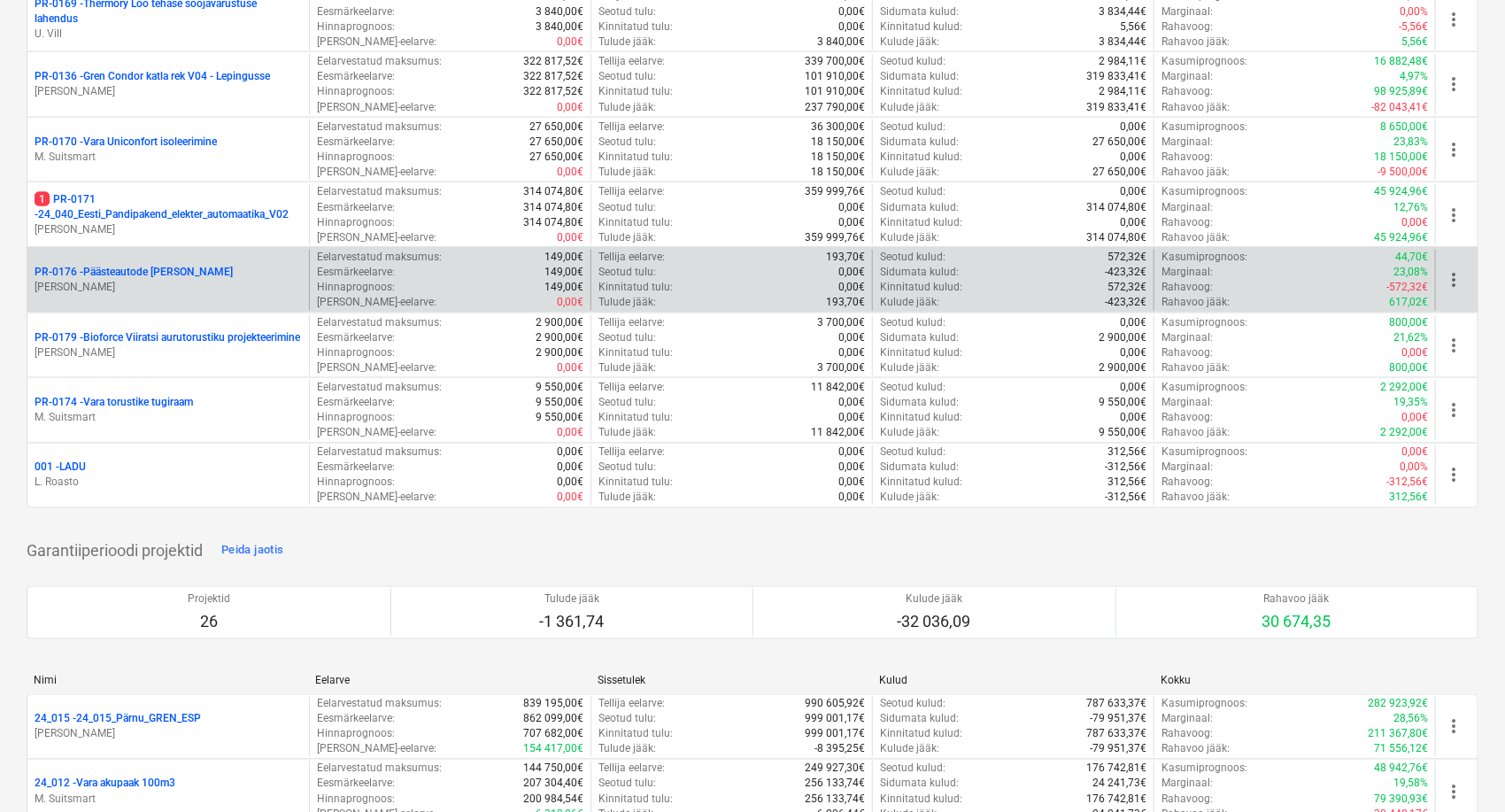
scroll to position [1180, 0]
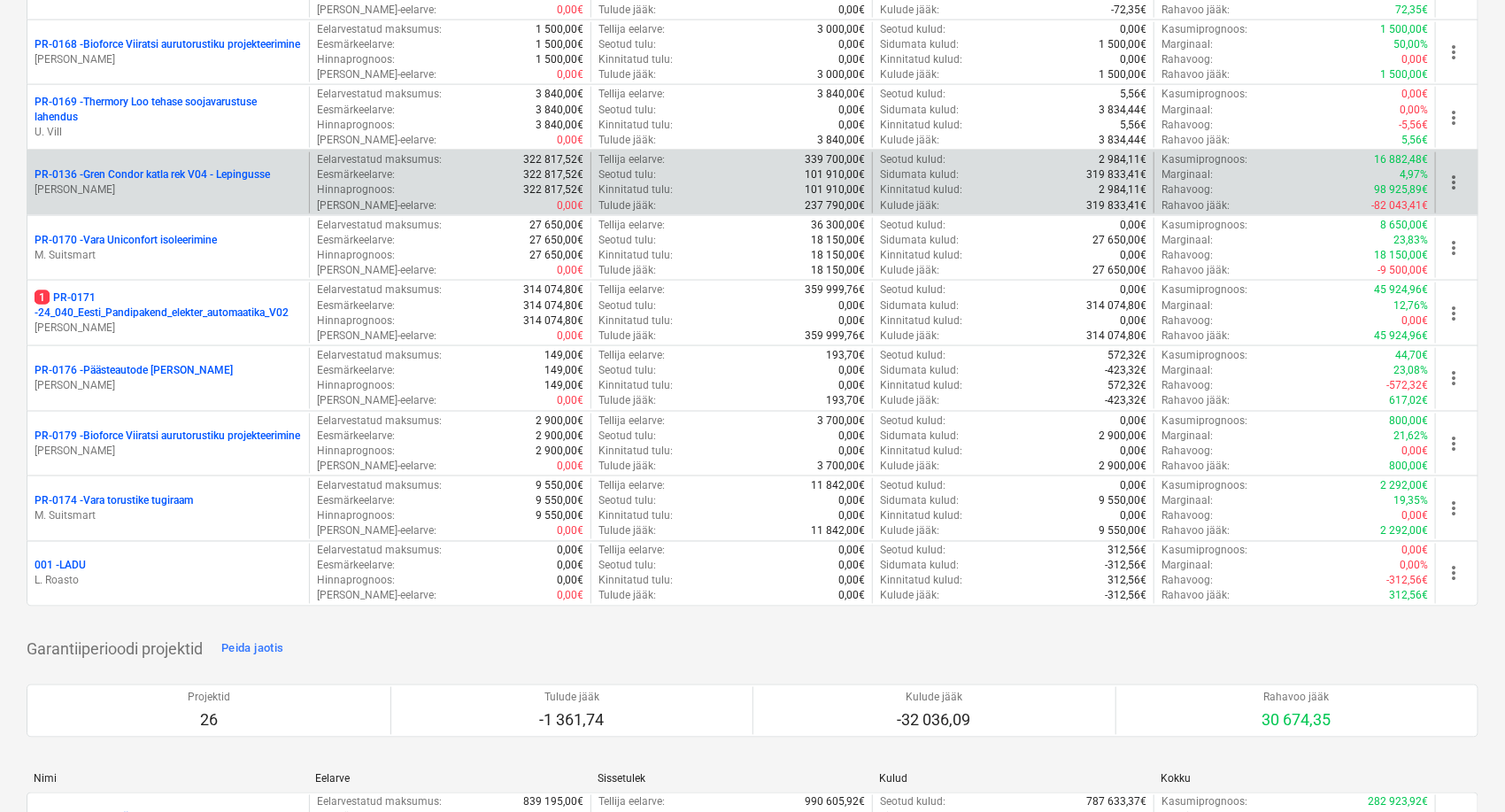
click at [184, 172] on p "PR-0136 - Gren Condor katla rek V04 - Lepingusse" at bounding box center [153, 174] width 236 height 15
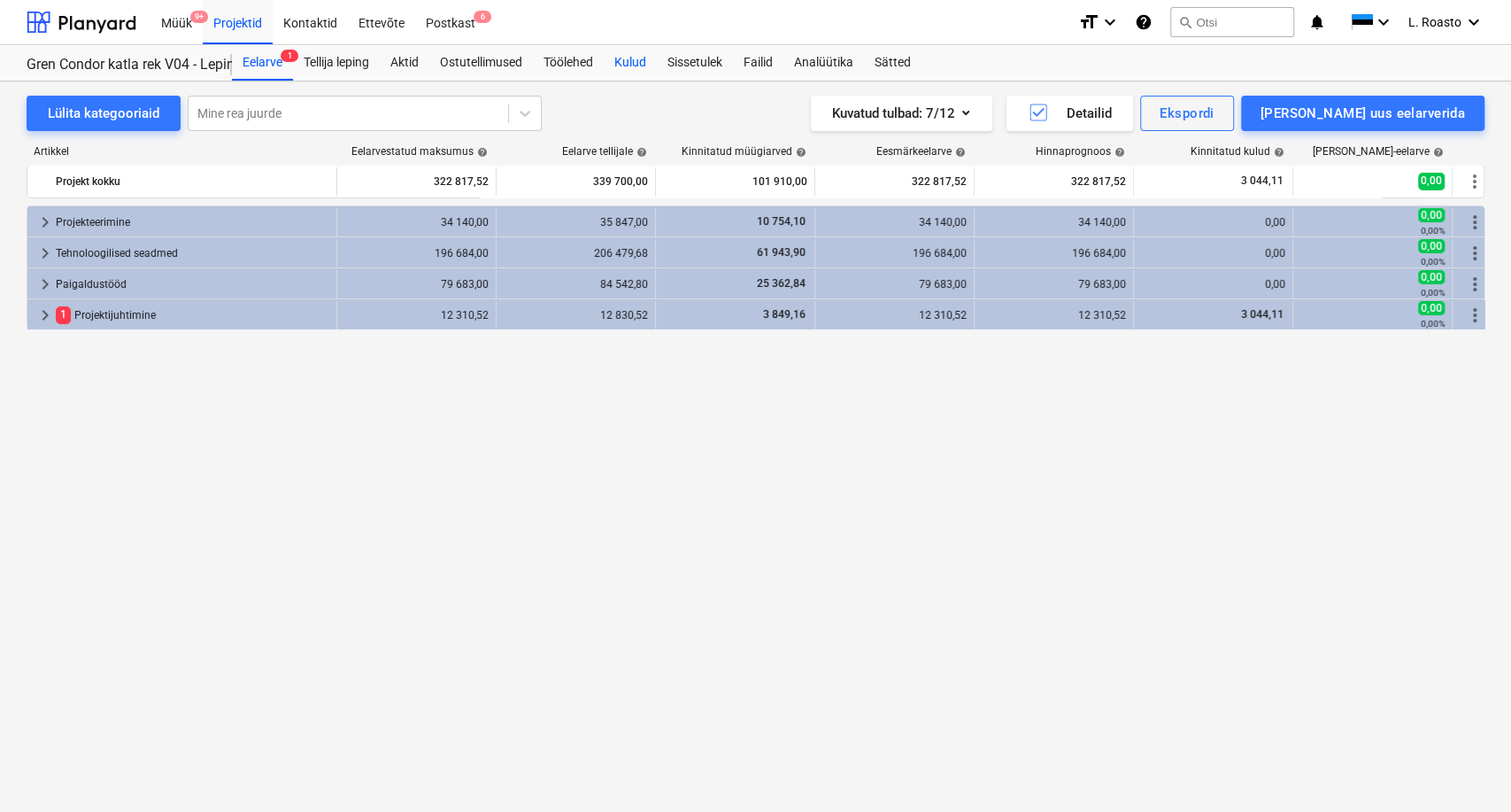
click at [623, 56] on div "Kulud" at bounding box center [630, 63] width 53 height 36
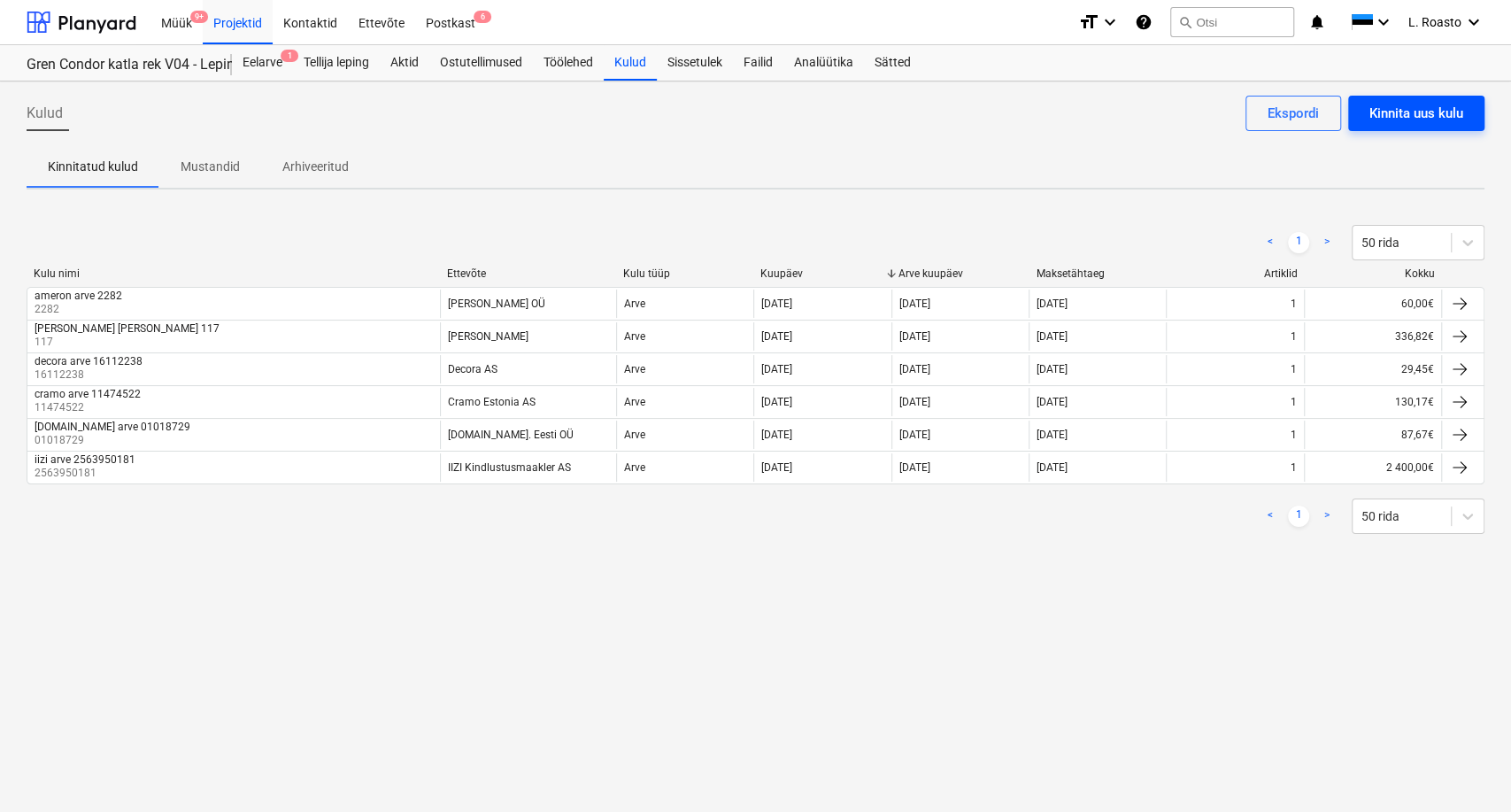
click at [1419, 115] on div "Kinnita uus kulu" at bounding box center [1416, 113] width 93 height 23
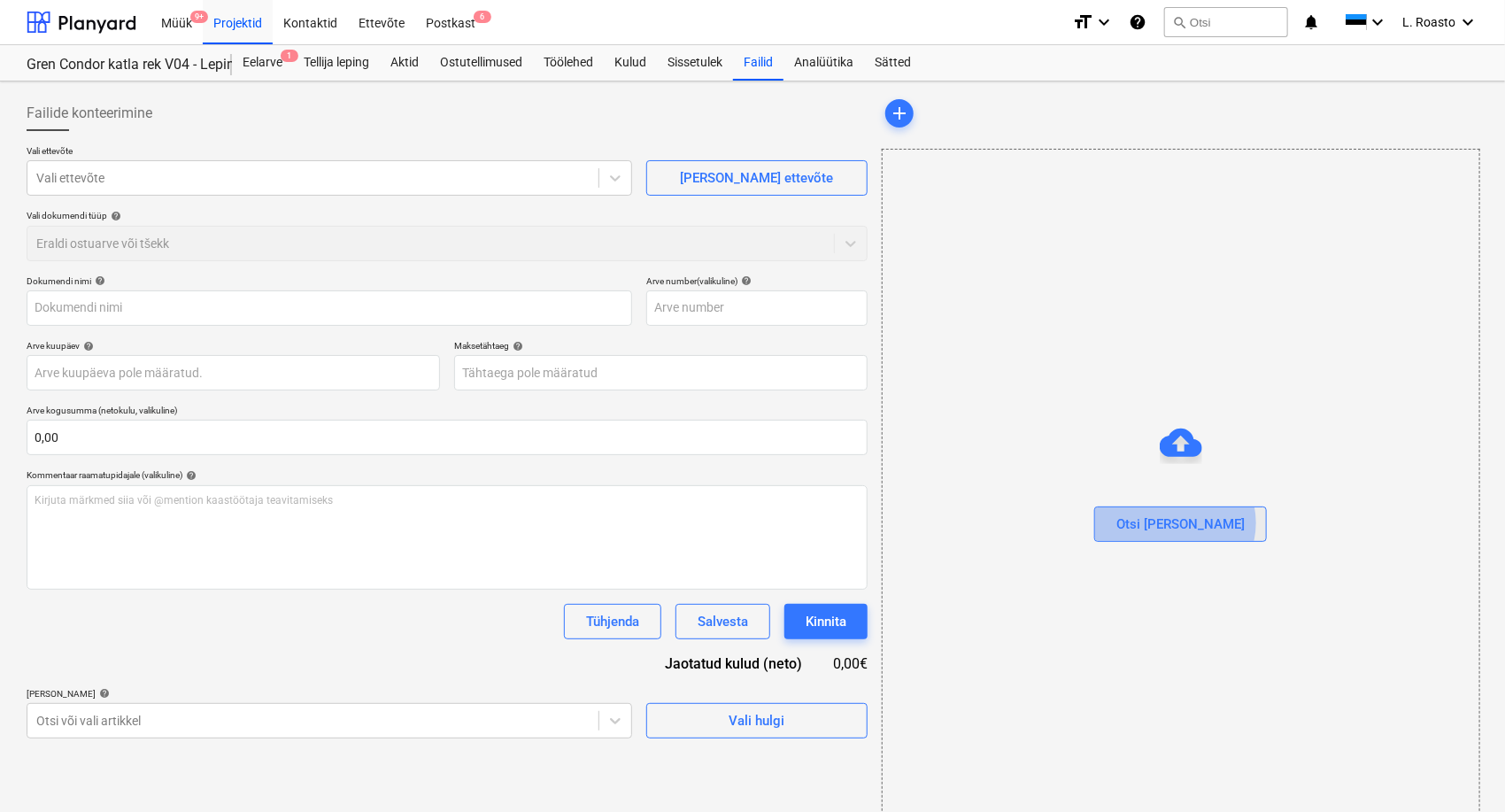
click at [1212, 522] on button "Otsi [PERSON_NAME]" at bounding box center [1180, 524] width 173 height 36
click at [1176, 524] on div "Otsi [PERSON_NAME]" at bounding box center [1180, 523] width 128 height 23
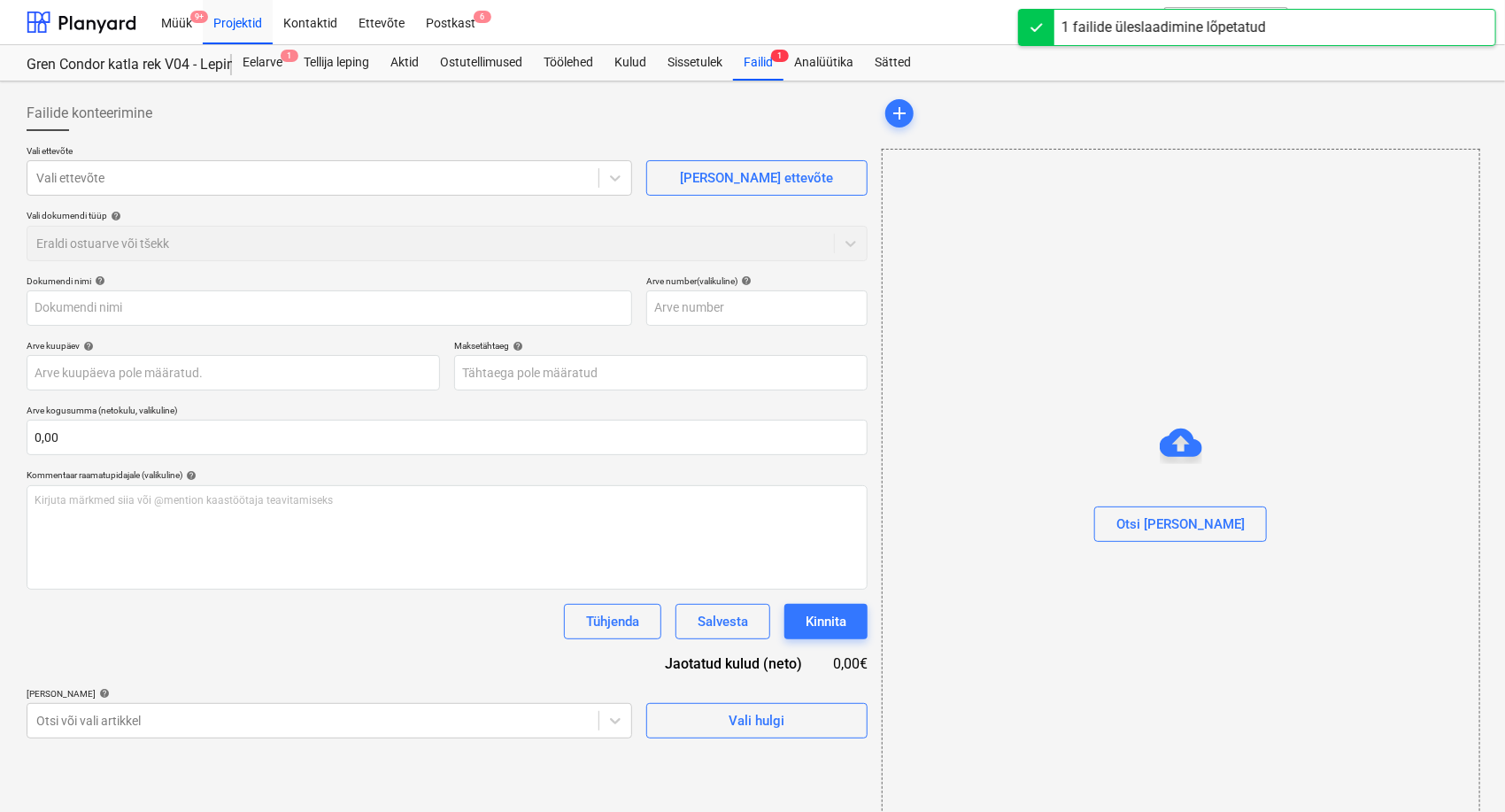
type input "Arve 107545.pdf"
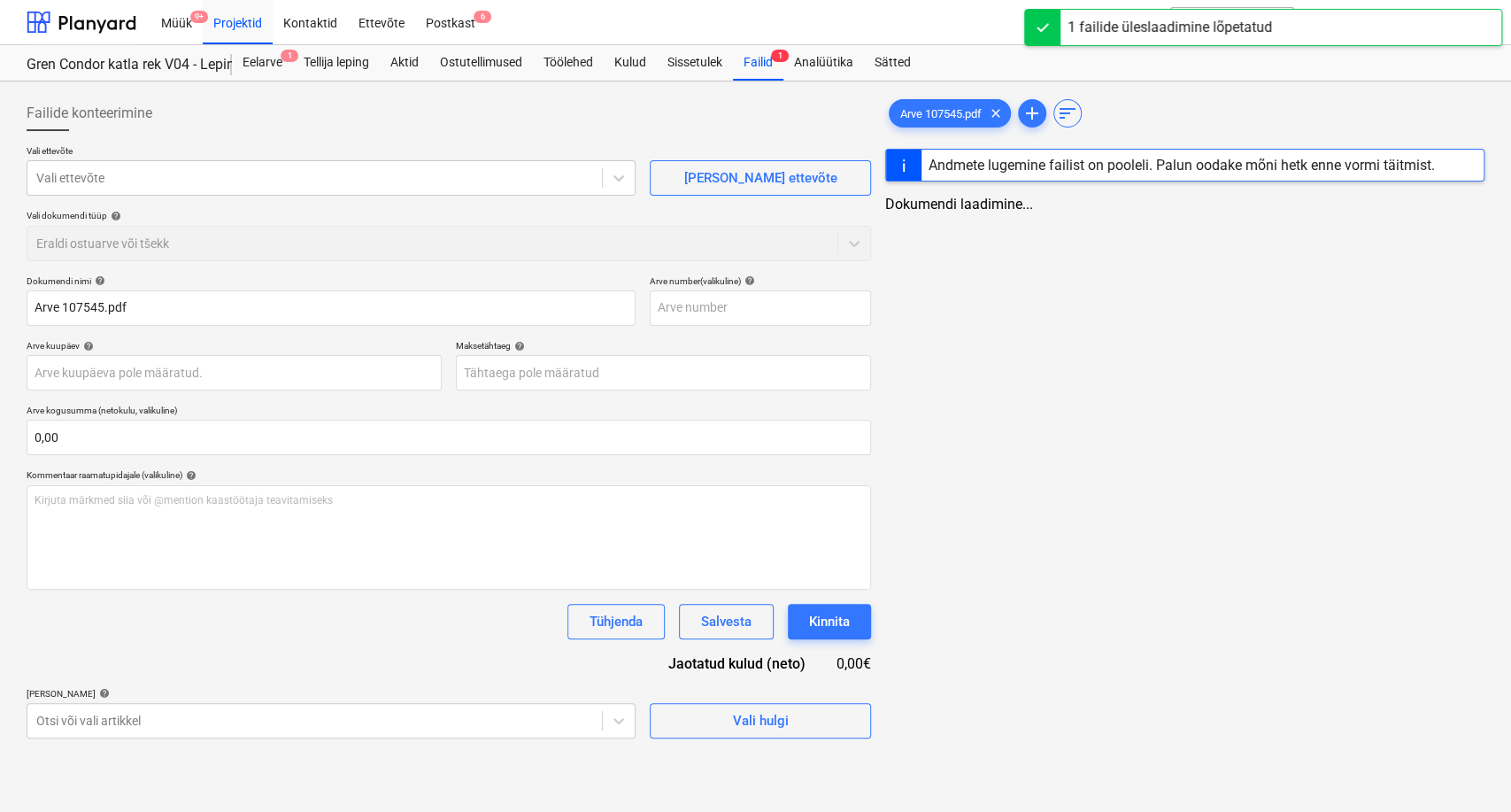
click at [349, 137] on div at bounding box center [448, 138] width 844 height 14
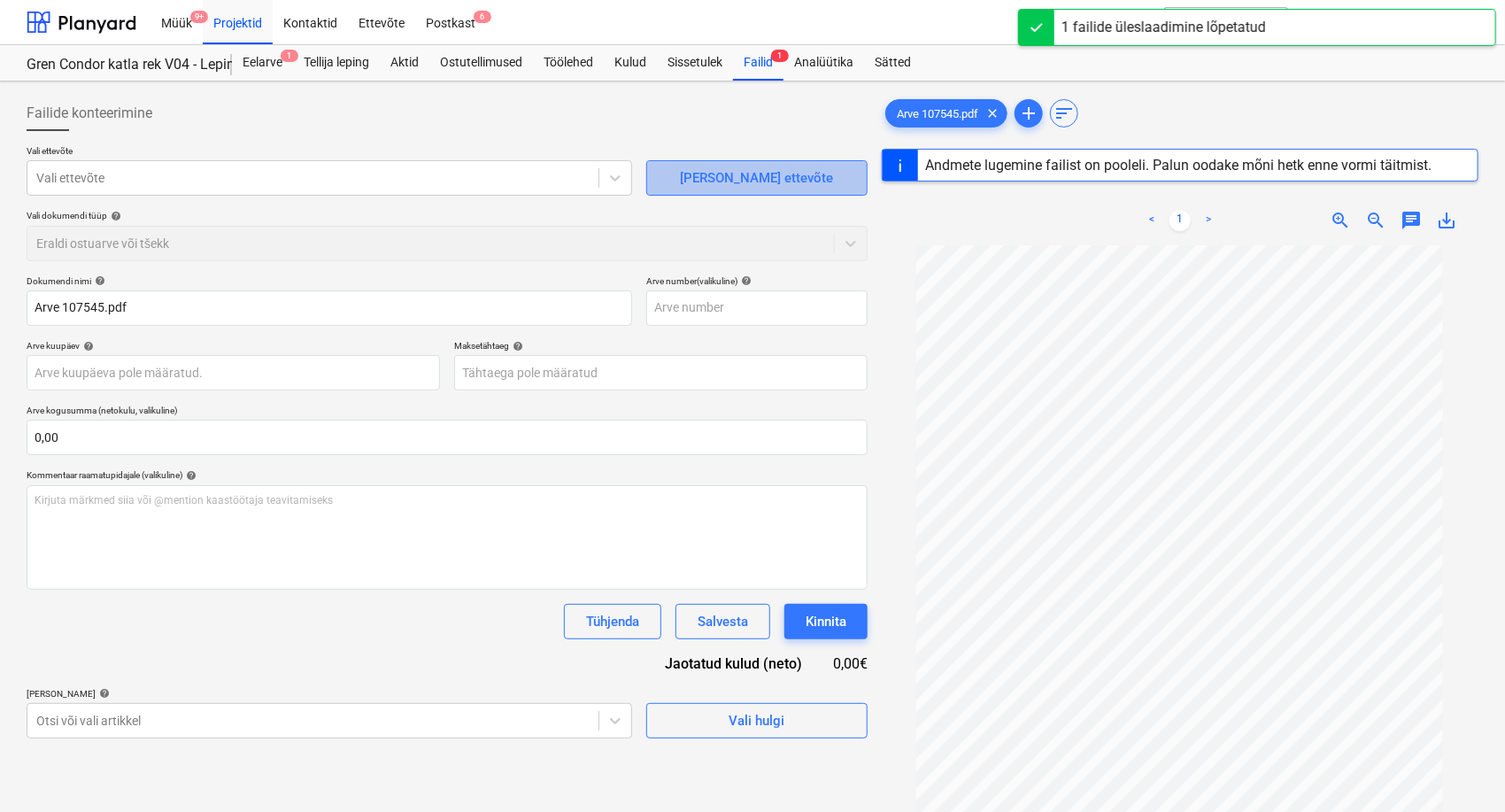
click at [744, 175] on div "[PERSON_NAME] ettevõte" at bounding box center [757, 177] width 153 height 23
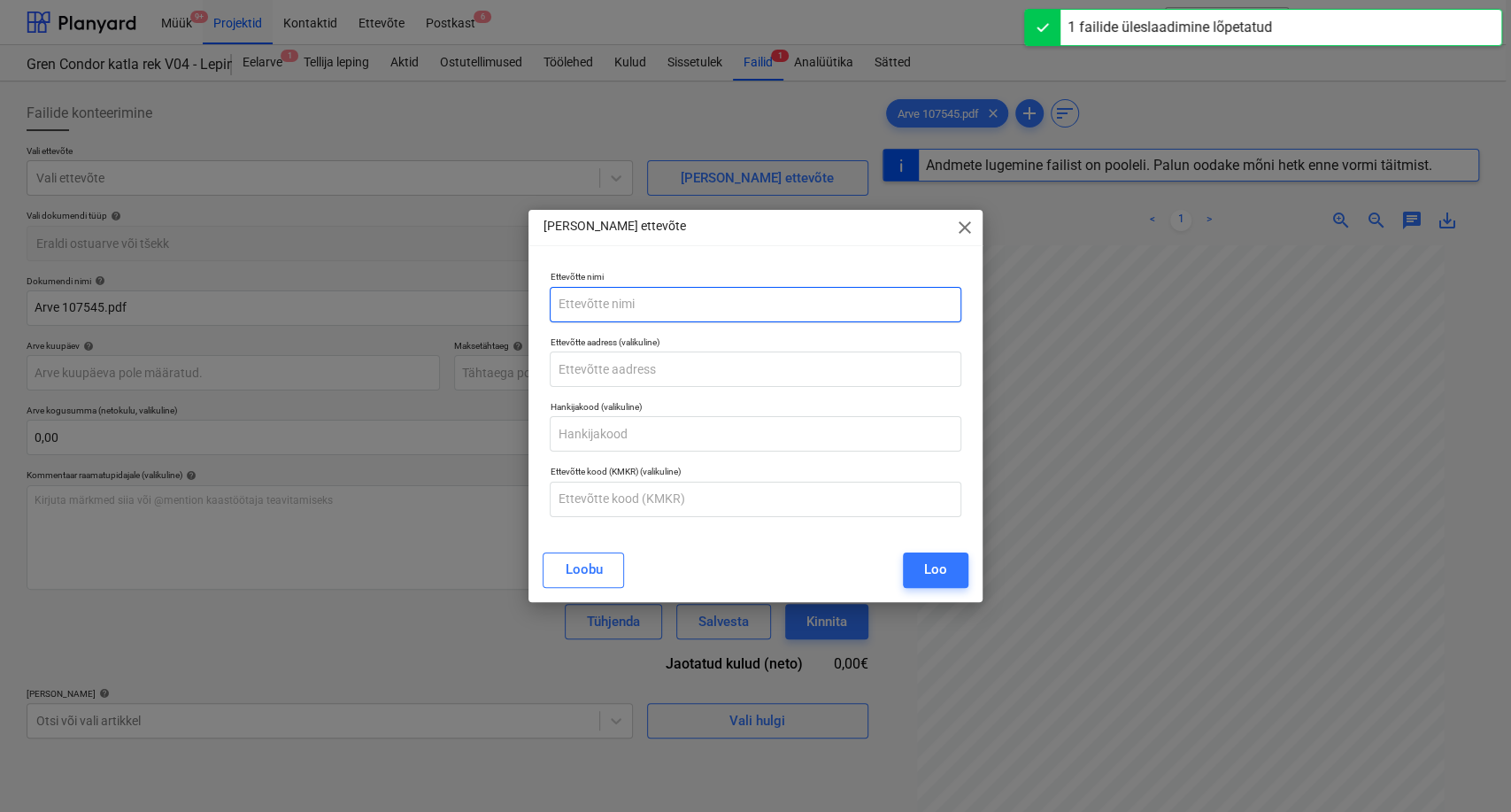
click at [638, 299] on input "text" at bounding box center [755, 305] width 410 height 36
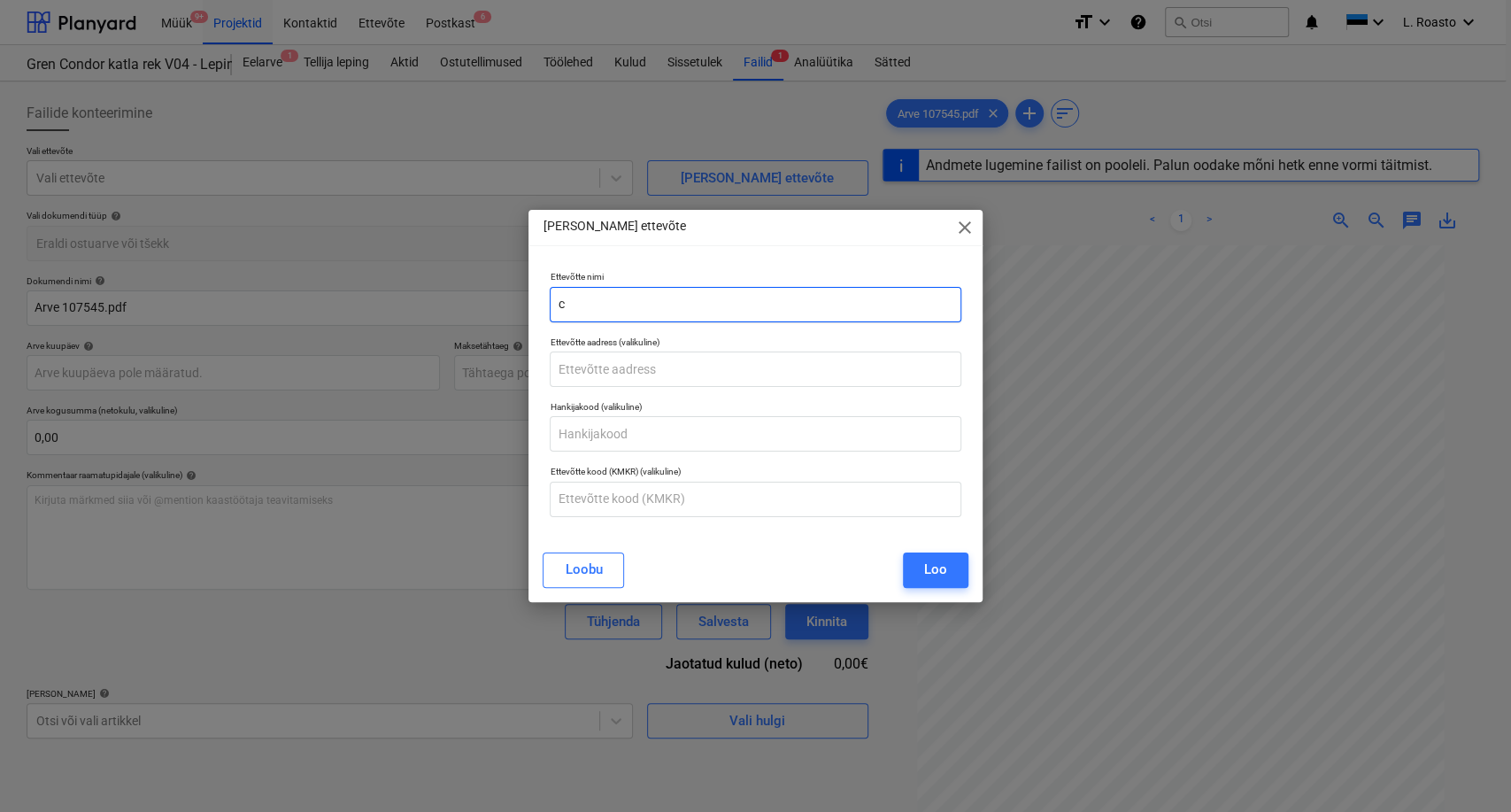
type input "cr"
type input "107545"
type input "[DATE]"
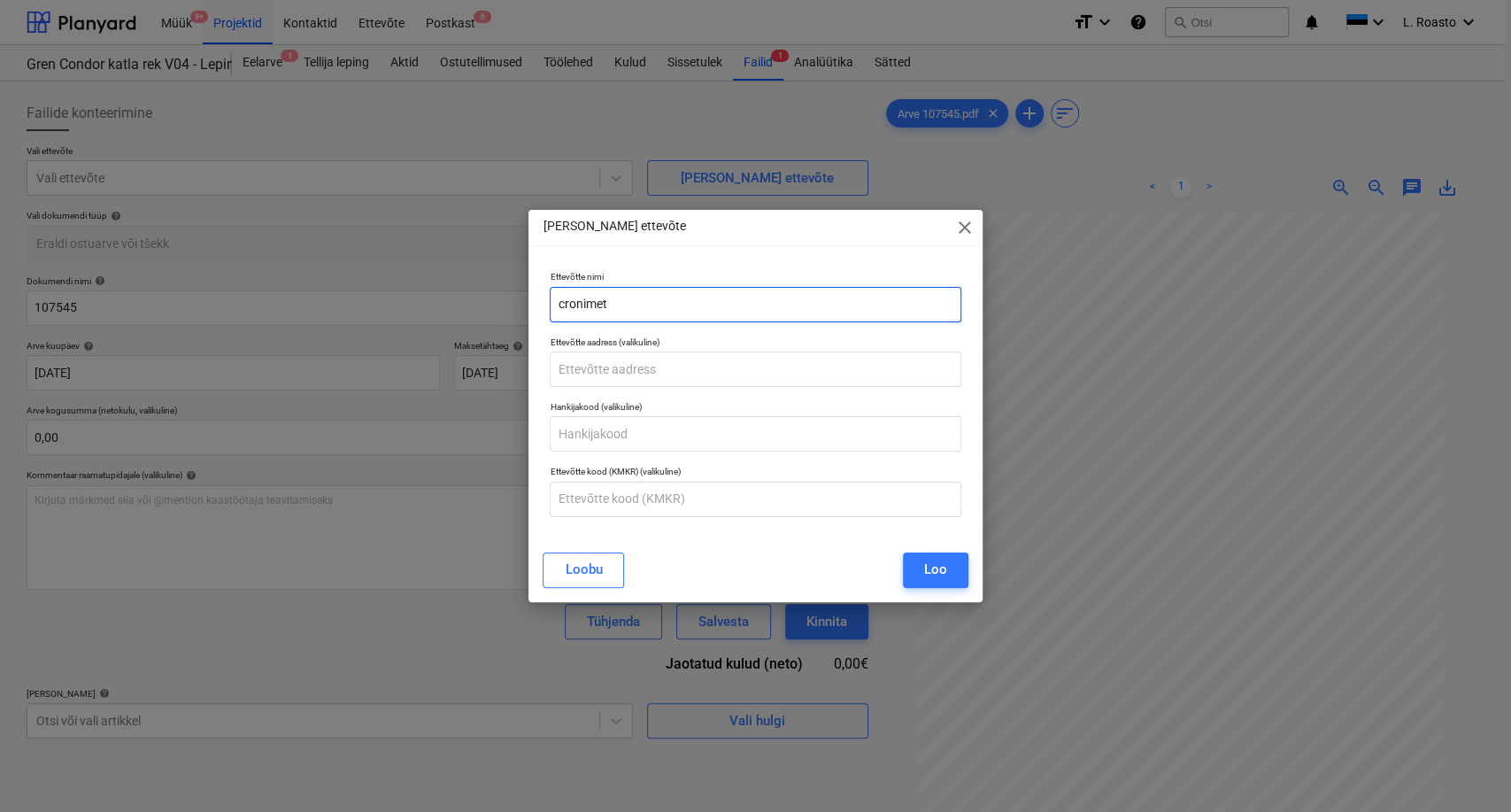
drag, startPoint x: 639, startPoint y: 298, endPoint x: 375, endPoint y: 282, distance: 264.5
click at [375, 282] on div "[PERSON_NAME] ettevõte close Ettevõtte nimi cronimet Ettevõtte aadress (valikul…" at bounding box center [756, 406] width 1511 height 812
type input "CRONIMET Nordic OÜ"
click at [665, 497] on input "text" at bounding box center [755, 500] width 410 height 36
paste input "EE101742665"
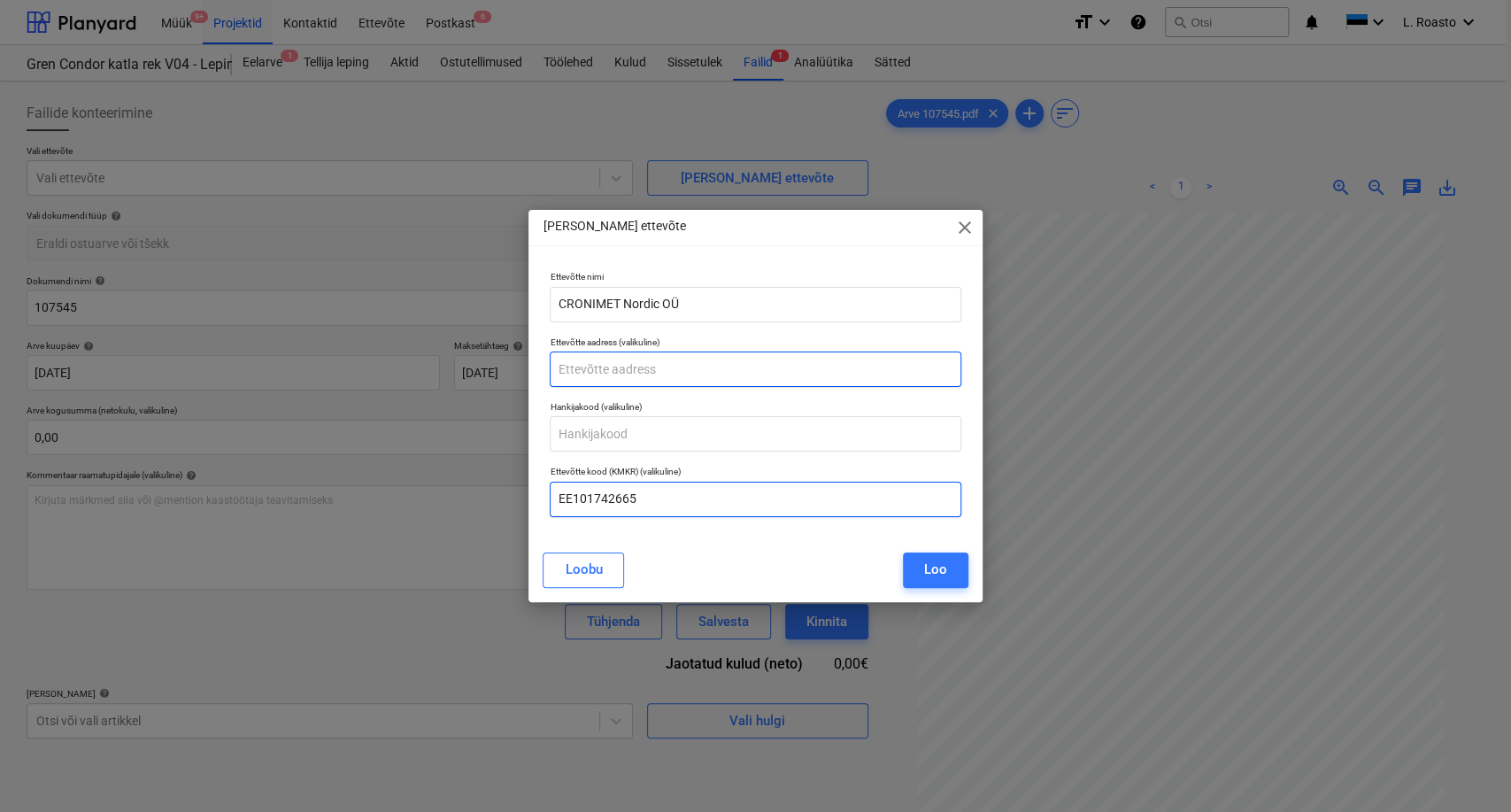
type input "EE101742665"
click at [617, 370] on input "text" at bounding box center [755, 370] width 410 height 36
type input "[GEOGRAPHIC_DATA]"
click at [938, 565] on div "Loo" at bounding box center [936, 569] width 23 height 23
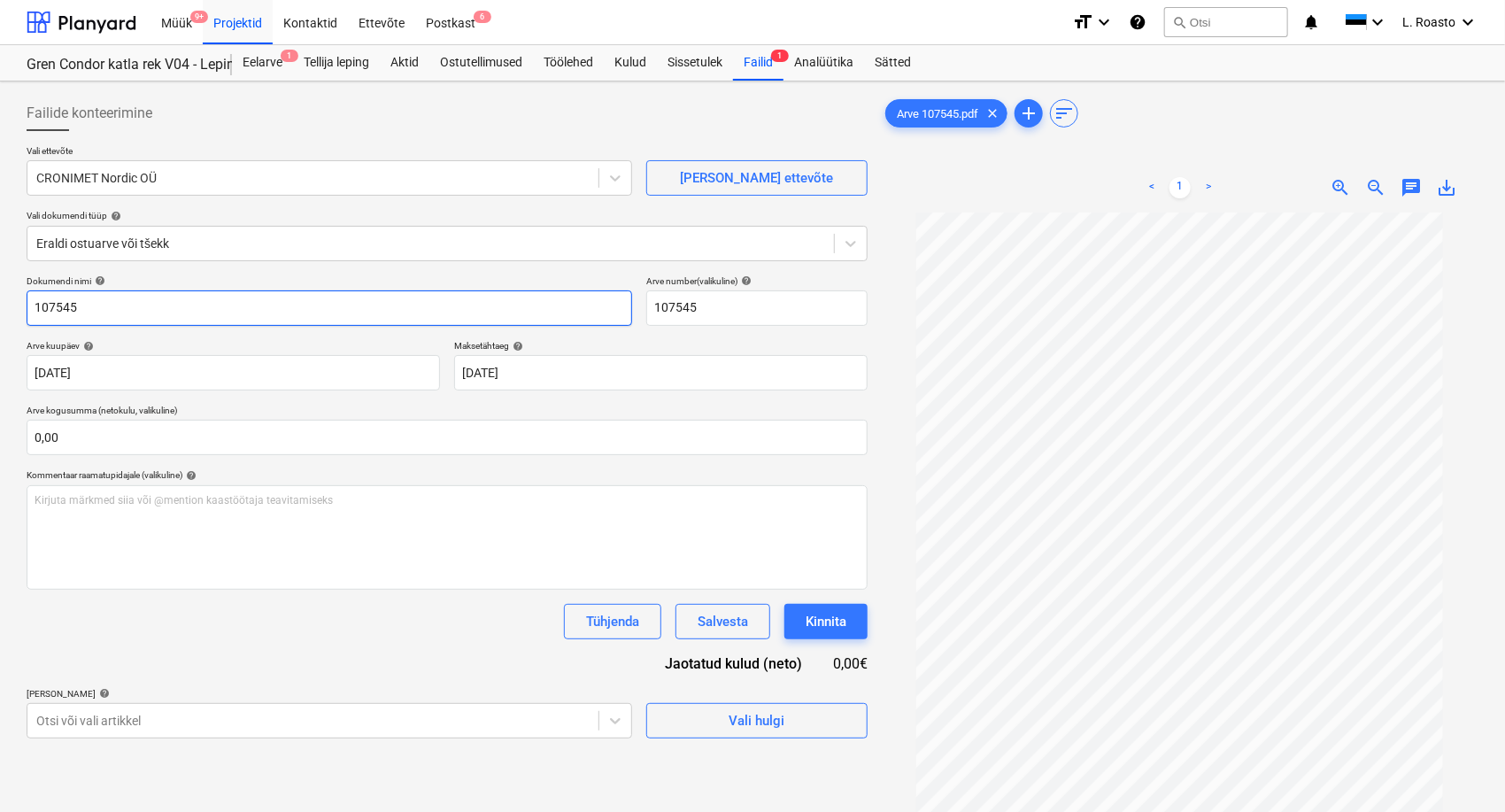
click at [29, 303] on input "107545" at bounding box center [329, 308] width 606 height 36
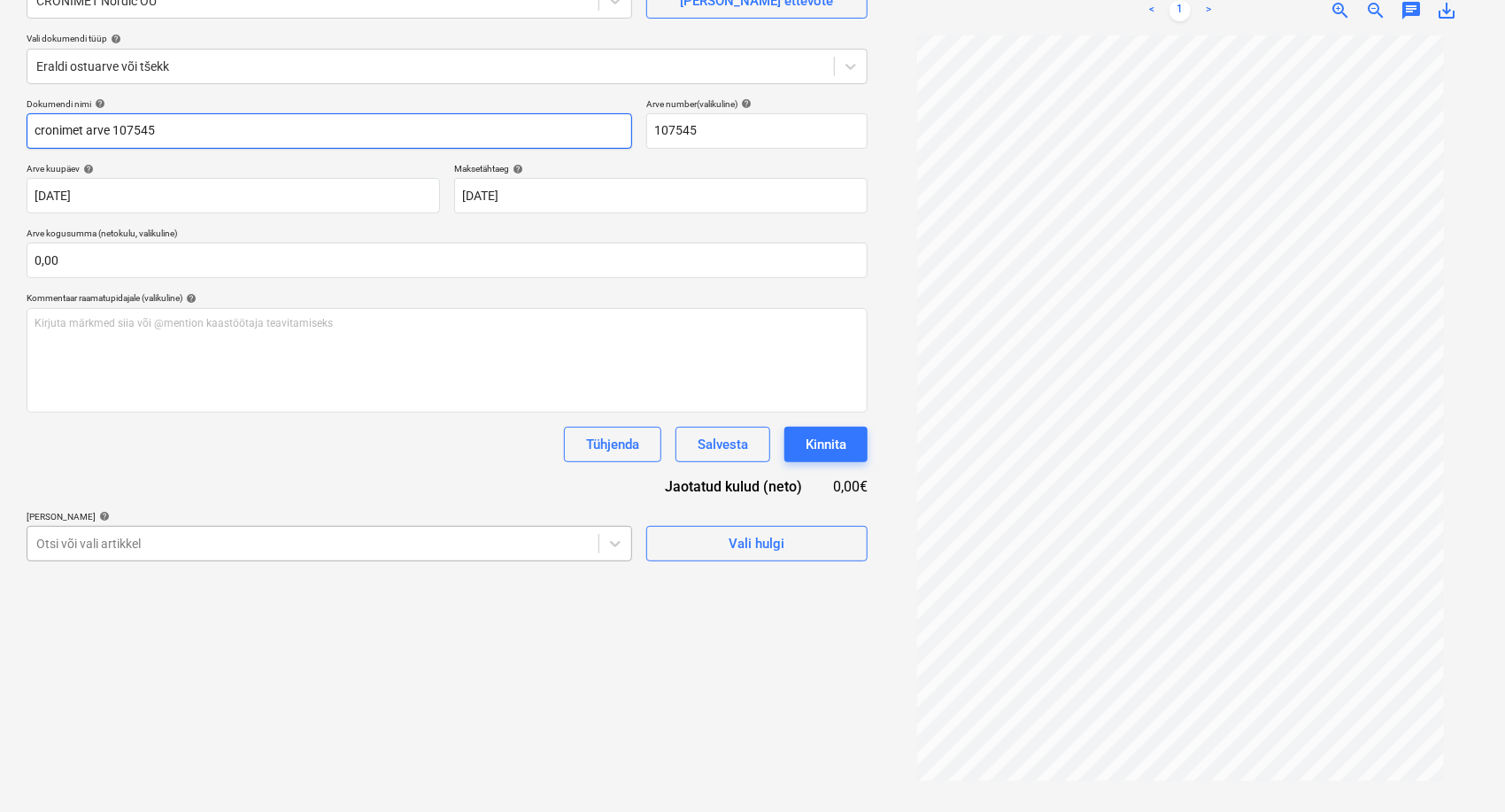
type input "cronimet arve 107545"
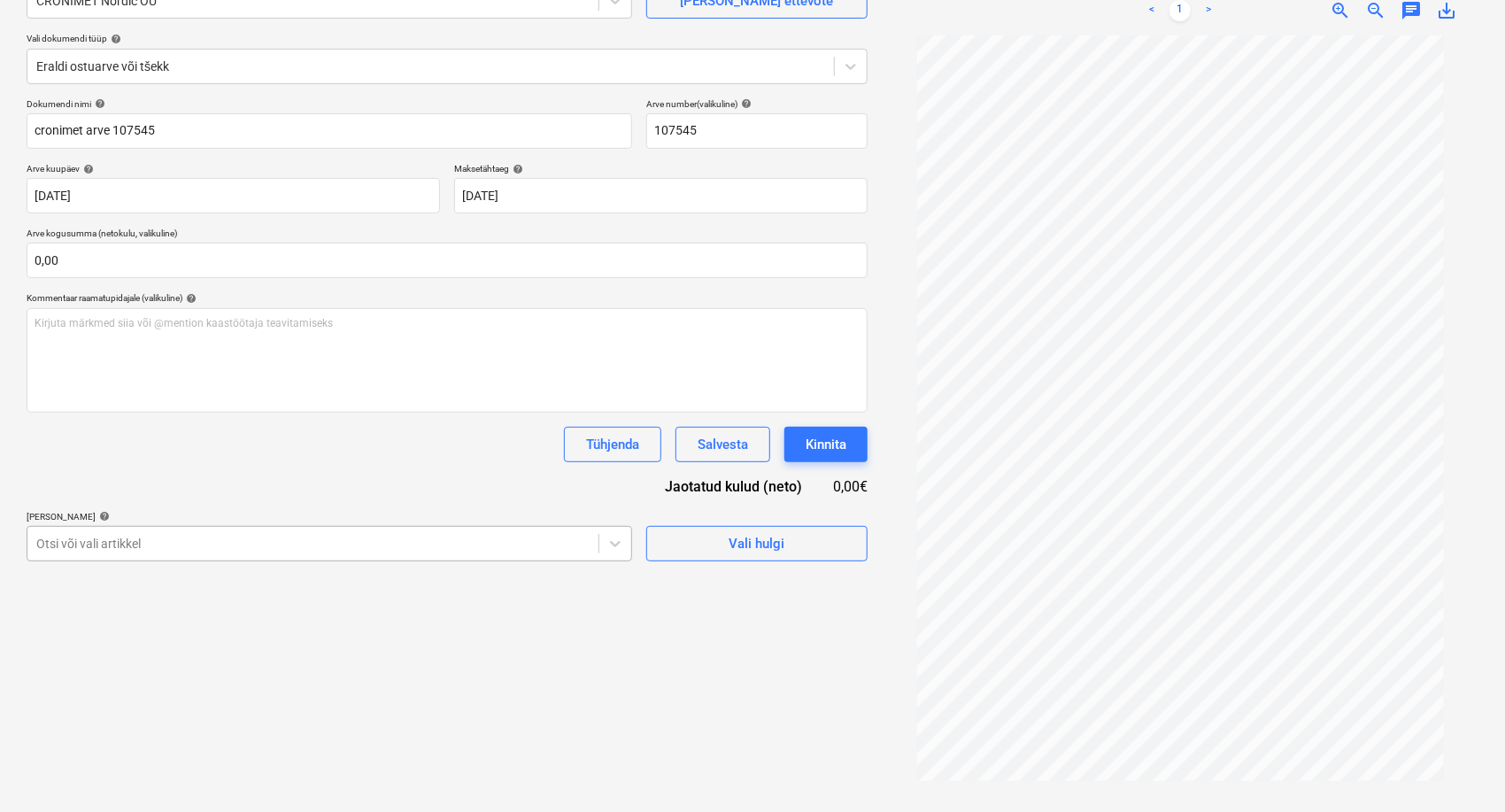
click at [165, 540] on div "Failide konteerimine Vali ettevõte CRONIMET Nordic OÜ [PERSON_NAME] uus ettevõt…" at bounding box center [447, 357] width 856 height 893
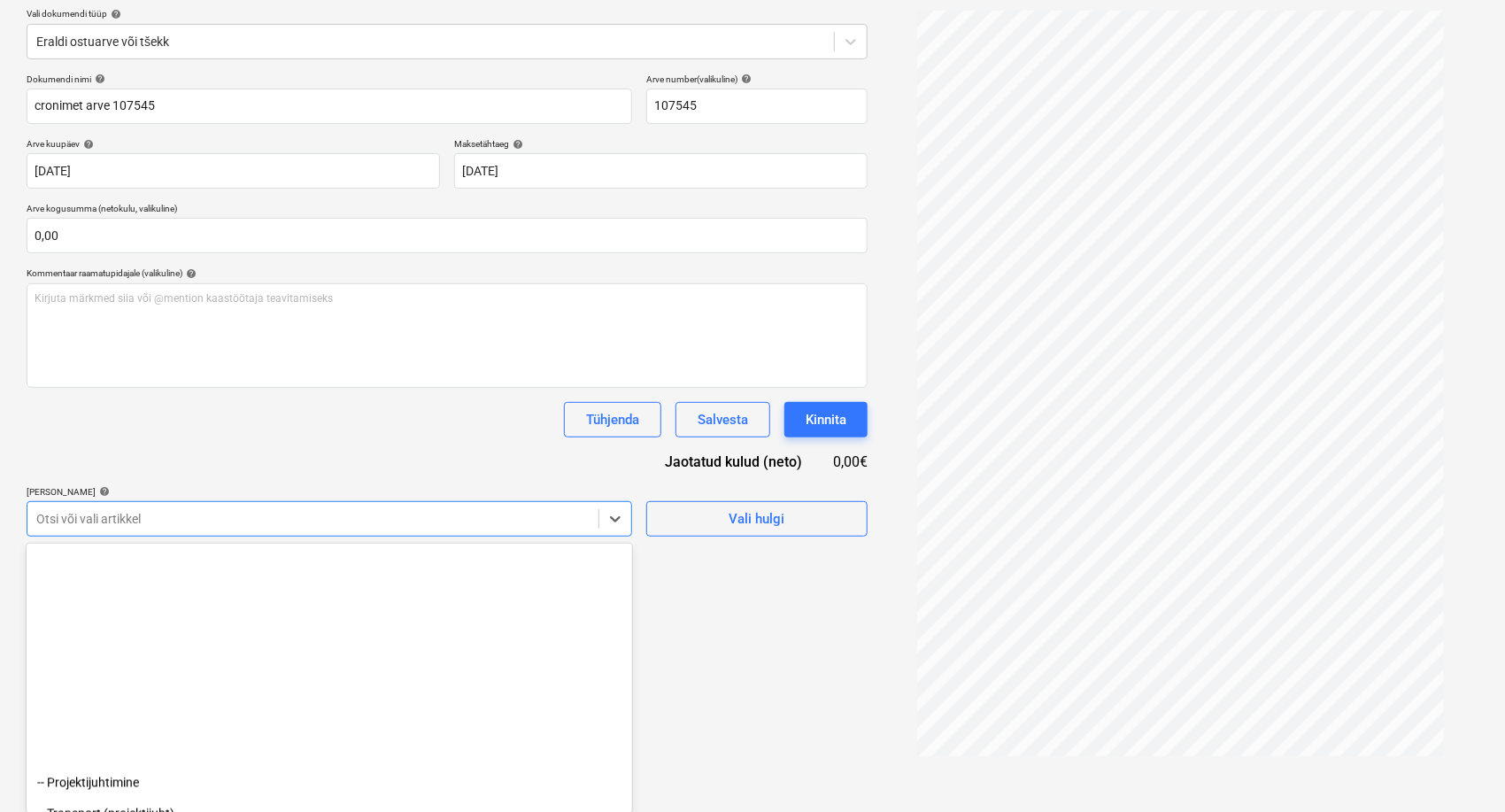
scroll to position [1902, 0]
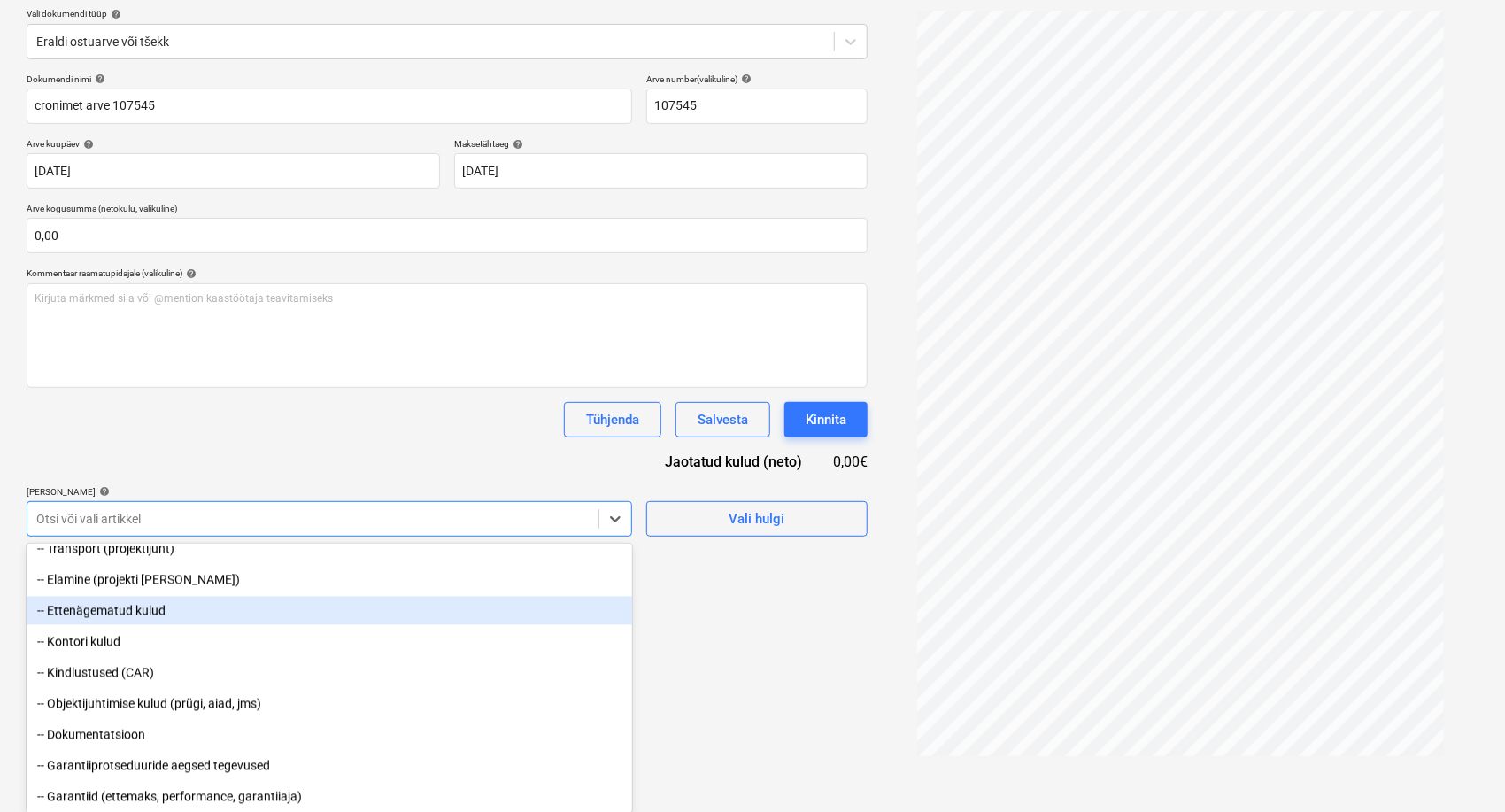
click at [121, 609] on div "-- Ettenägematud kulud" at bounding box center [329, 611] width 606 height 28
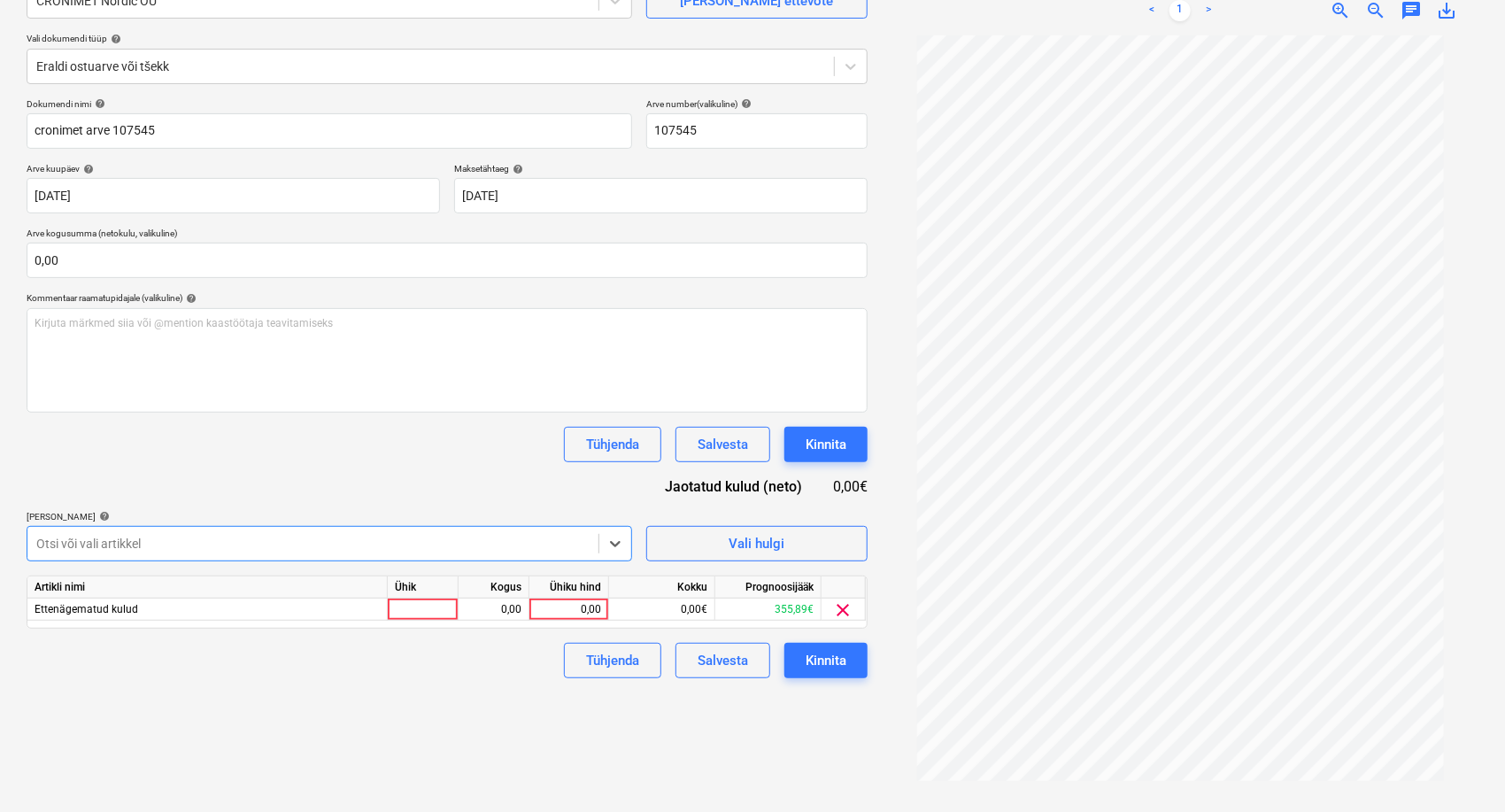
scroll to position [177, 0]
click at [568, 598] on div "0,00" at bounding box center [569, 608] width 65 height 22
type input "1341,60"
click at [1376, 6] on span "zoom_out" at bounding box center [1376, 10] width 22 height 22
click at [1346, 10] on span "zoom_in" at bounding box center [1341, 10] width 22 height 22
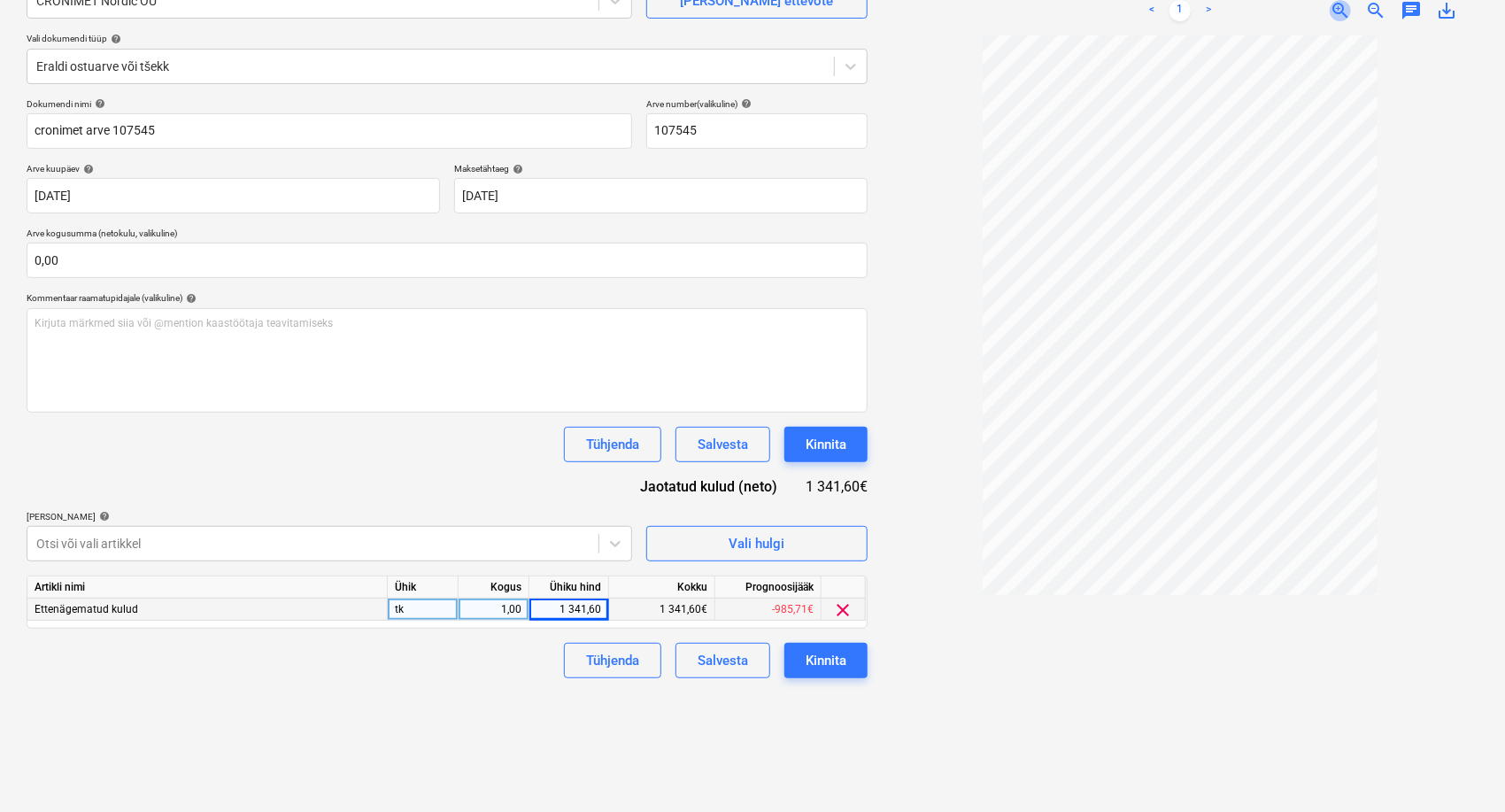
click at [1346, 10] on span "zoom_in" at bounding box center [1341, 10] width 22 height 22
click at [462, 700] on div "Failide konteerimine Vali ettevõte CRONIMET Nordic OÜ [PERSON_NAME] uus ettevõt…" at bounding box center [447, 357] width 856 height 893
click at [837, 662] on div "Kinnita" at bounding box center [826, 660] width 41 height 23
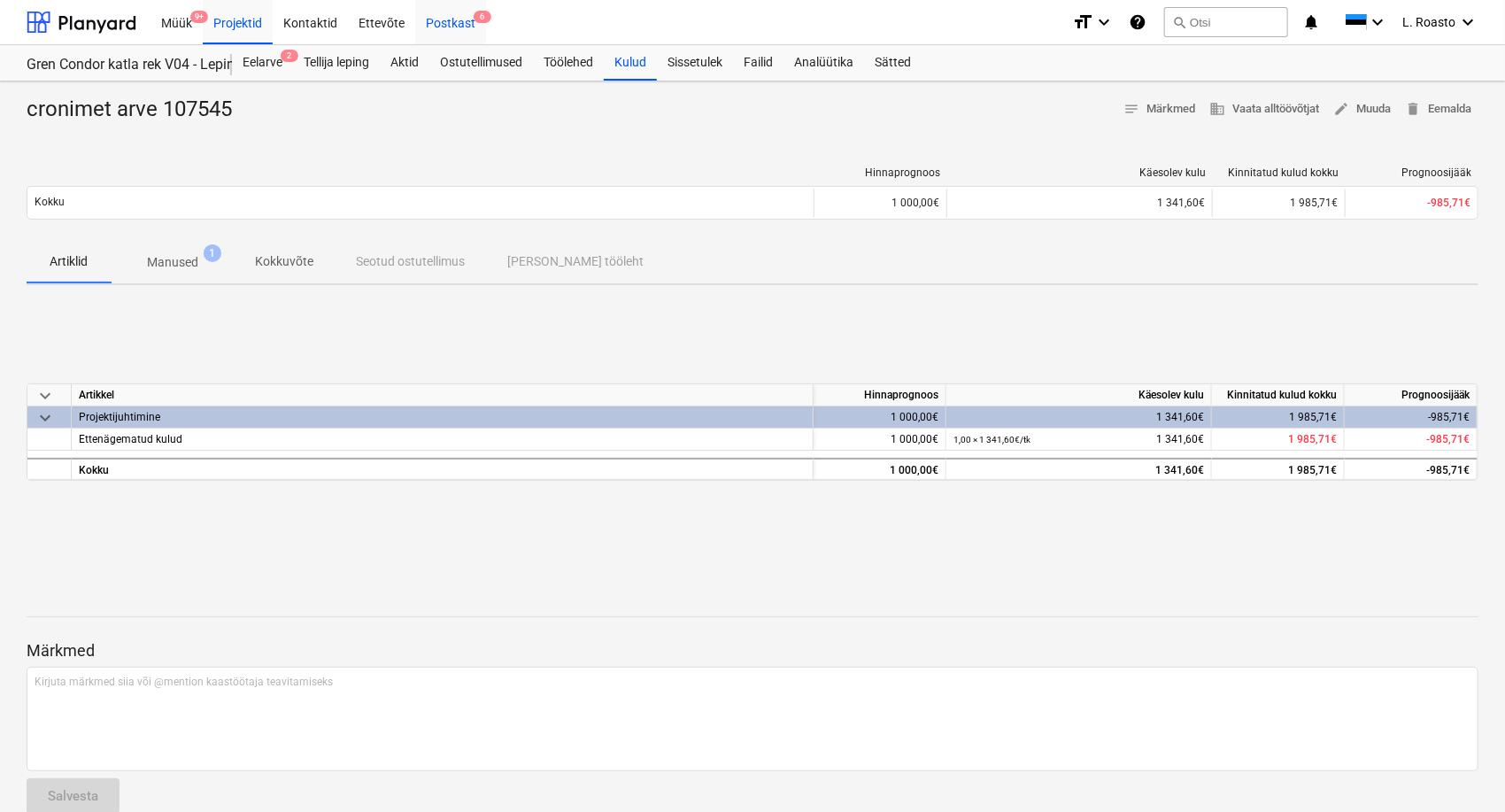
click at [425, 11] on div "Postkast 6" at bounding box center [450, 22] width 71 height 45
